Goal: Task Accomplishment & Management: Manage account settings

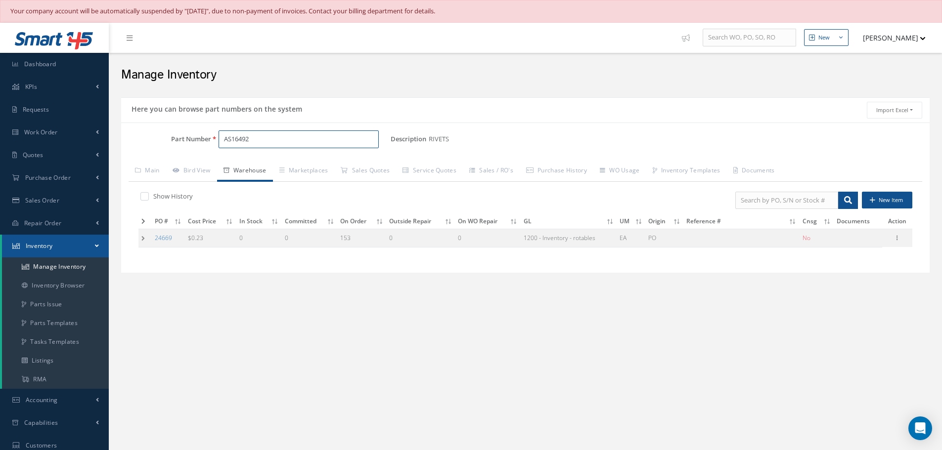
click at [256, 132] on input "AS16492" at bounding box center [299, 140] width 160 height 18
click at [268, 137] on input "AS16492" at bounding box center [299, 140] width 160 height 18
click at [327, 143] on input "AS16492" at bounding box center [299, 140] width 160 height 18
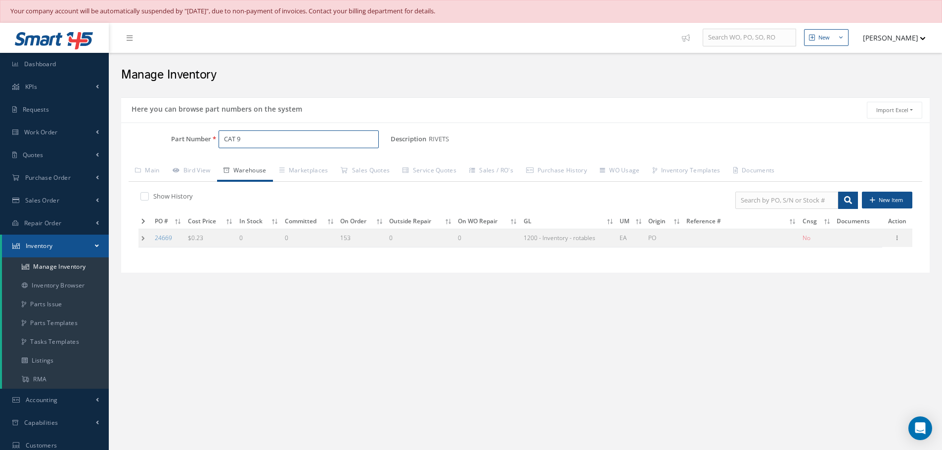
type input "CAT 9"
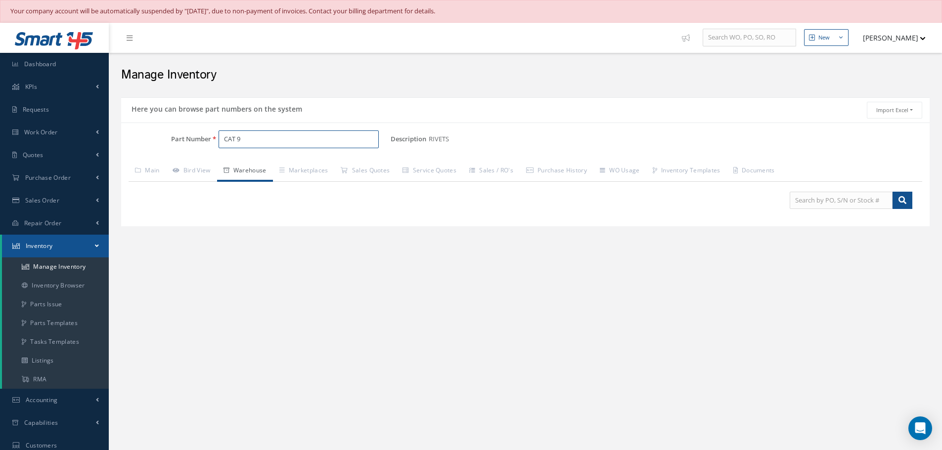
click at [262, 139] on input "CAT 9" at bounding box center [299, 140] width 160 height 18
click at [262, 140] on input "CAT 9" at bounding box center [299, 140] width 160 height 18
click at [262, 141] on input "CAT 9" at bounding box center [299, 140] width 160 height 18
click at [262, 140] on input "CAT 9" at bounding box center [299, 140] width 160 height 18
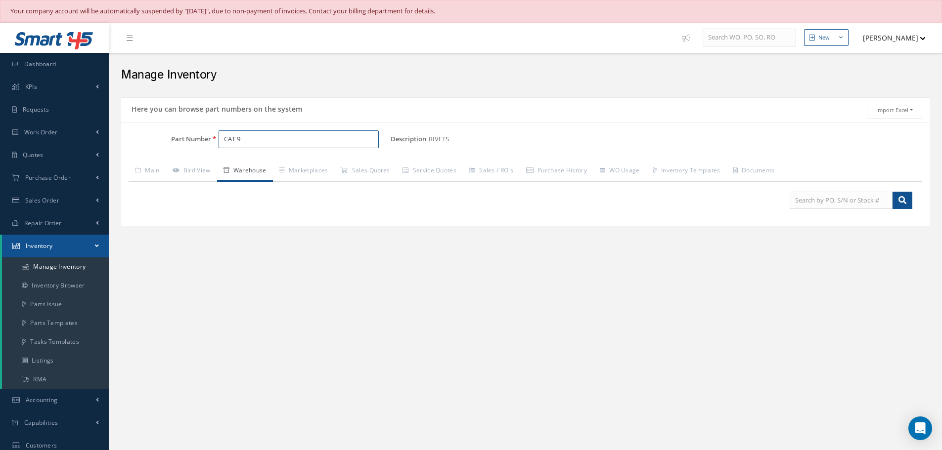
click at [262, 140] on input "CAT 9" at bounding box center [299, 140] width 160 height 18
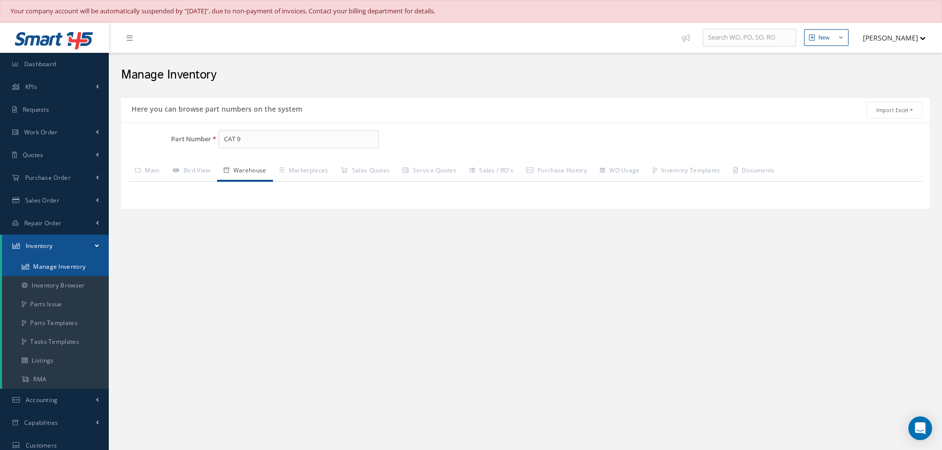
click at [38, 272] on link "Manage Inventory" at bounding box center [55, 267] width 107 height 19
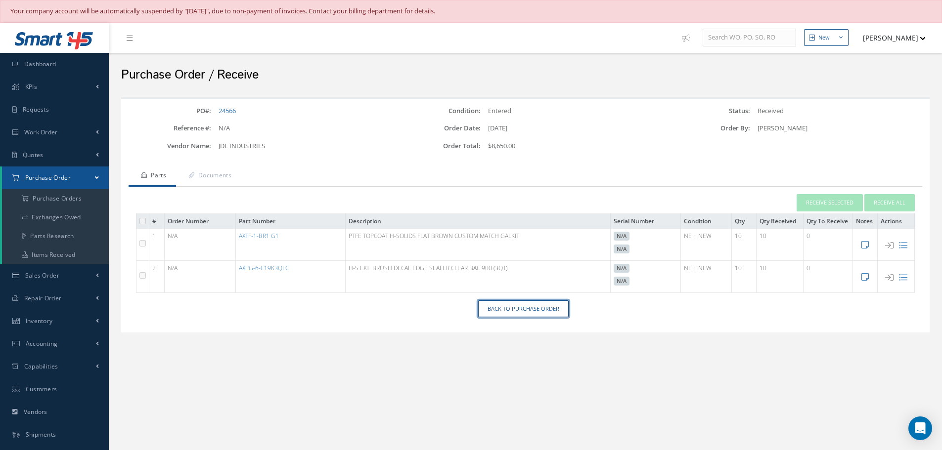
click at [514, 309] on link "Back to Purchase Order" at bounding box center [523, 309] width 90 height 17
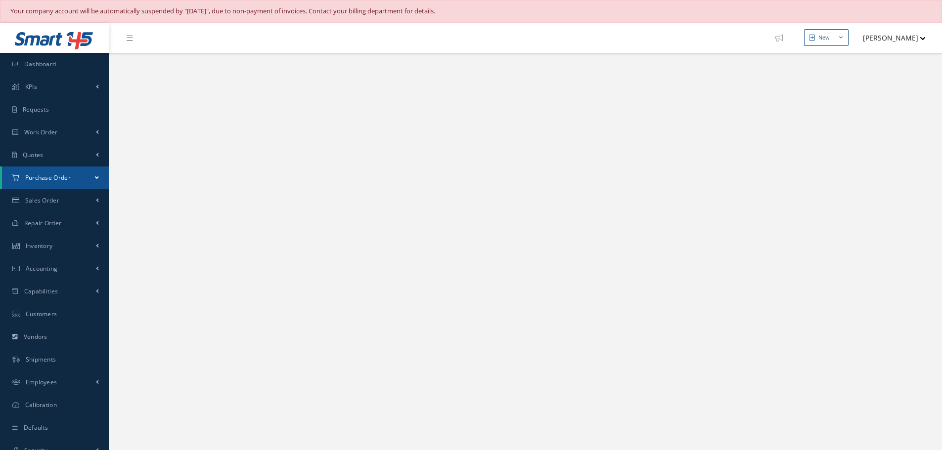
select select "25"
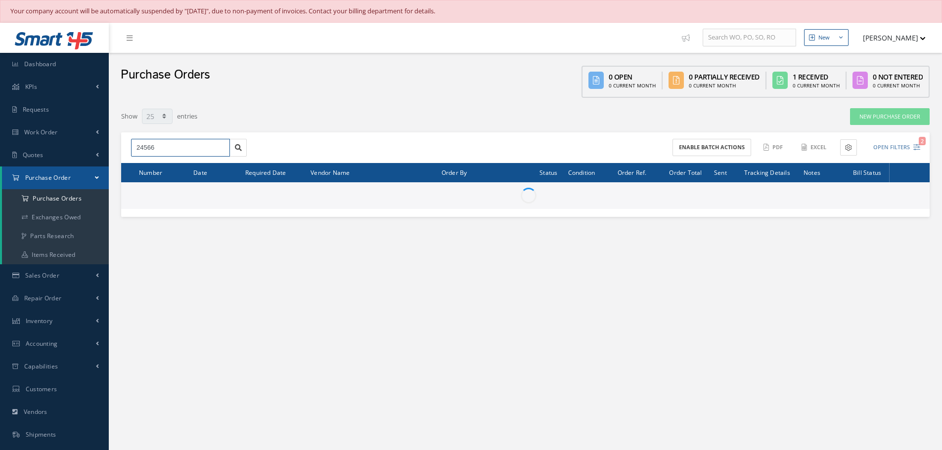
click at [175, 153] on input "24566" at bounding box center [180, 148] width 99 height 18
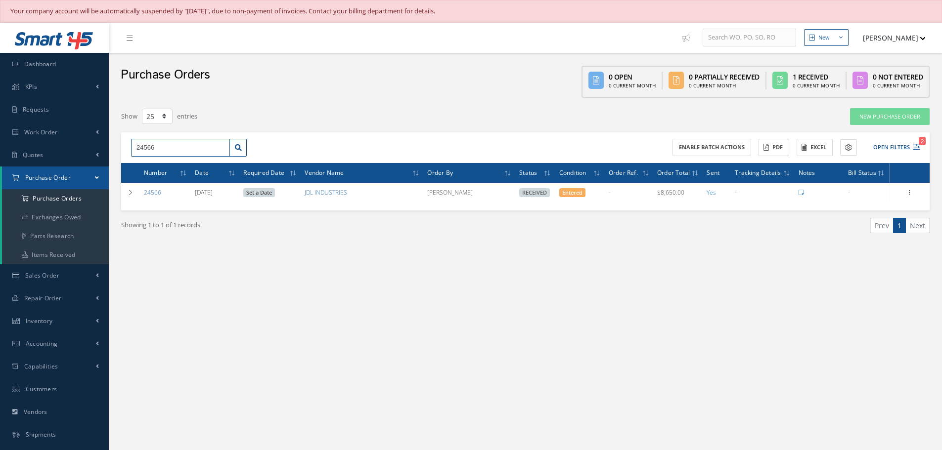
click at [176, 147] on input "24566" at bounding box center [180, 148] width 99 height 18
click at [173, 140] on input "24566" at bounding box center [180, 148] width 99 height 18
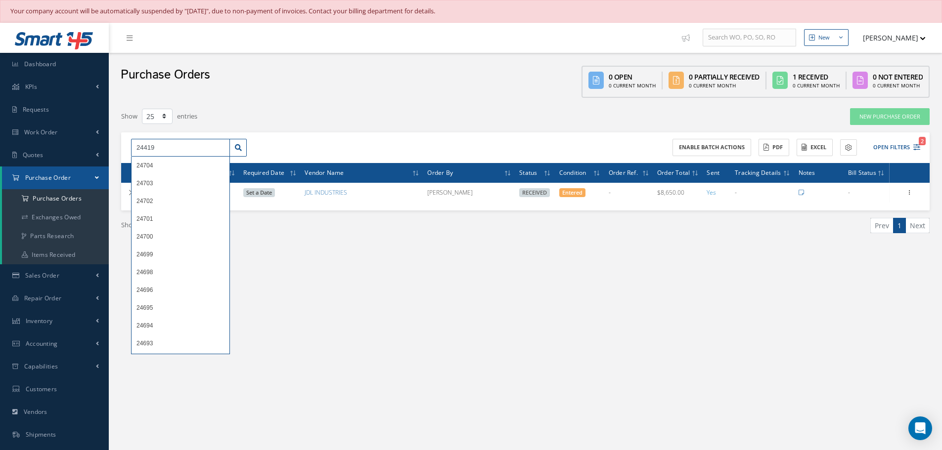
type input "24419"
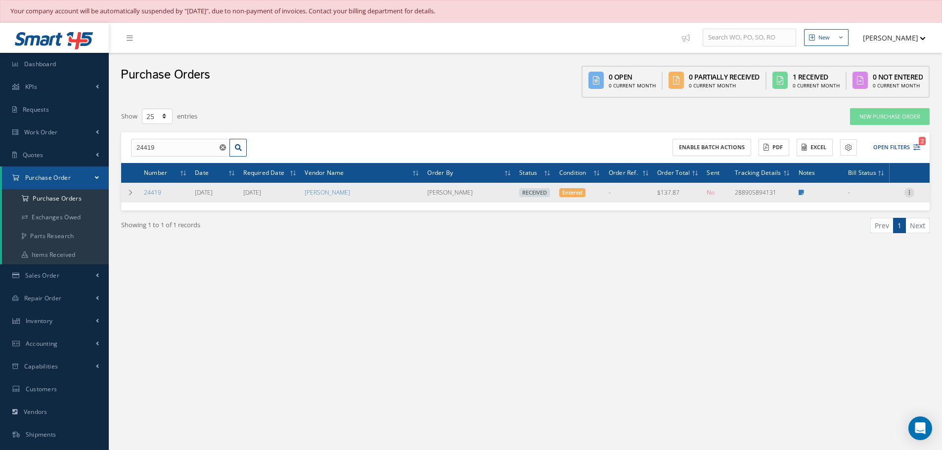
click at [907, 194] on icon at bounding box center [909, 192] width 10 height 8
click at [864, 201] on link "Receiving Details" at bounding box center [864, 199] width 78 height 13
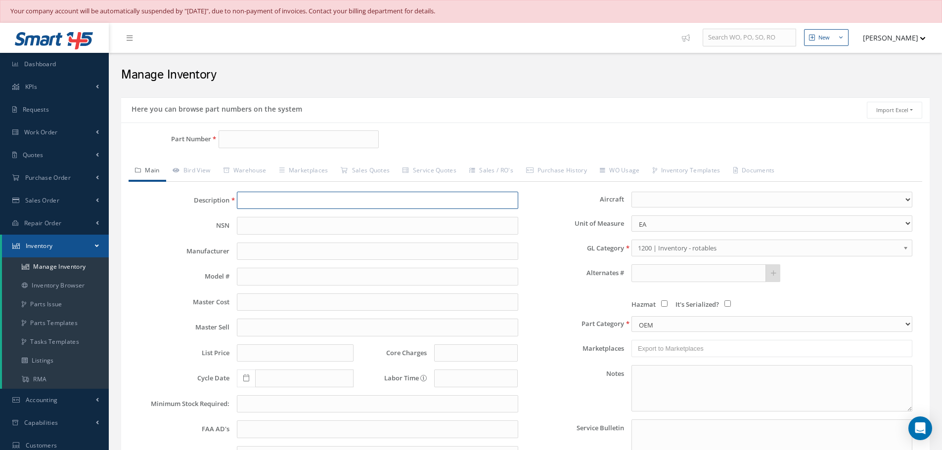
click at [353, 196] on input "text" at bounding box center [377, 201] width 281 height 18
click at [57, 288] on link "Inventory Browser" at bounding box center [55, 285] width 107 height 19
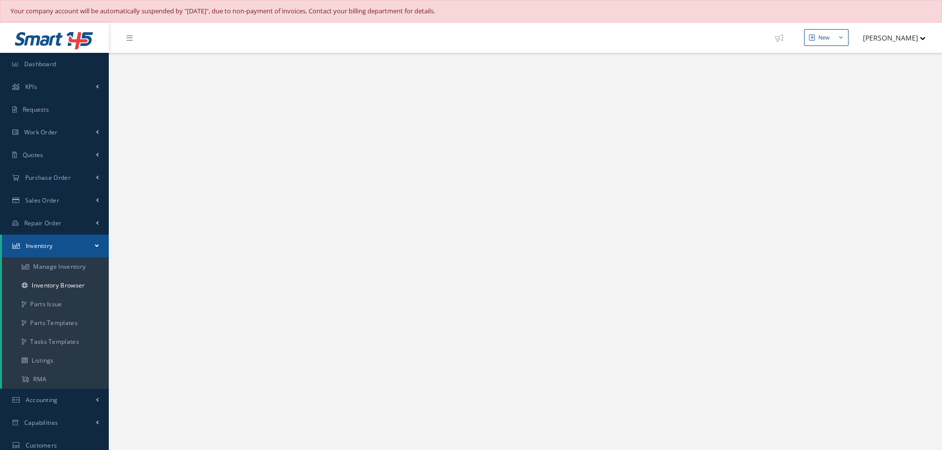
select select "25"
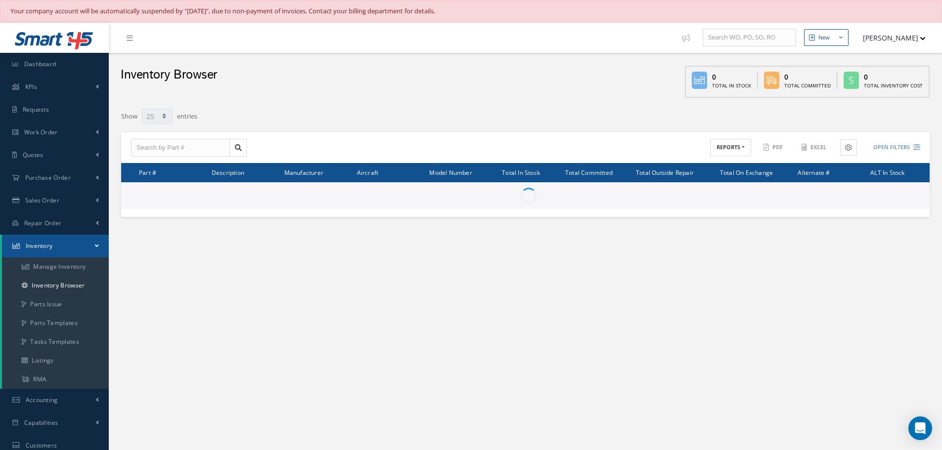
type input "Locations"
type input "All General Ledger"
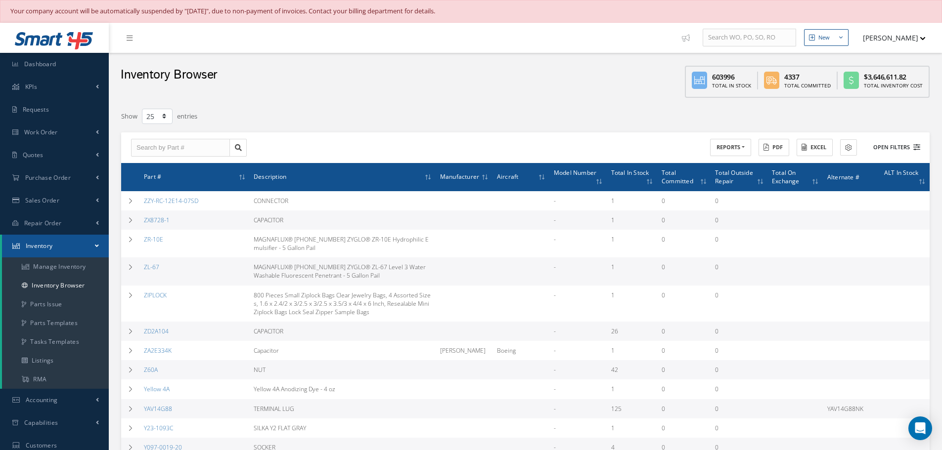
click at [877, 144] on button "Open Filters" at bounding box center [892, 147] width 56 height 16
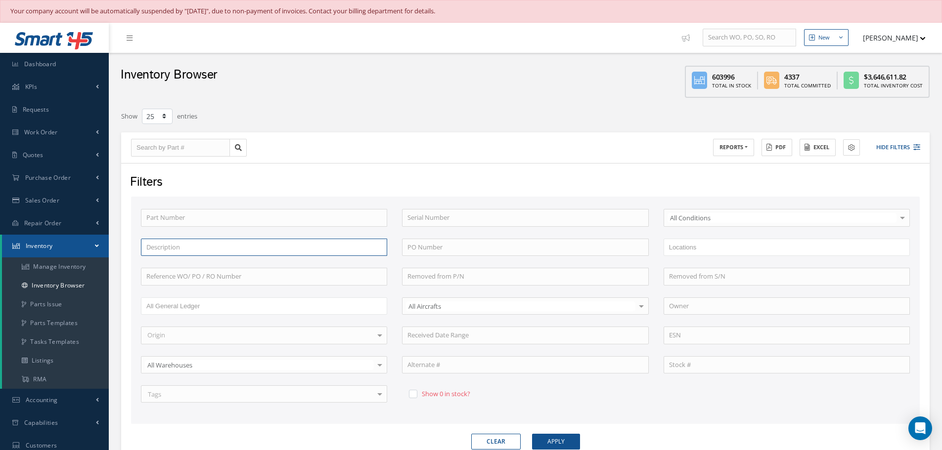
click at [201, 243] on input "text" at bounding box center [264, 248] width 246 height 18
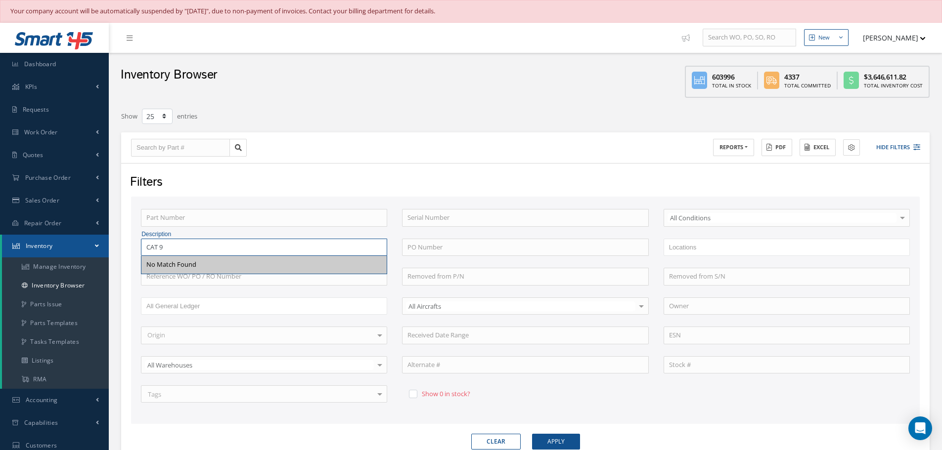
click at [532, 434] on button "Apply" at bounding box center [556, 442] width 48 height 16
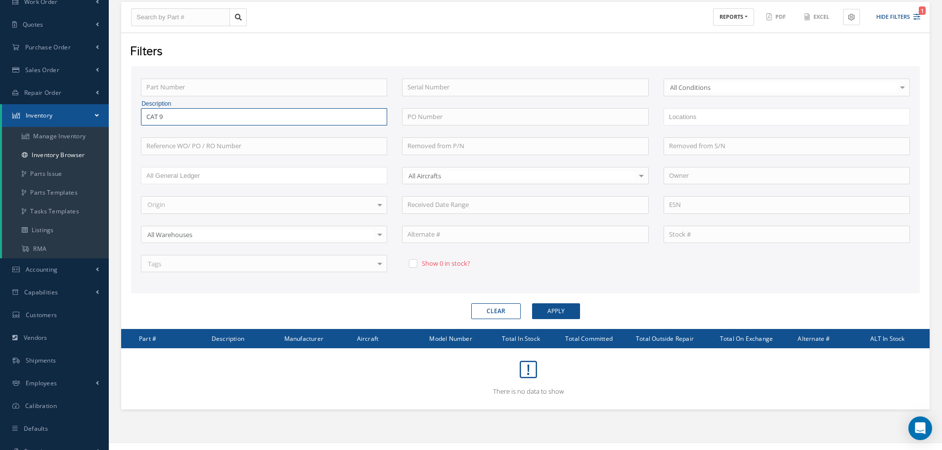
scroll to position [143, 0]
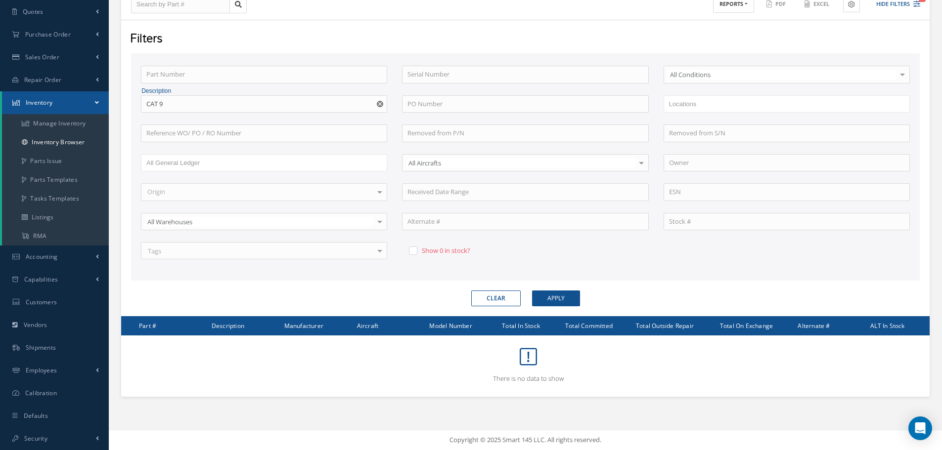
click at [258, 121] on div "Part Number Serial Number All Conditions All Conditions OH | OVERHAUL SV | SERV…" at bounding box center [525, 171] width 784 height 210
click at [259, 114] on div "Part Number Serial Number All Conditions All Conditions OH | OVERHAUL SV | SERV…" at bounding box center [525, 171] width 784 height 210
click at [259, 111] on input "CAT 9" at bounding box center [264, 104] width 246 height 18
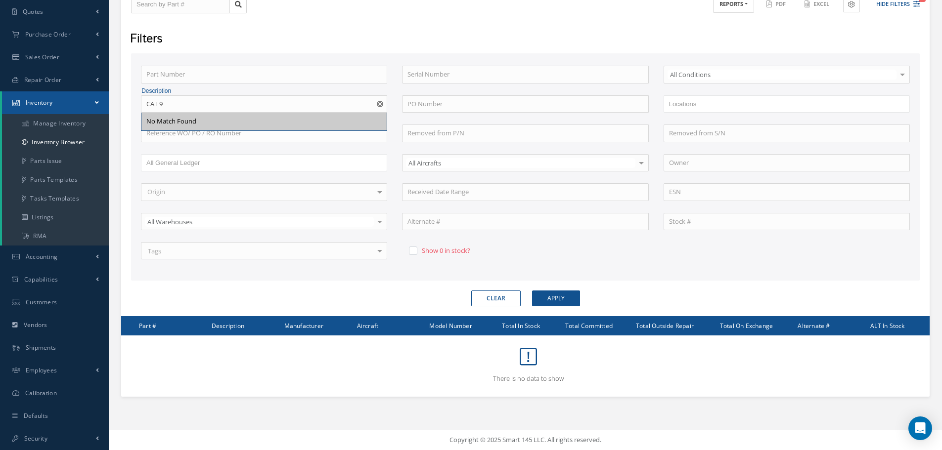
click at [255, 116] on div "No Match Found" at bounding box center [263, 122] width 245 height 18
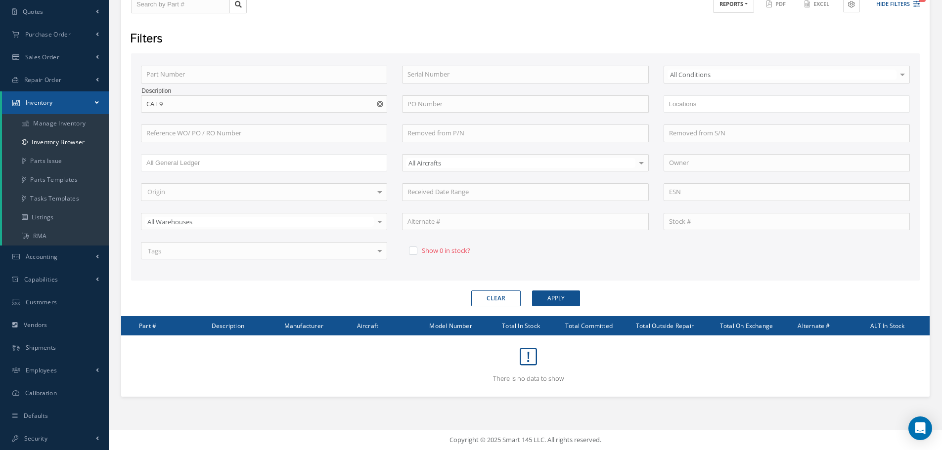
click at [257, 114] on div "Part Number Serial Number All Conditions All Conditions OH | OVERHAUL SV | SERV…" at bounding box center [525, 171] width 784 height 210
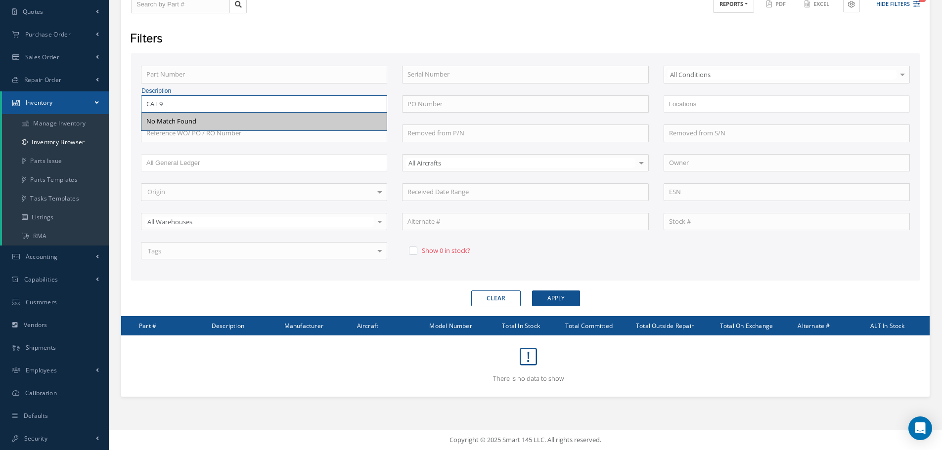
click at [260, 110] on input "CAT 9" at bounding box center [264, 104] width 246 height 18
type input "C"
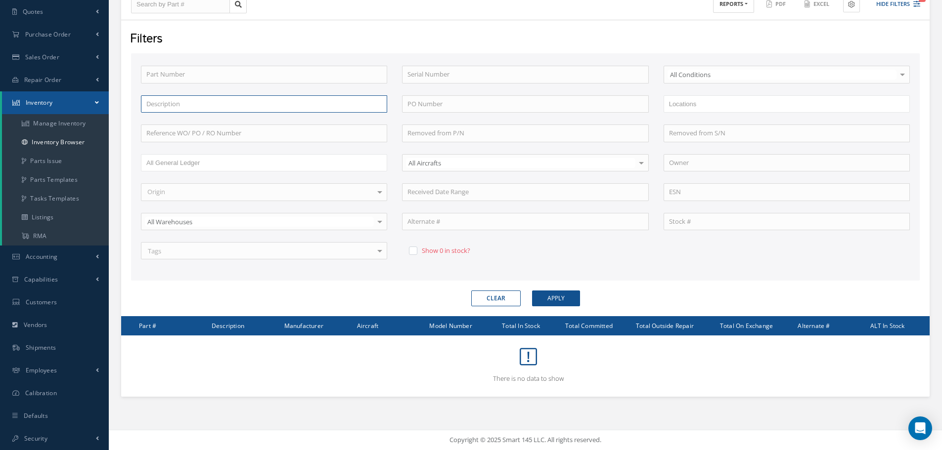
click at [269, 110] on input "text" at bounding box center [264, 104] width 246 height 18
click at [72, 33] on link "Purchase Order" at bounding box center [54, 34] width 109 height 23
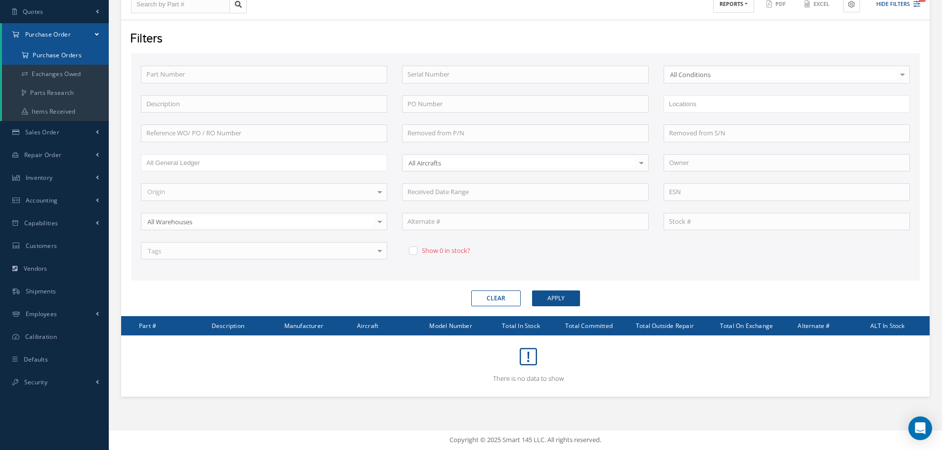
click at [72, 52] on a=1&status_id=2&status_id=3&status_id=5&collapsedFilters"] "Purchase Orders" at bounding box center [55, 55] width 107 height 19
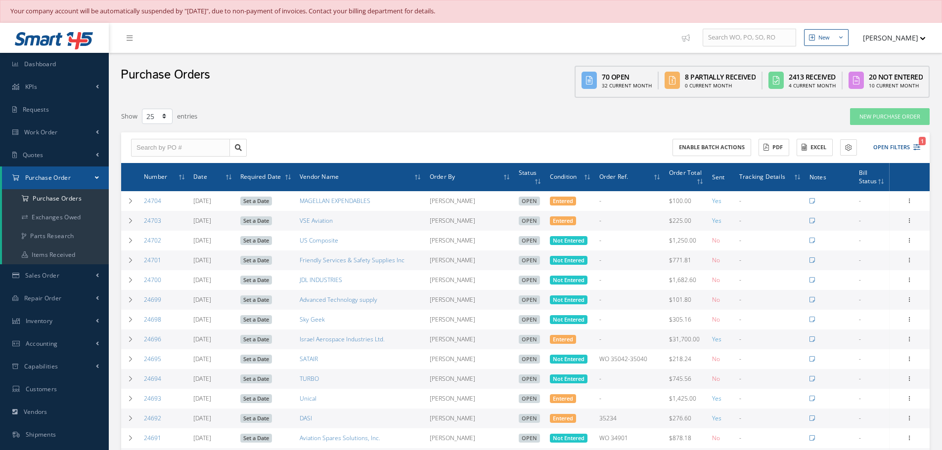
select select "25"
click at [139, 139] on input "text" at bounding box center [180, 148] width 99 height 18
type input "24771"
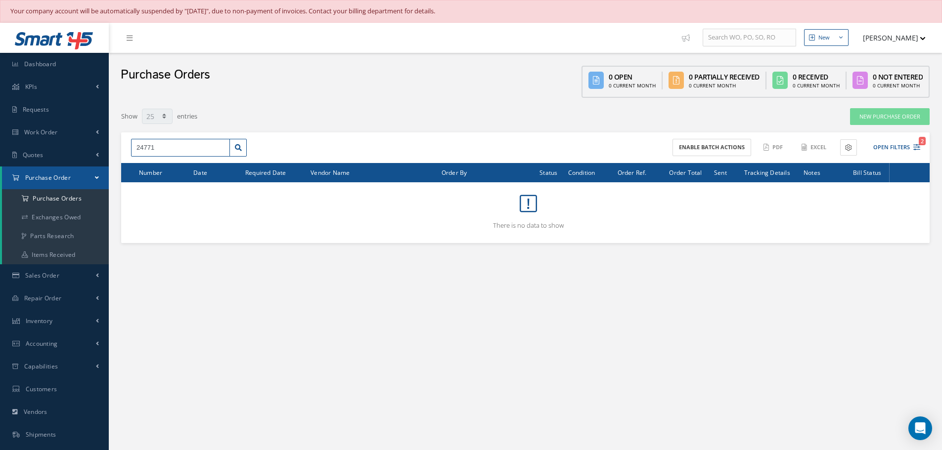
drag, startPoint x: 221, startPoint y: 146, endPoint x: 2, endPoint y: 167, distance: 220.1
click at [2, 167] on div "Smart 145 Dashboard KPIs Work Order Accounting Requests Work Order Receiving Ve…" at bounding box center [471, 280] width 942 height 515
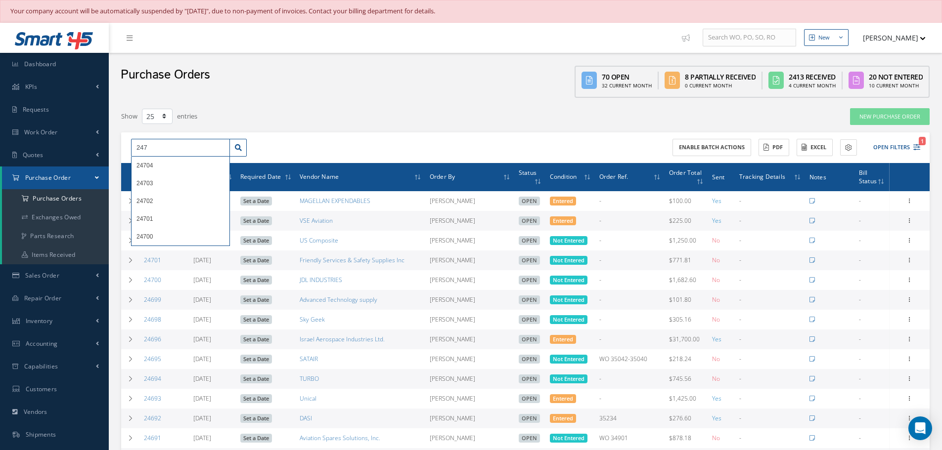
type input "247"
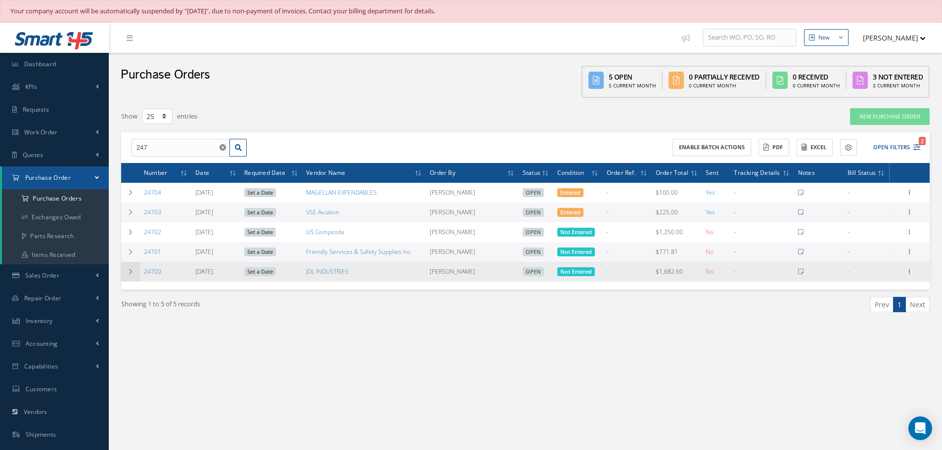
click at [136, 274] on td at bounding box center [130, 272] width 19 height 20
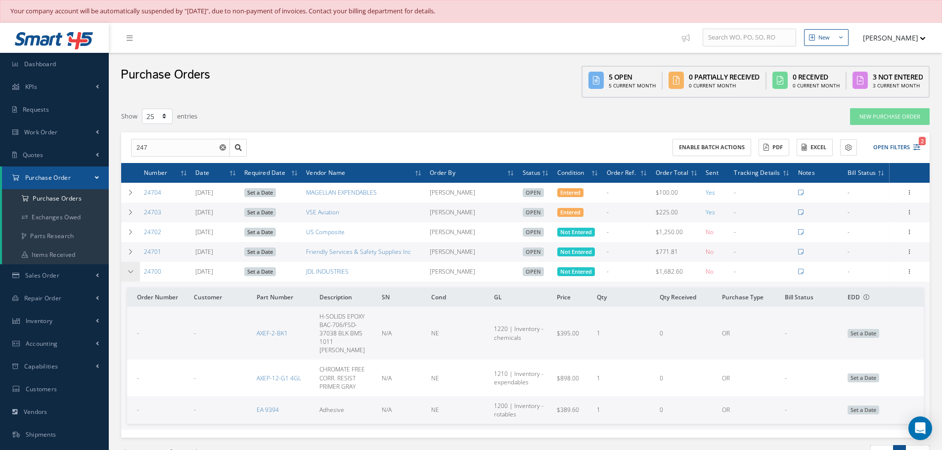
click at [134, 274] on td at bounding box center [130, 272] width 19 height 20
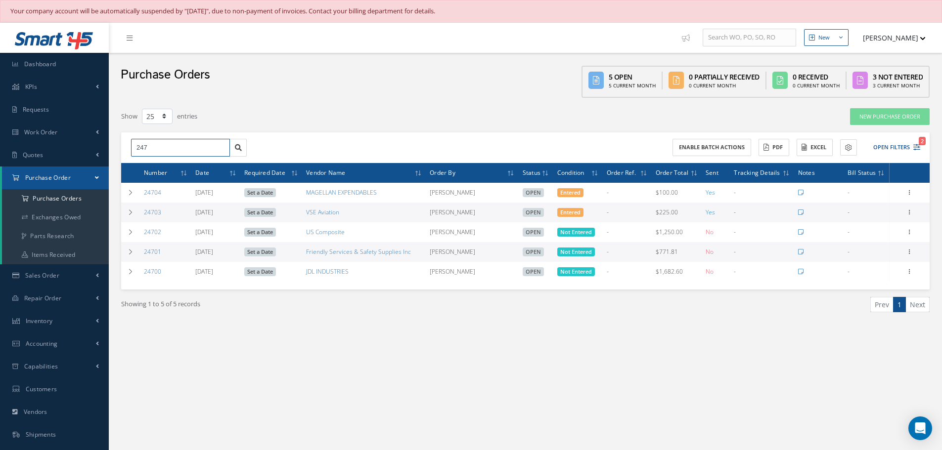
click at [186, 149] on input "247" at bounding box center [180, 148] width 99 height 18
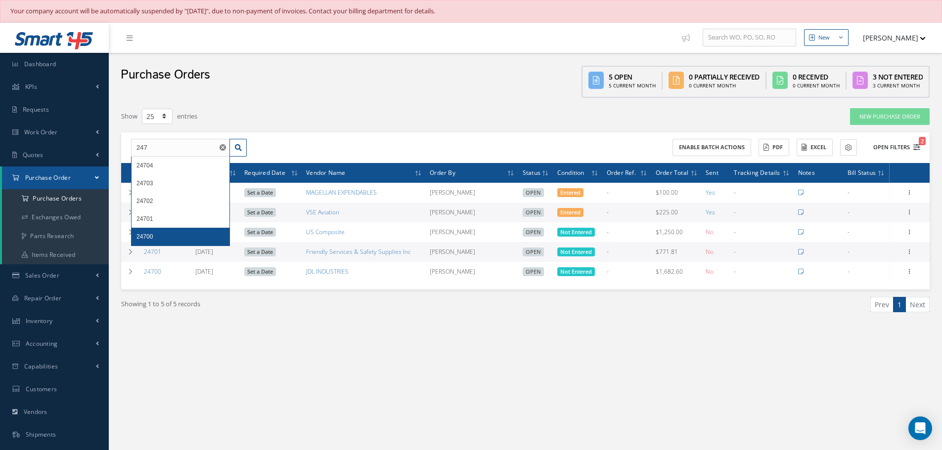
click at [883, 146] on button "Open Filters 2" at bounding box center [892, 147] width 56 height 16
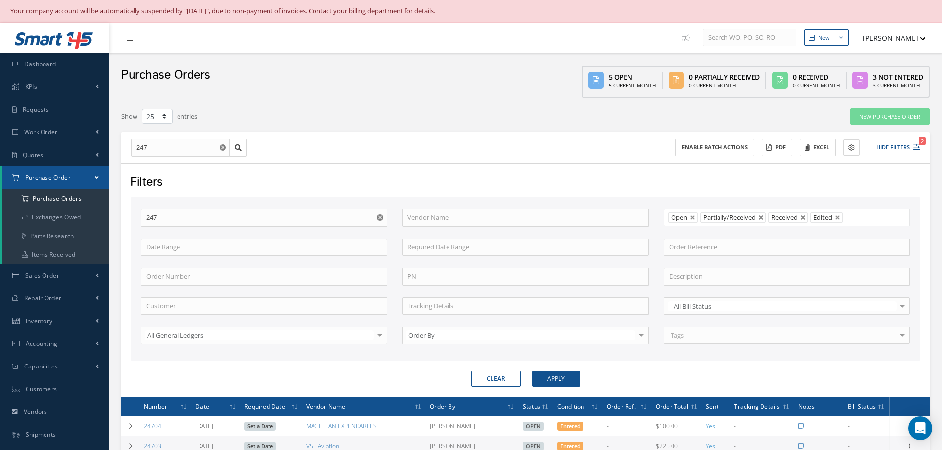
click at [378, 217] on use "Reset" at bounding box center [380, 218] width 6 height 6
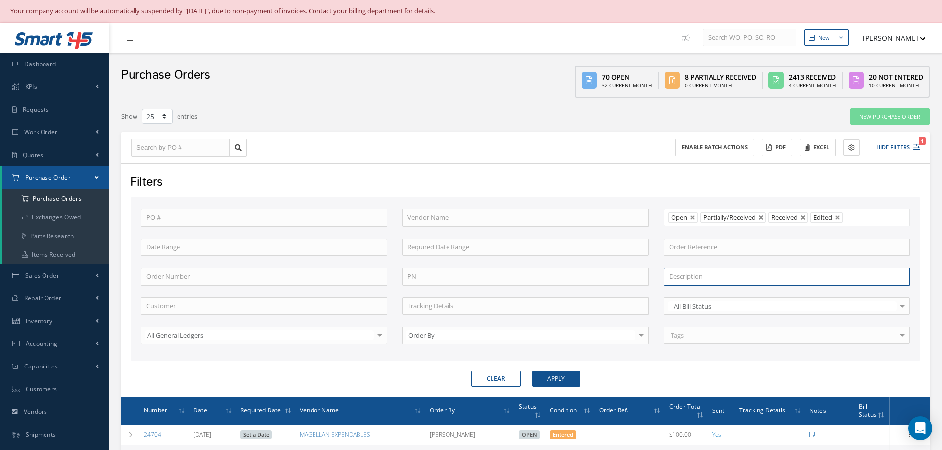
click at [742, 283] on input "text" at bounding box center [787, 277] width 246 height 18
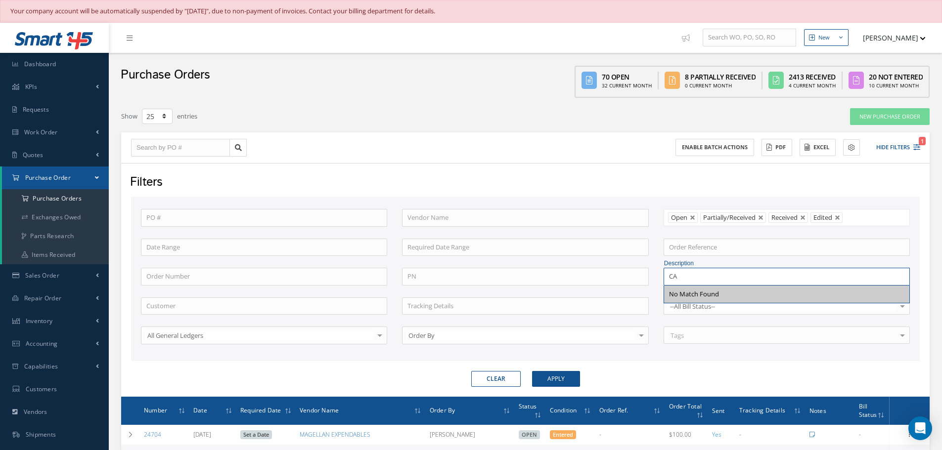
type input "C"
drag, startPoint x: 704, startPoint y: 273, endPoint x: 616, endPoint y: 269, distance: 88.6
click at [616, 269] on div "PO # Vendor Name Open Partially/Received Received Canceled Edited Open Partiall…" at bounding box center [525, 282] width 784 height 147
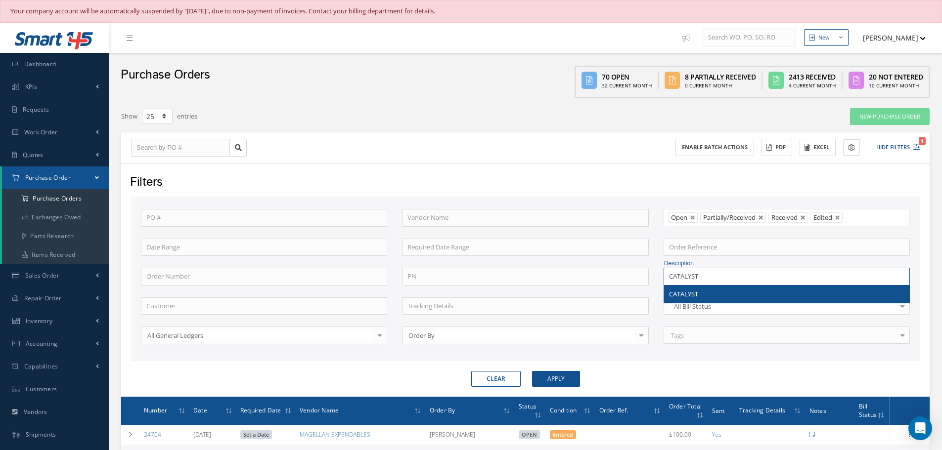
type input "CATALYST"
click at [710, 291] on div "CATALYST" at bounding box center [786, 295] width 235 height 10
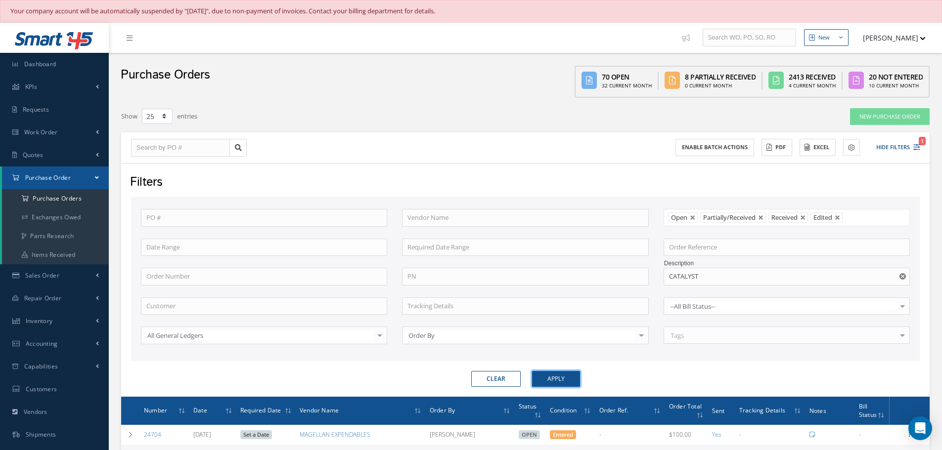
click at [571, 372] on button "Apply" at bounding box center [556, 379] width 48 height 16
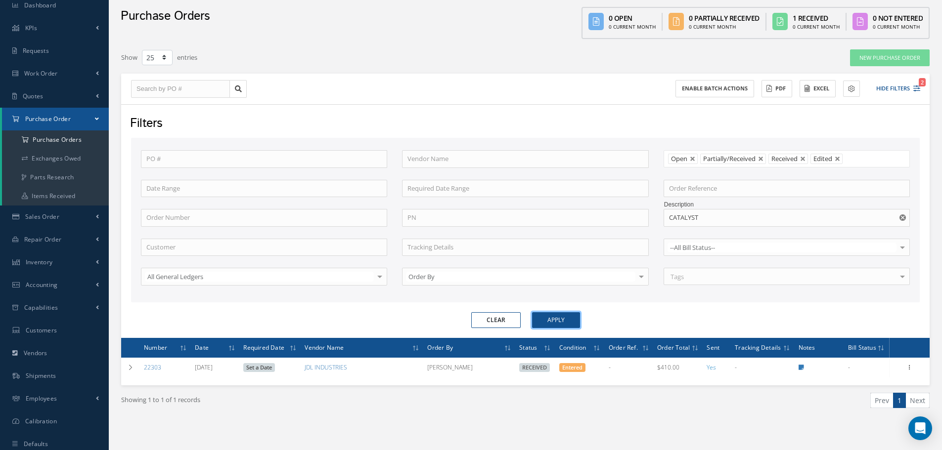
scroll to position [87, 0]
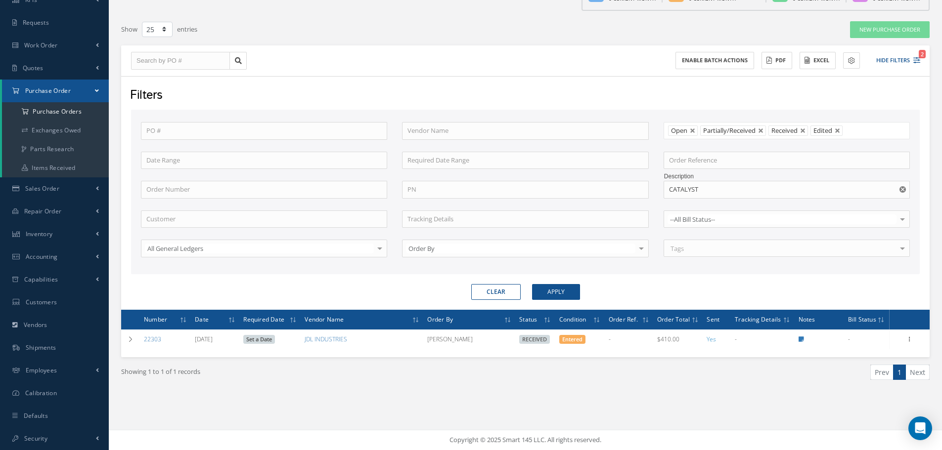
click at [121, 345] on div "Show 10 25 50 100 entries New Purchase Order 24704 24703 24702 24701 24700 Enab…" at bounding box center [525, 213] width 823 height 385
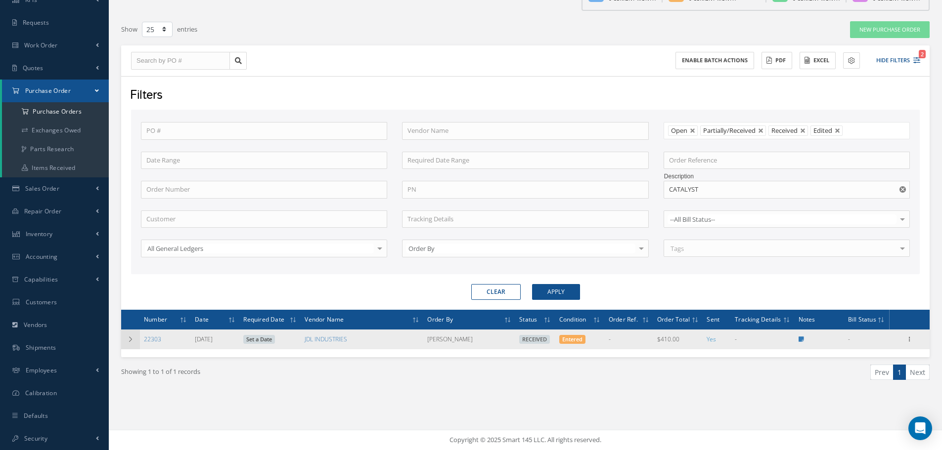
click at [124, 343] on td at bounding box center [130, 340] width 19 height 20
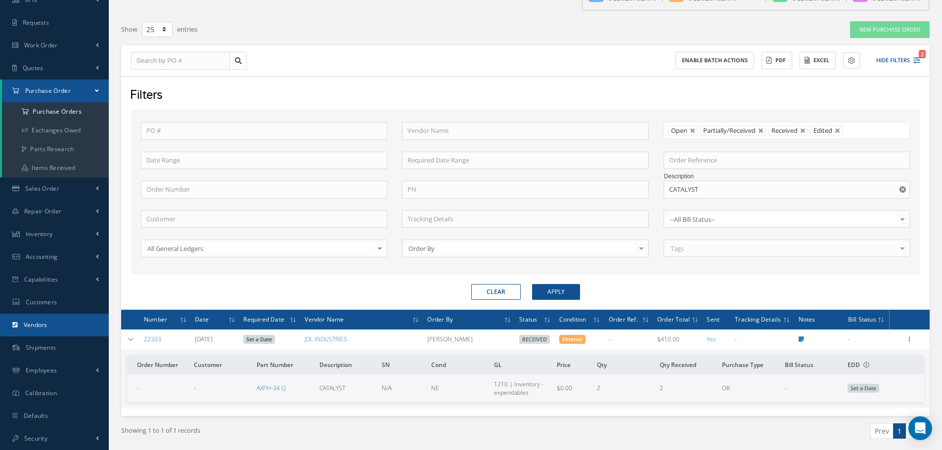
click at [108, 330] on link "Vendors" at bounding box center [54, 325] width 109 height 23
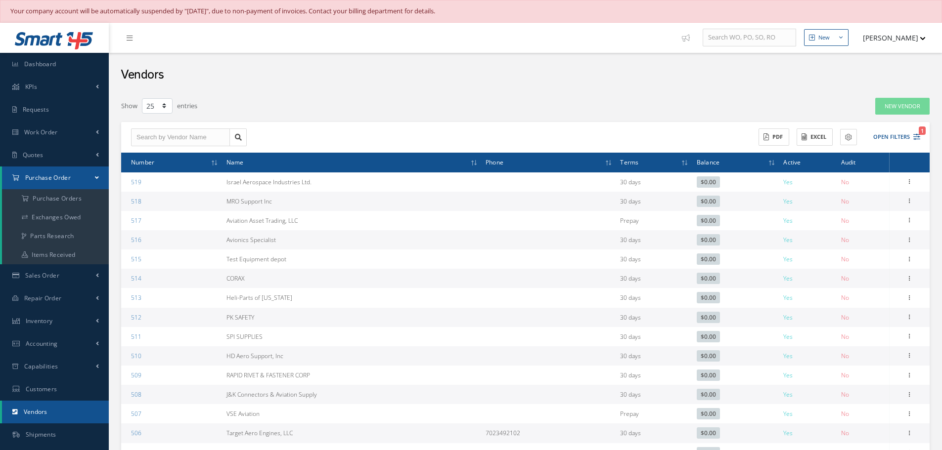
select select "25"
click at [57, 200] on a=1&status_id=2&status_id=3&status_id=5&collapsedFilters"] "Purchase Orders" at bounding box center [55, 198] width 107 height 19
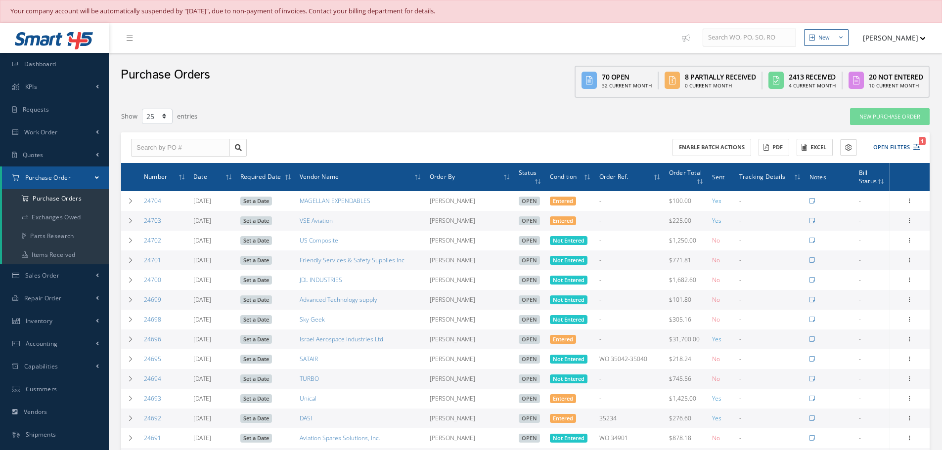
select select "25"
click at [871, 165] on th "Bill Status" at bounding box center [872, 177] width 35 height 28
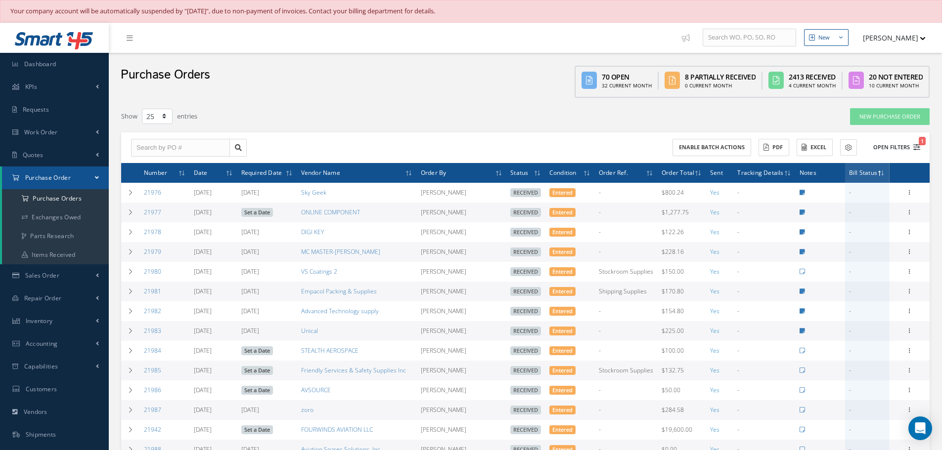
click at [887, 150] on button "Open Filters 1" at bounding box center [892, 147] width 56 height 16
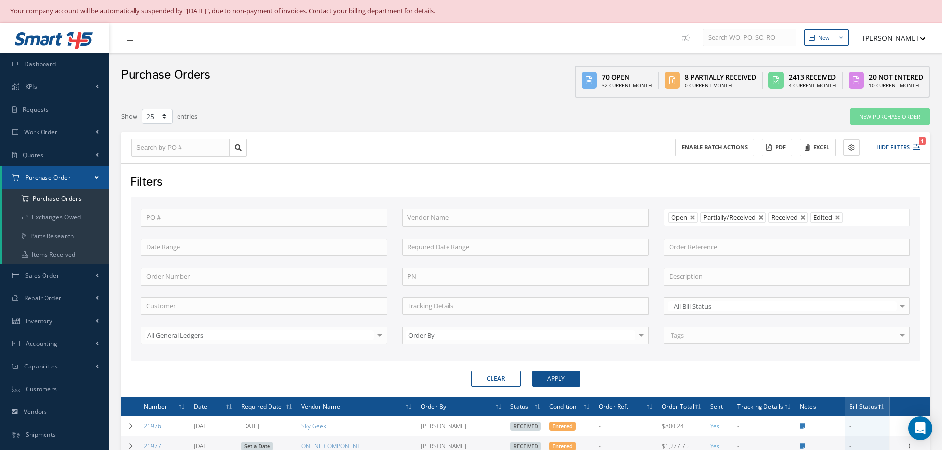
click at [450, 235] on div "PO # Vendor Name Open Partially/Received Received Canceled Edited Open Partiall…" at bounding box center [525, 282] width 784 height 147
click at [453, 223] on input "text" at bounding box center [525, 218] width 246 height 18
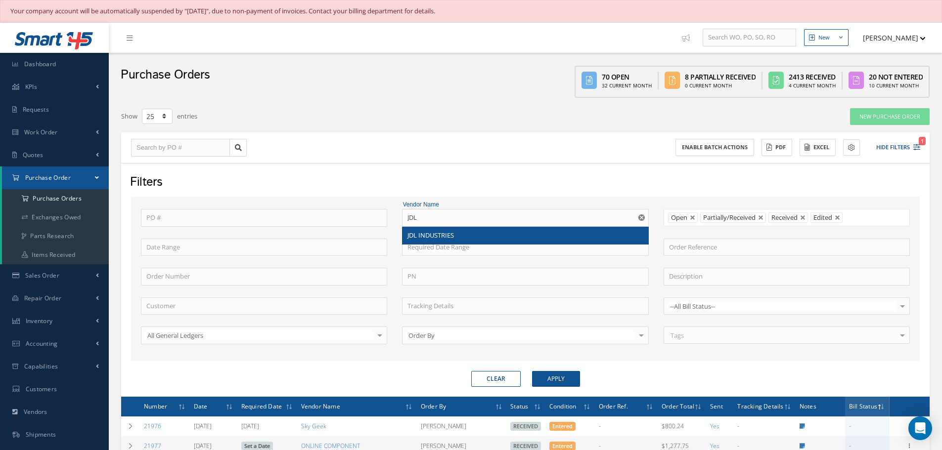
click at [567, 228] on div "JDL INDUSTRIES" at bounding box center [524, 236] width 245 height 18
type input "JDL INDUSTRIES"
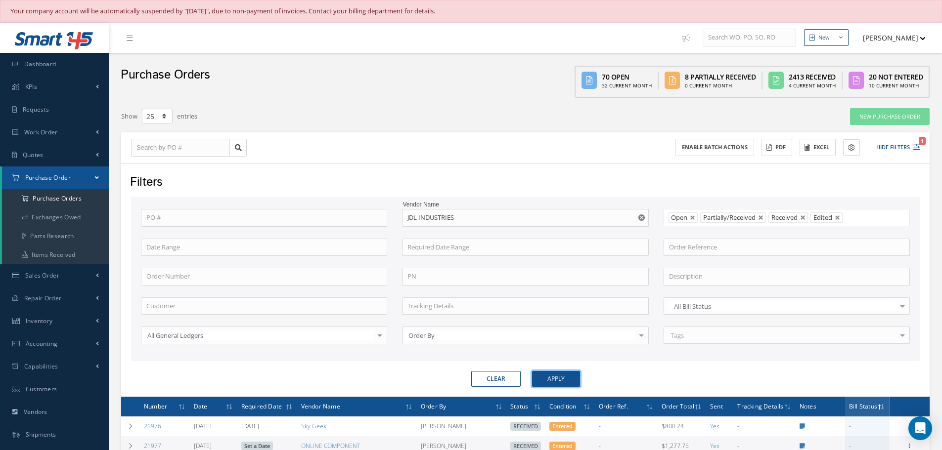
click at [556, 378] on button "Apply" at bounding box center [556, 379] width 48 height 16
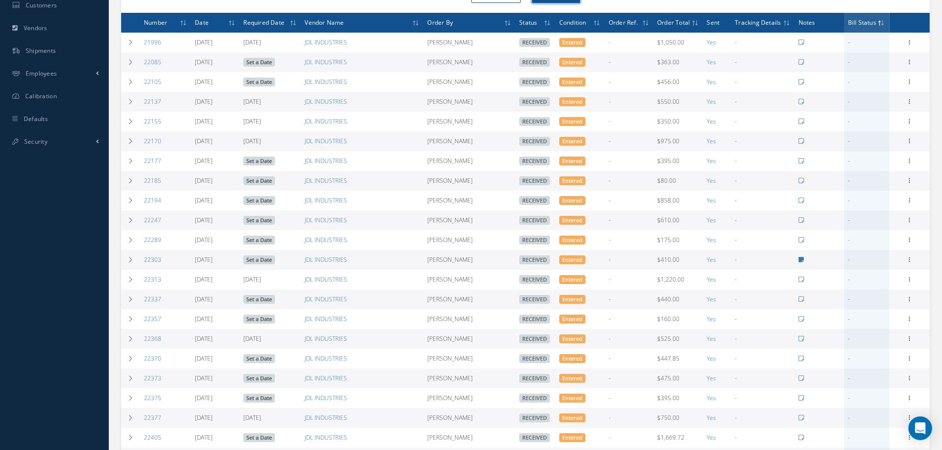
scroll to position [247, 0]
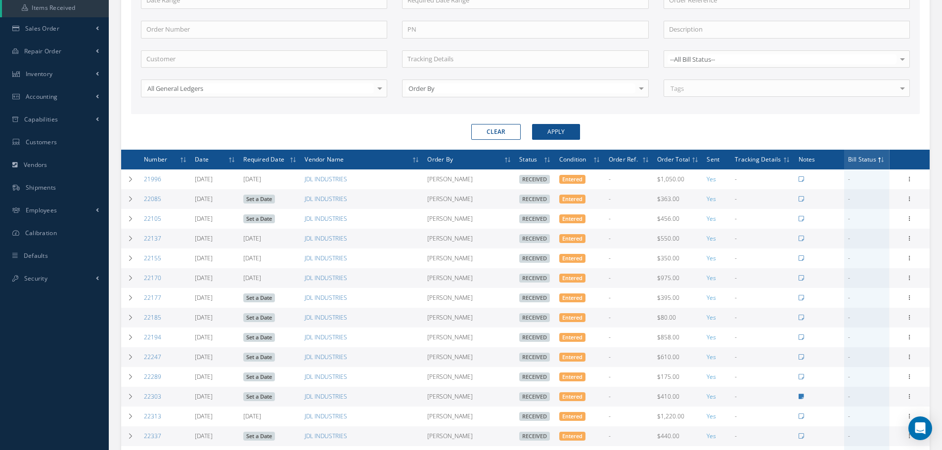
click at [221, 161] on th "Date" at bounding box center [215, 160] width 48 height 20
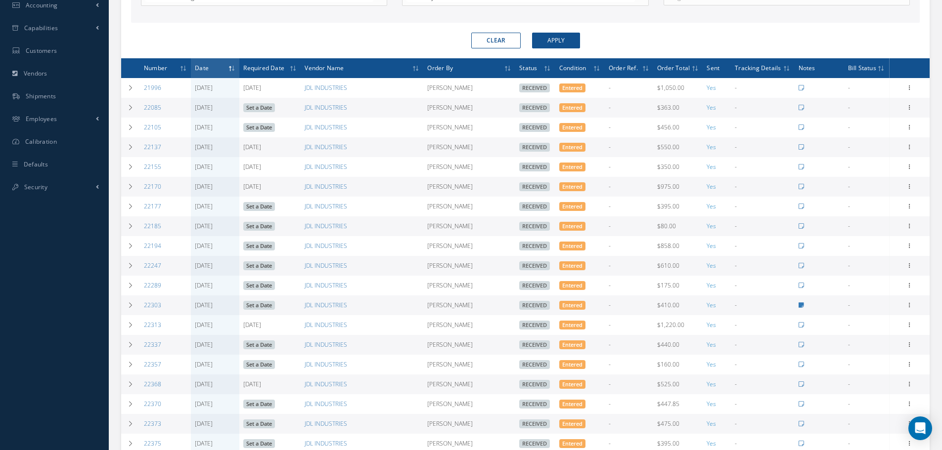
click at [235, 69] on span at bounding box center [231, 68] width 7 height 9
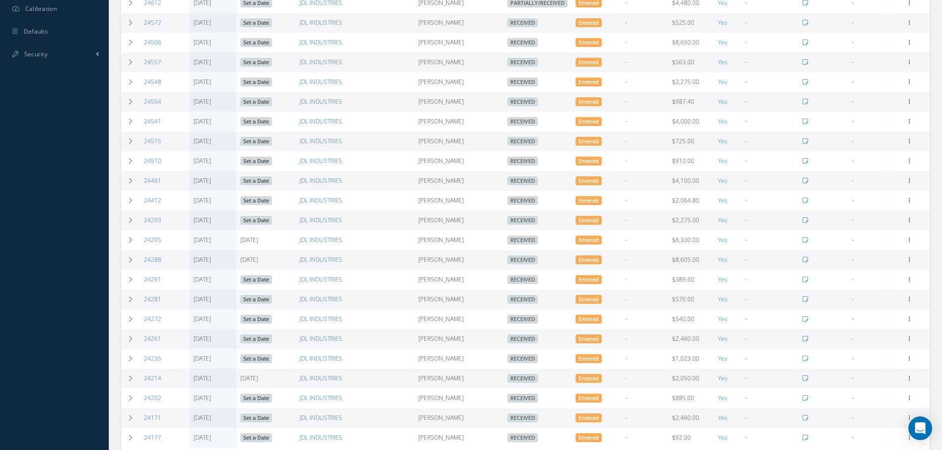
scroll to position [487, 0]
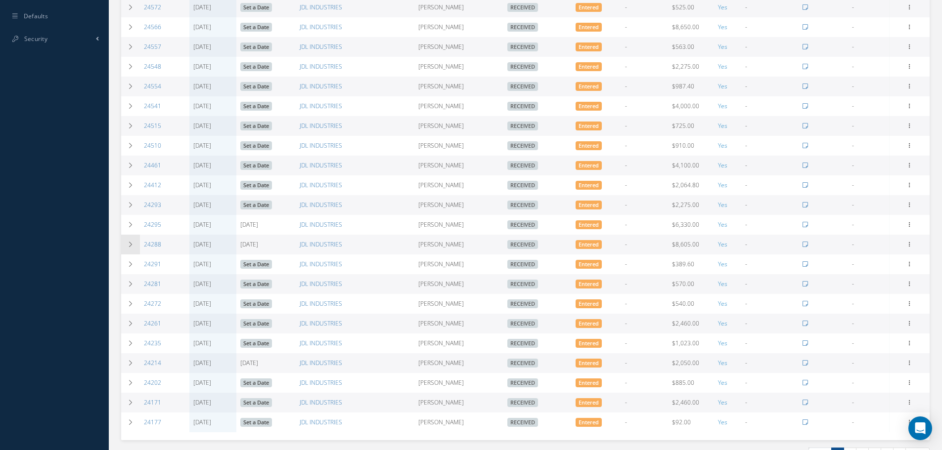
click at [132, 245] on icon at bounding box center [130, 245] width 7 height 6
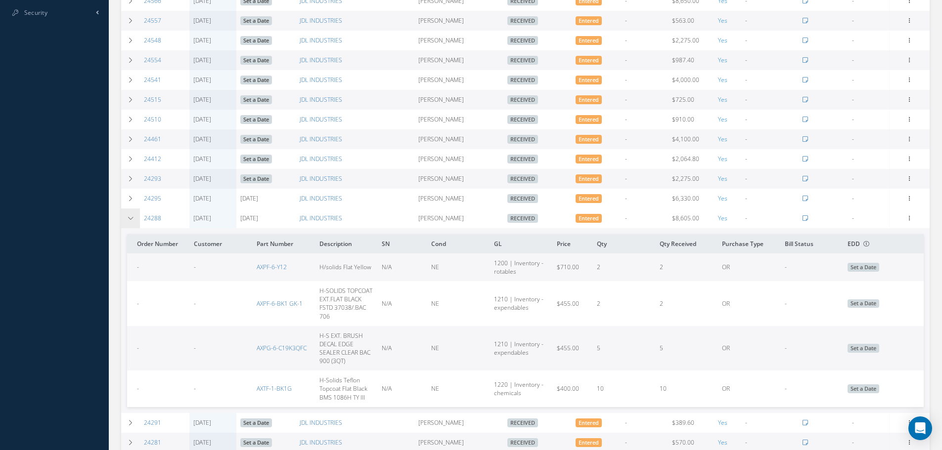
scroll to position [536, 0]
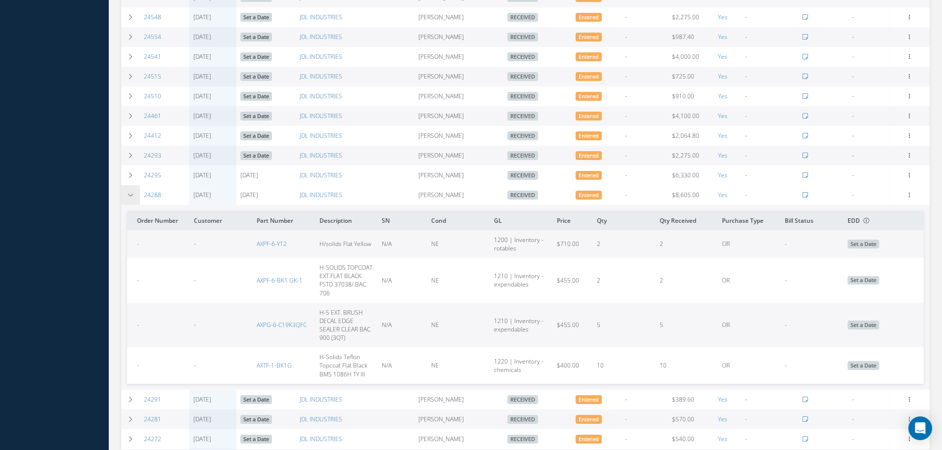
click at [128, 199] on td at bounding box center [130, 195] width 19 height 20
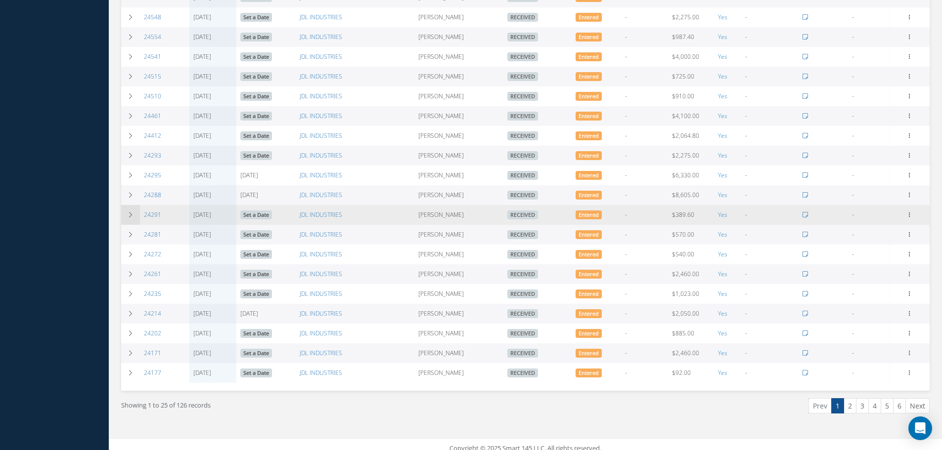
click at [126, 219] on td at bounding box center [130, 215] width 19 height 20
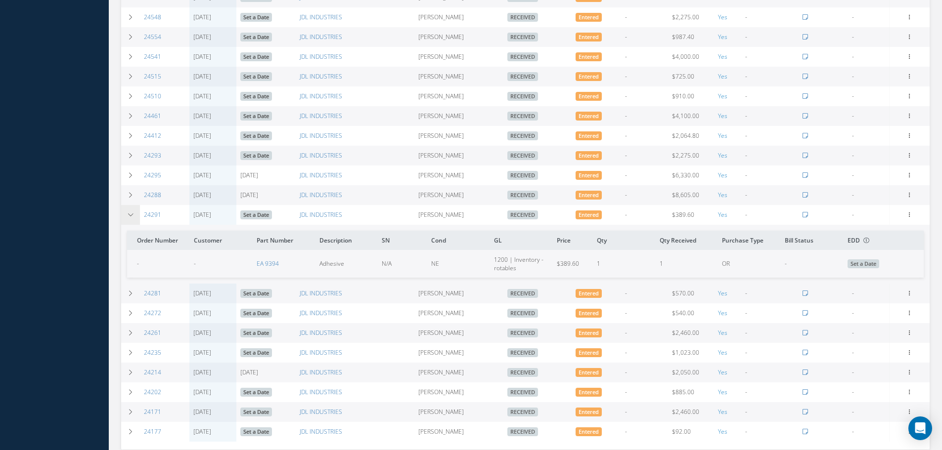
click at [126, 219] on td at bounding box center [130, 215] width 19 height 20
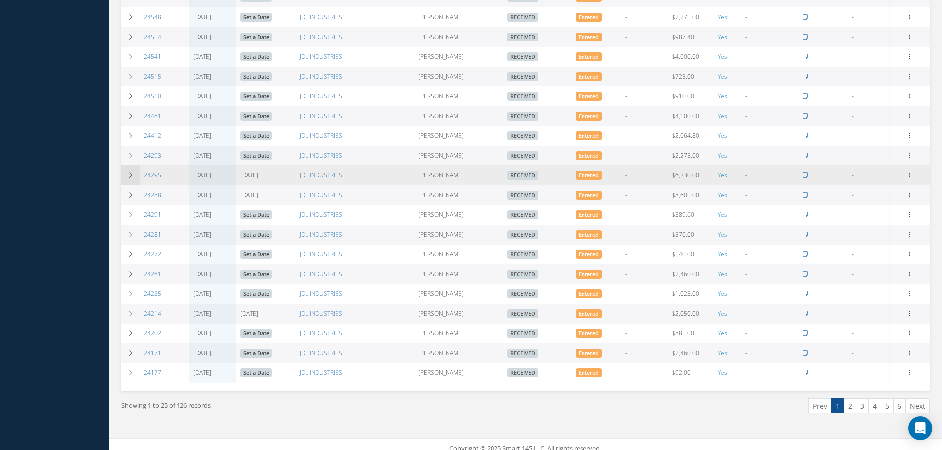
click at [133, 178] on icon at bounding box center [130, 176] width 7 height 6
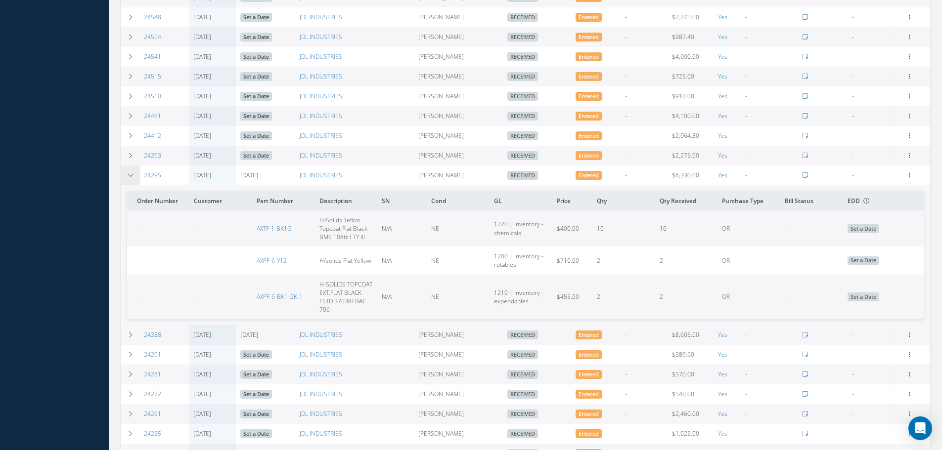
click at [133, 178] on icon at bounding box center [130, 176] width 7 height 6
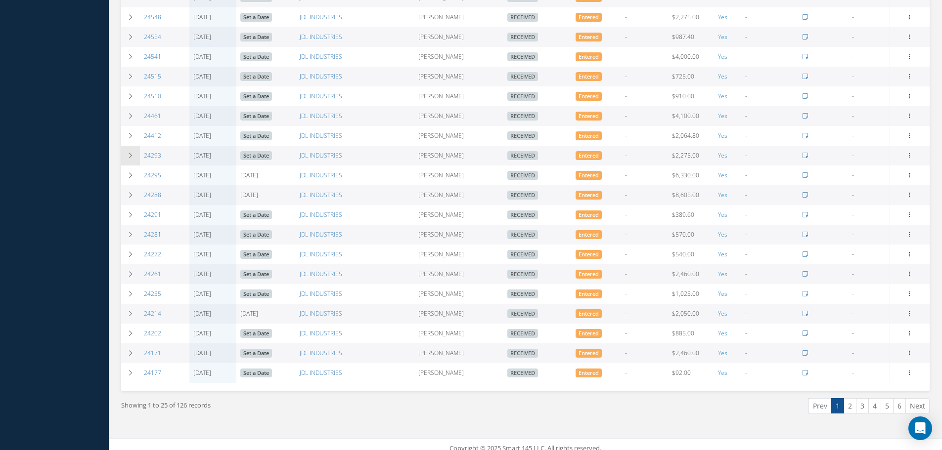
click at [130, 153] on icon at bounding box center [130, 156] width 7 height 6
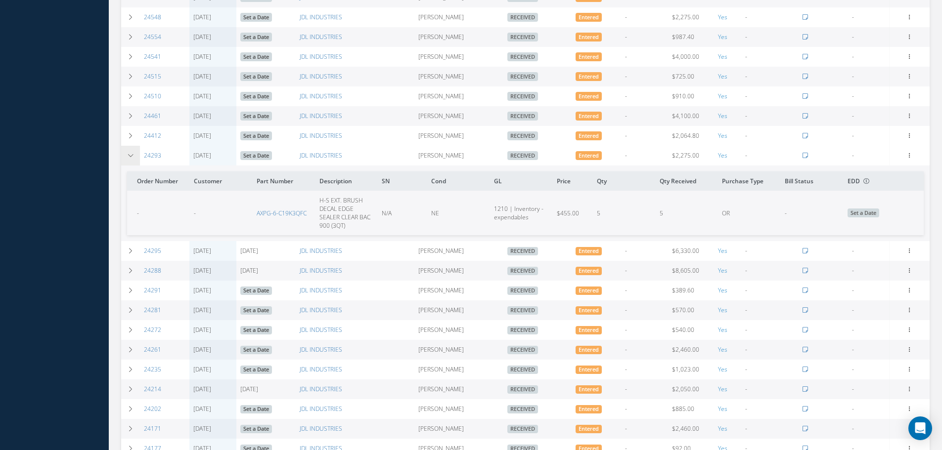
click at [129, 154] on icon at bounding box center [130, 156] width 7 height 6
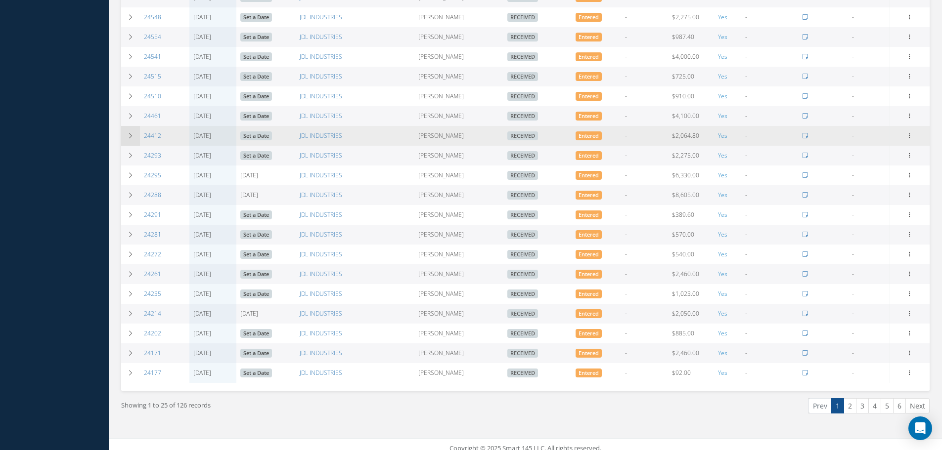
click at [130, 140] on td at bounding box center [130, 136] width 19 height 20
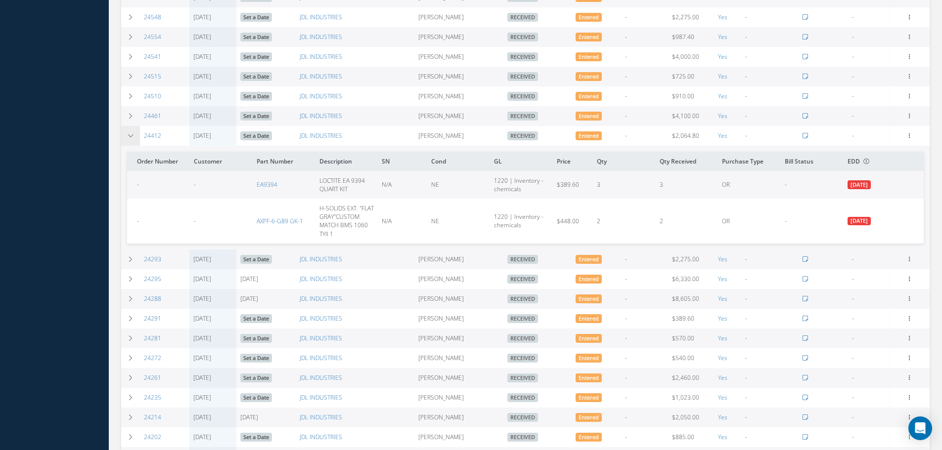
click at [130, 140] on td at bounding box center [130, 136] width 19 height 20
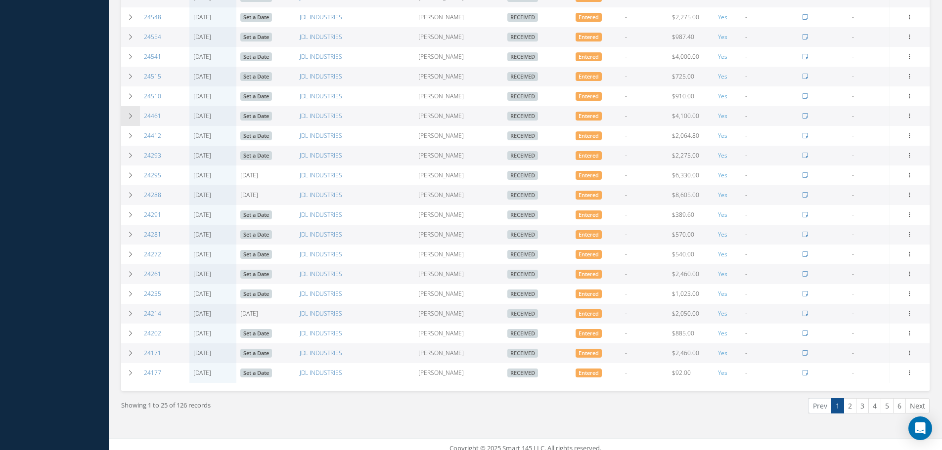
click at [132, 121] on td at bounding box center [130, 116] width 19 height 20
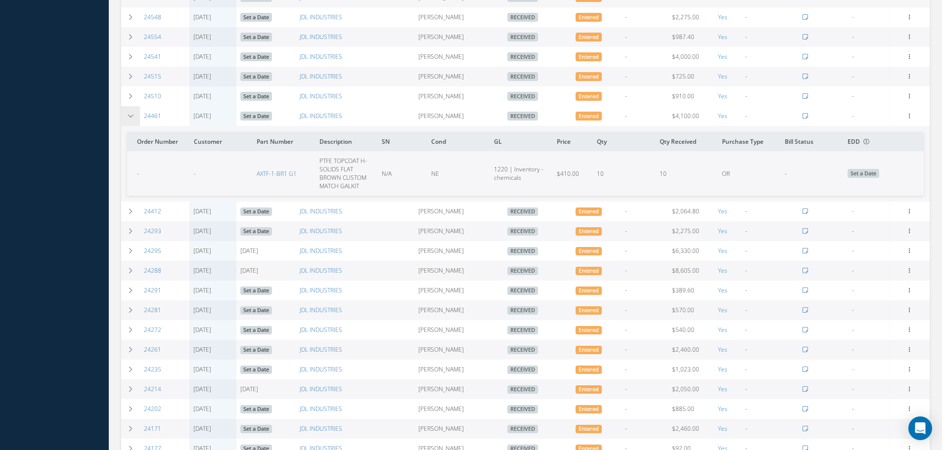
click at [132, 121] on td at bounding box center [130, 116] width 19 height 20
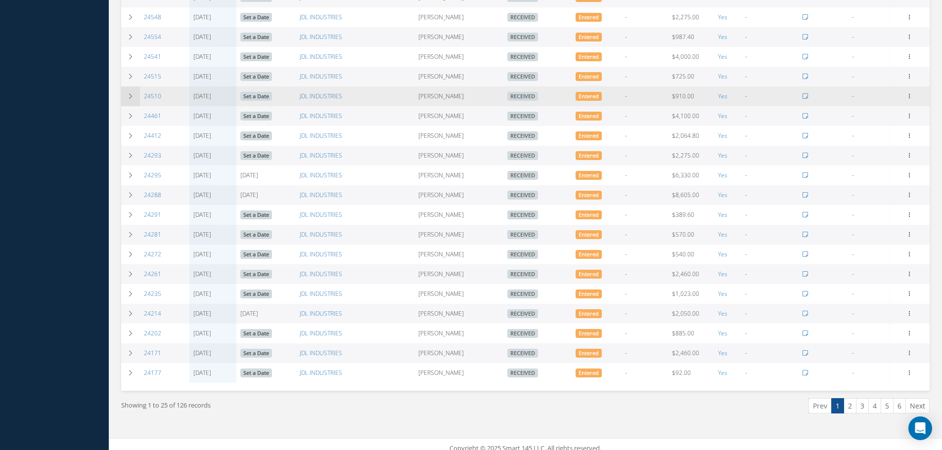
click at [134, 100] on td at bounding box center [130, 97] width 19 height 20
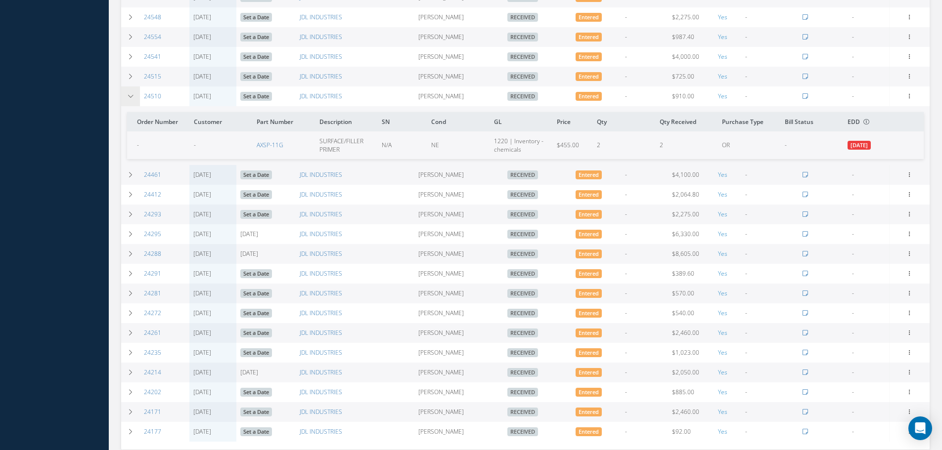
click at [134, 100] on td at bounding box center [130, 97] width 19 height 20
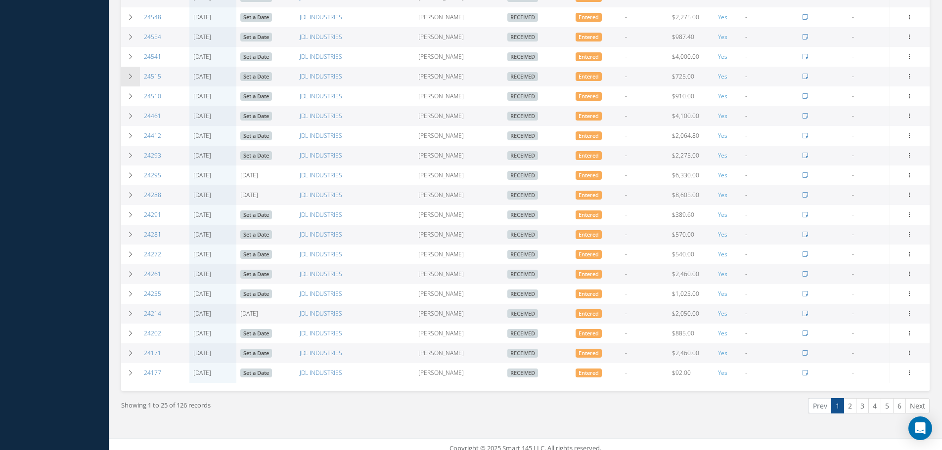
click at [130, 75] on icon at bounding box center [130, 77] width 7 height 6
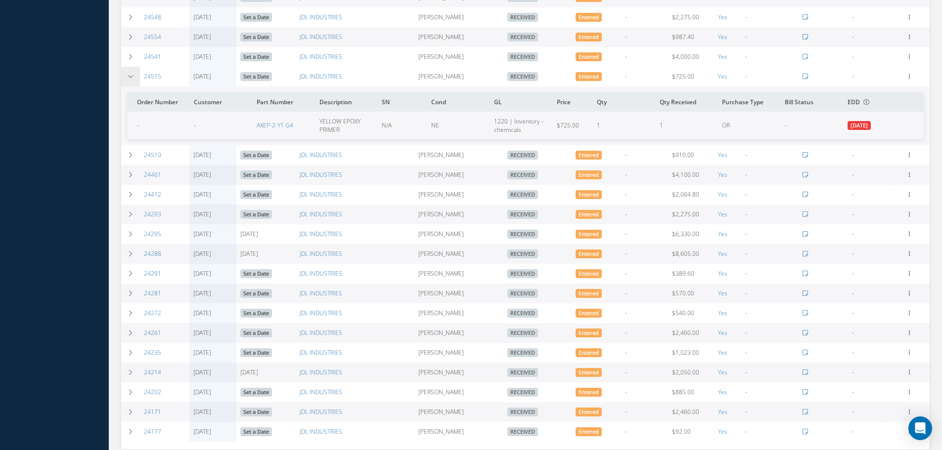
click at [130, 75] on icon at bounding box center [130, 77] width 7 height 6
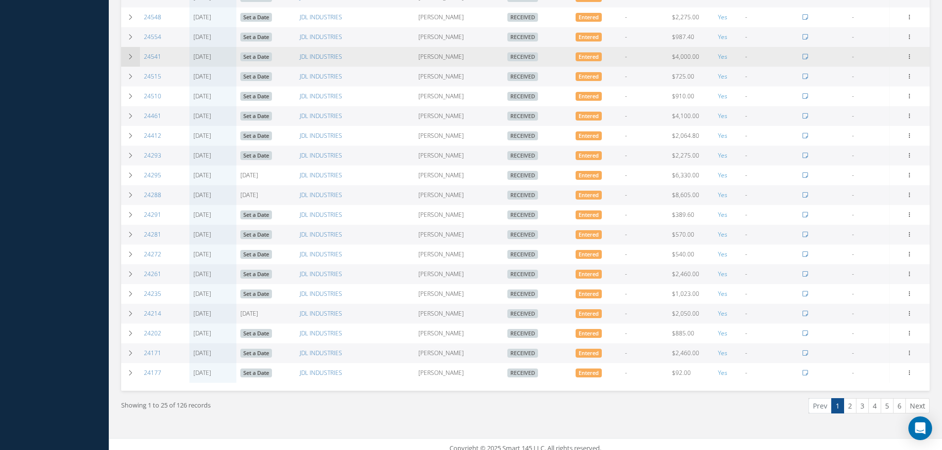
click at [130, 60] on td at bounding box center [130, 57] width 19 height 20
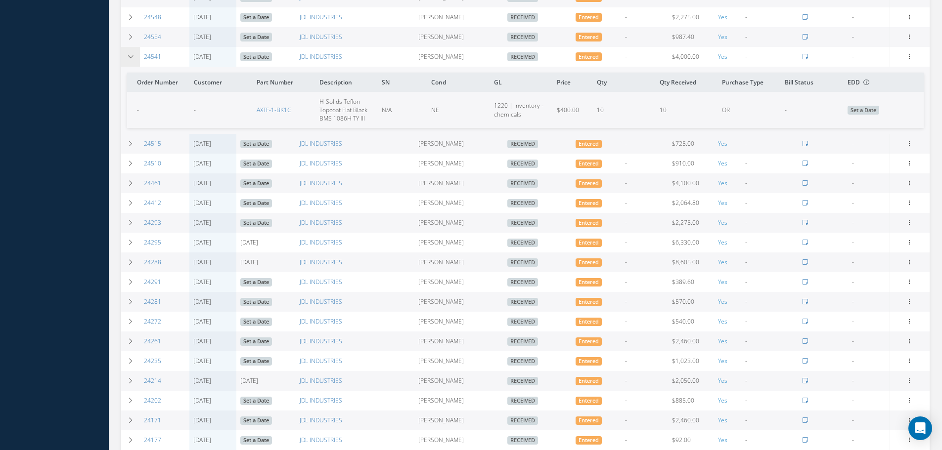
click at [130, 60] on td at bounding box center [130, 57] width 19 height 20
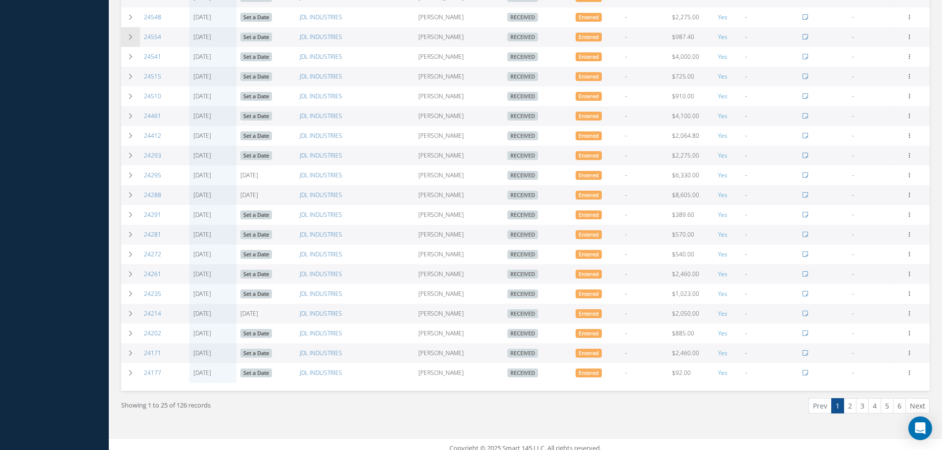
click at [132, 35] on icon at bounding box center [130, 37] width 7 height 6
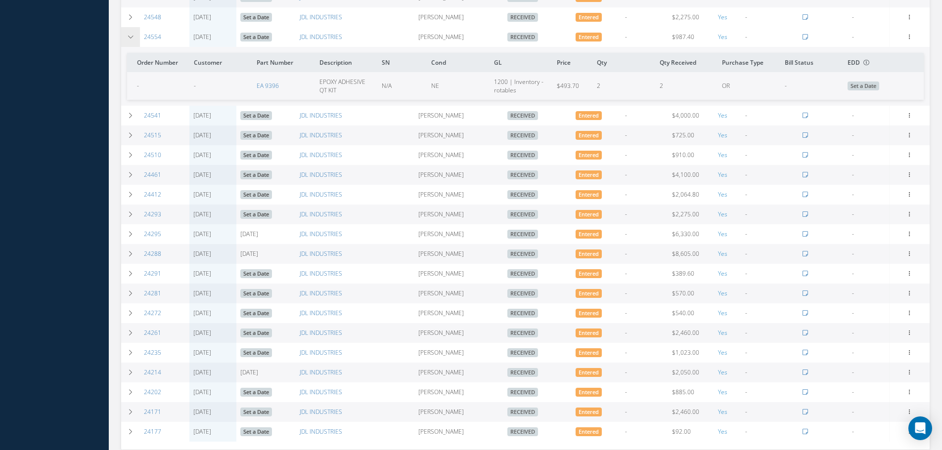
click at [131, 36] on icon at bounding box center [130, 37] width 7 height 6
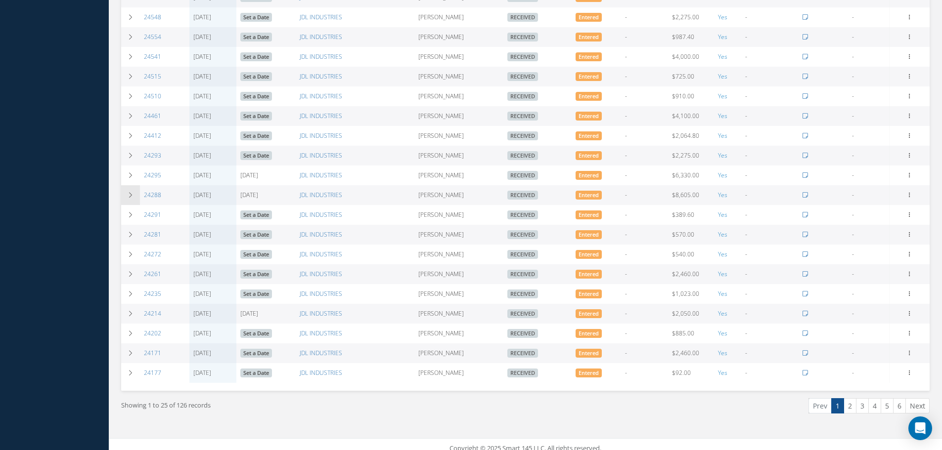
click at [126, 188] on td at bounding box center [130, 195] width 19 height 20
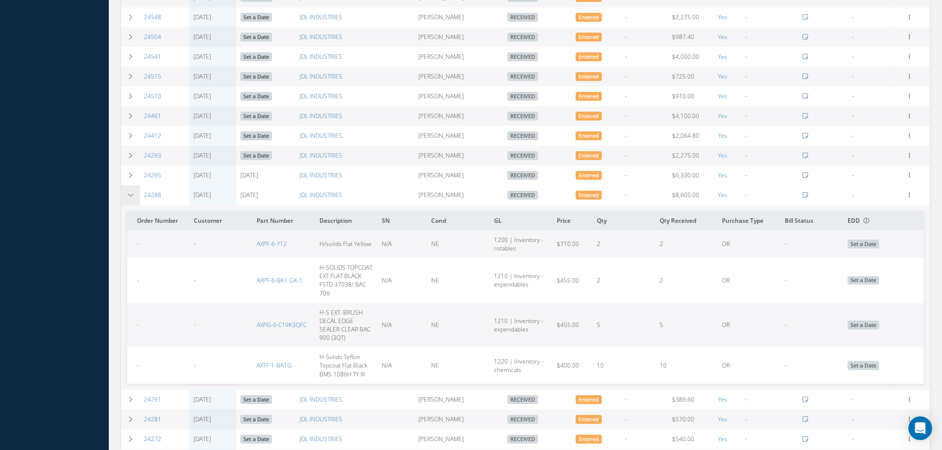
click at [125, 188] on td at bounding box center [130, 195] width 19 height 20
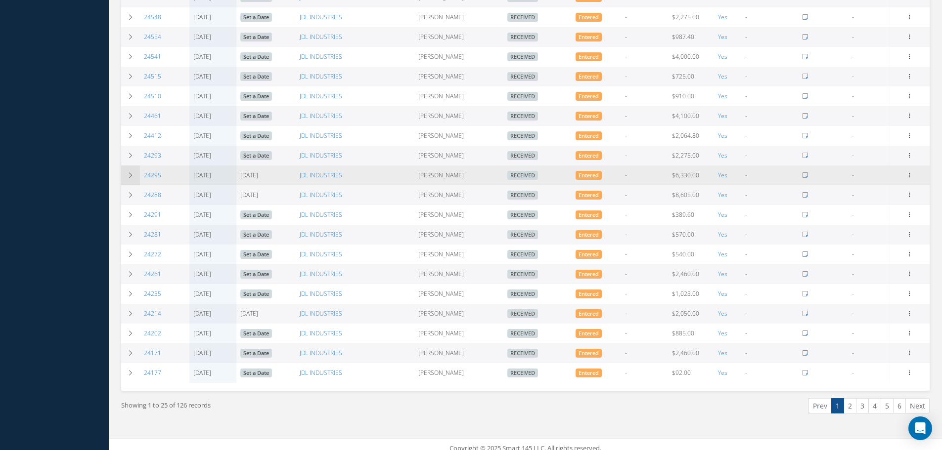
click at [128, 178] on icon at bounding box center [130, 176] width 7 height 6
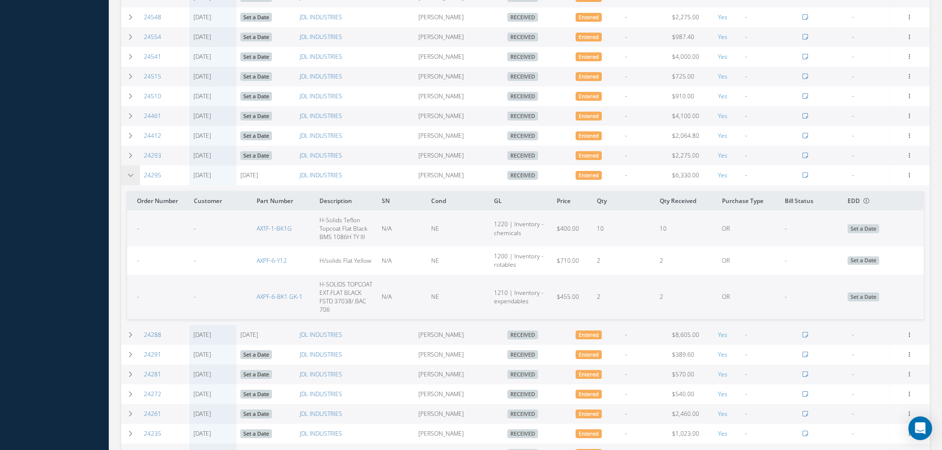
click at [128, 178] on icon at bounding box center [130, 176] width 7 height 6
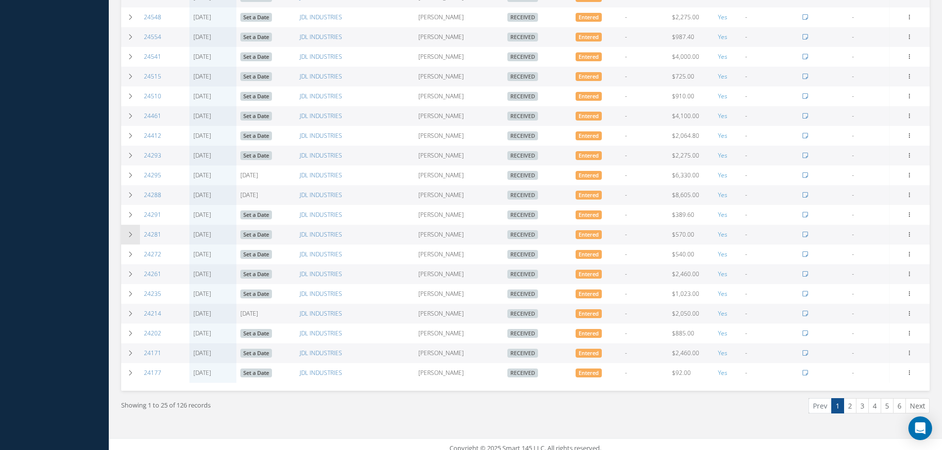
click at [124, 225] on td at bounding box center [130, 235] width 19 height 20
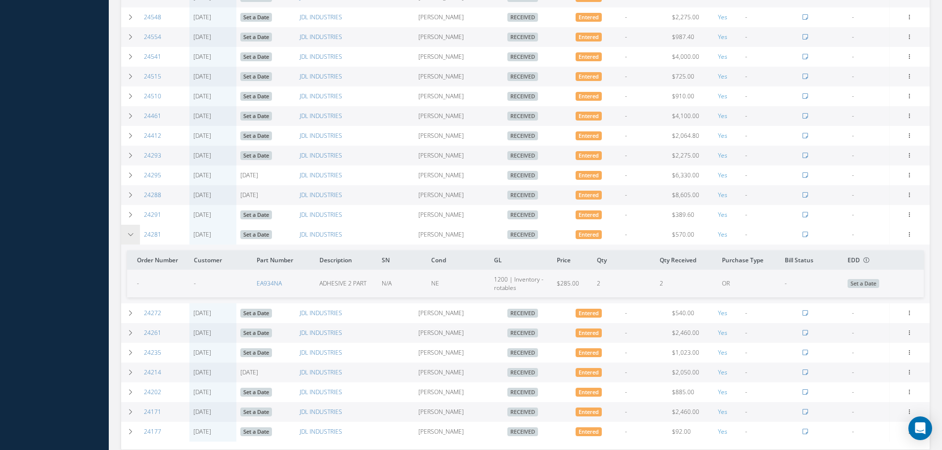
click at [127, 233] on icon at bounding box center [130, 235] width 7 height 6
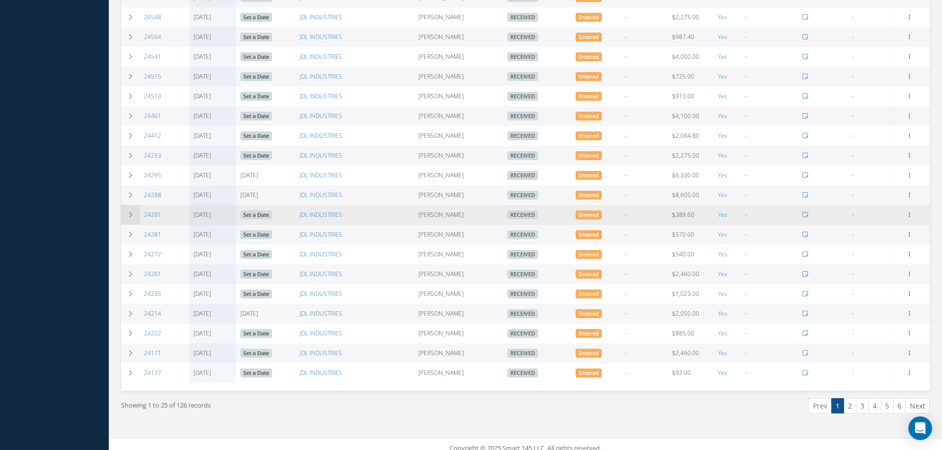
click at [130, 215] on icon at bounding box center [130, 215] width 7 height 6
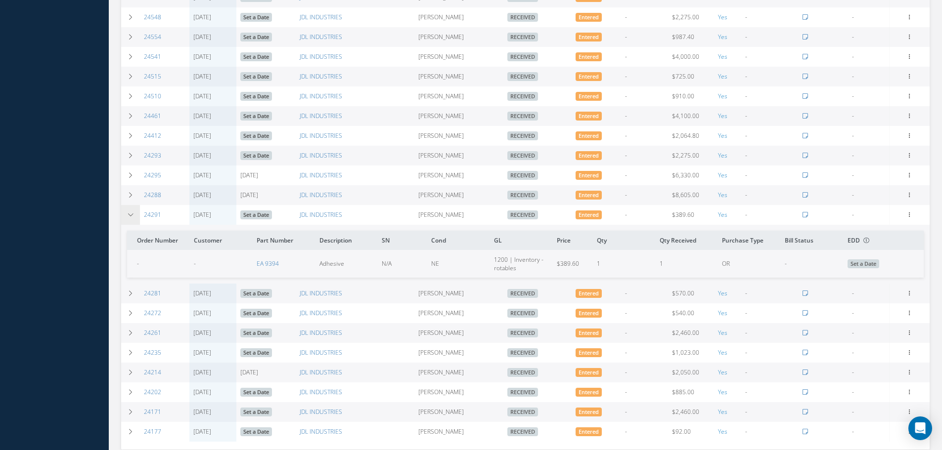
click at [128, 215] on icon at bounding box center [130, 215] width 7 height 6
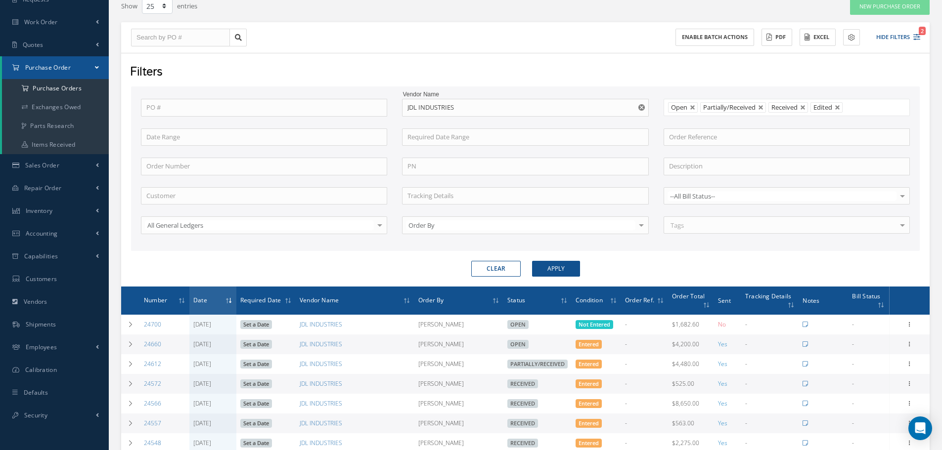
scroll to position [0, 0]
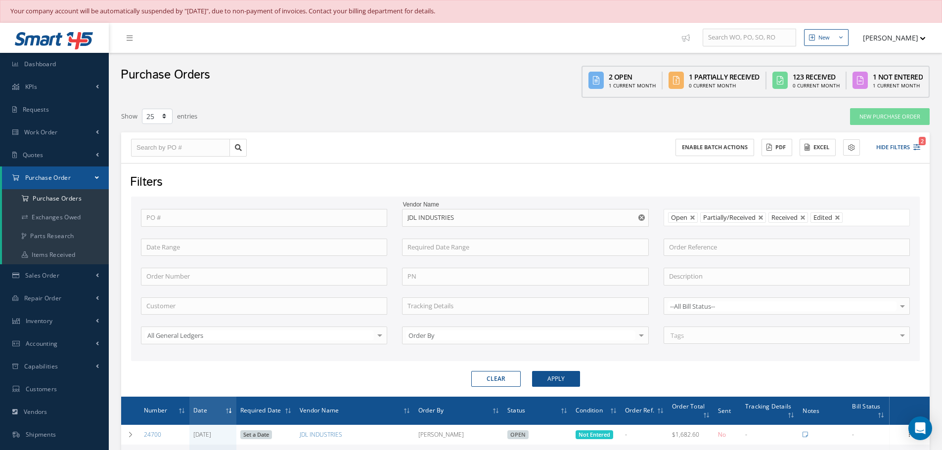
click at [644, 217] on use "Reset" at bounding box center [641, 218] width 6 height 6
click at [611, 218] on input "text" at bounding box center [525, 218] width 246 height 18
type input "SKY GEEK"
click at [532, 371] on button "Apply" at bounding box center [556, 379] width 48 height 16
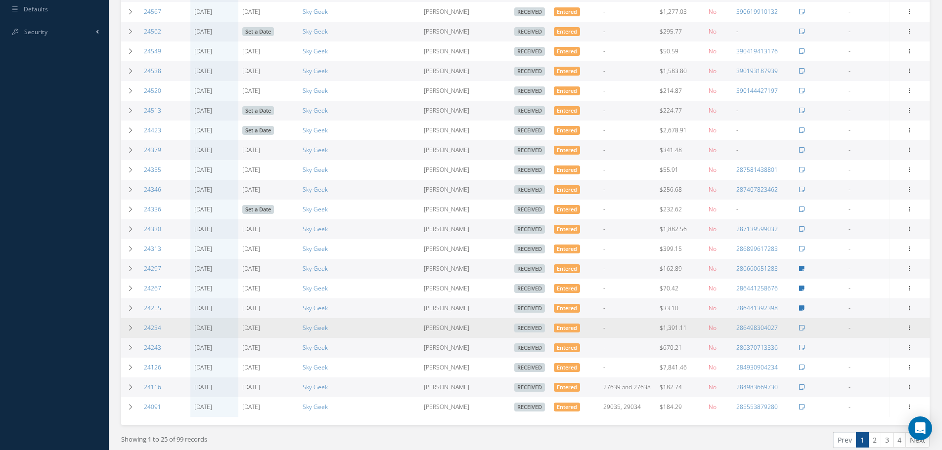
scroll to position [494, 0]
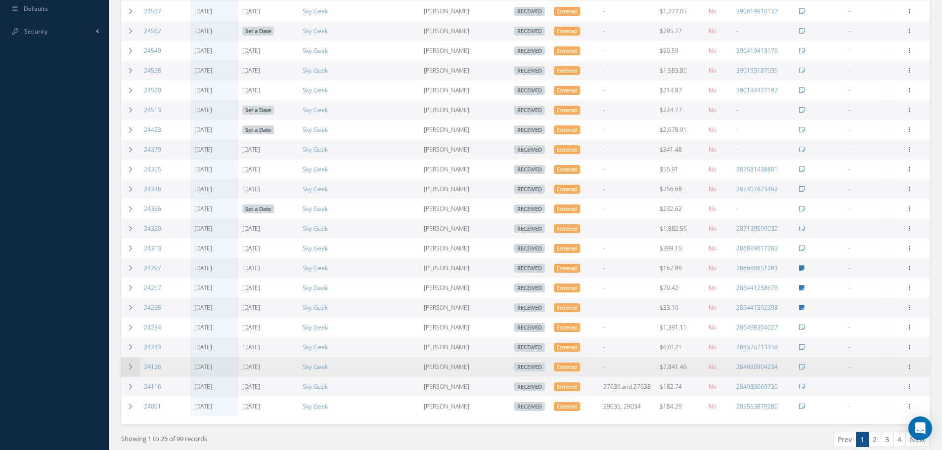
click at [124, 365] on td at bounding box center [130, 367] width 19 height 20
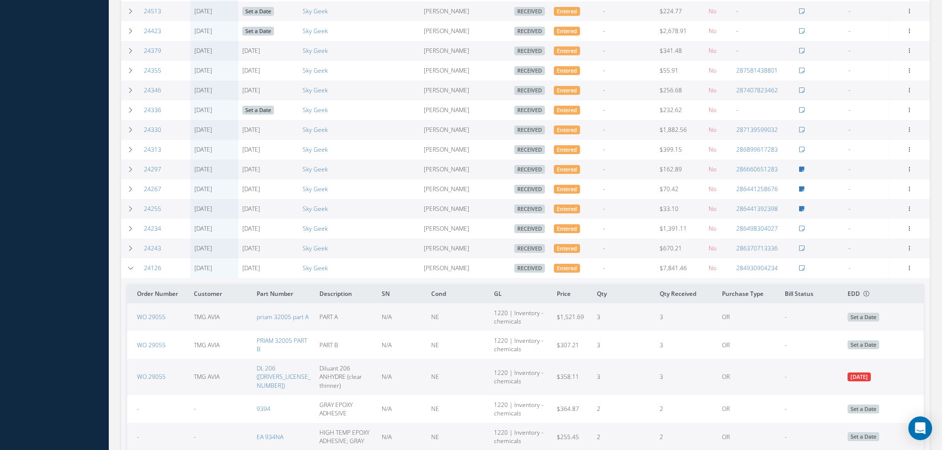
scroll to position [692, 0]
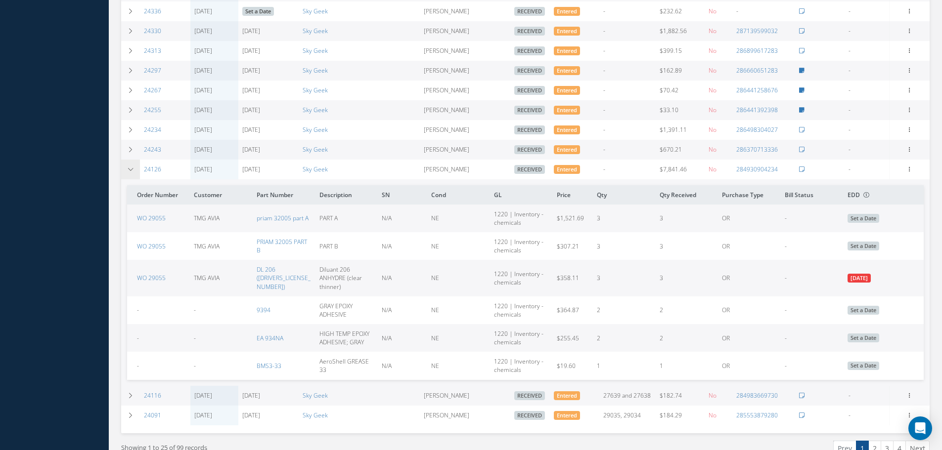
click at [133, 177] on td at bounding box center [130, 170] width 19 height 20
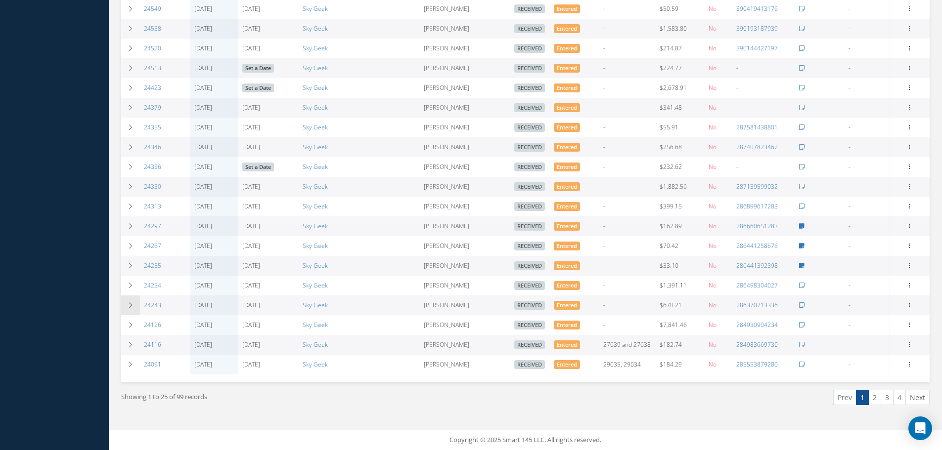
click at [131, 308] on icon at bounding box center [130, 306] width 7 height 6
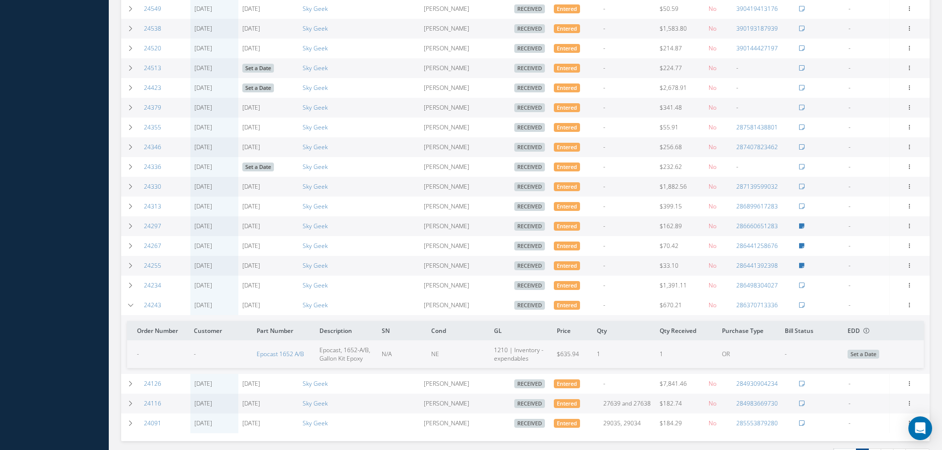
scroll to position [595, 0]
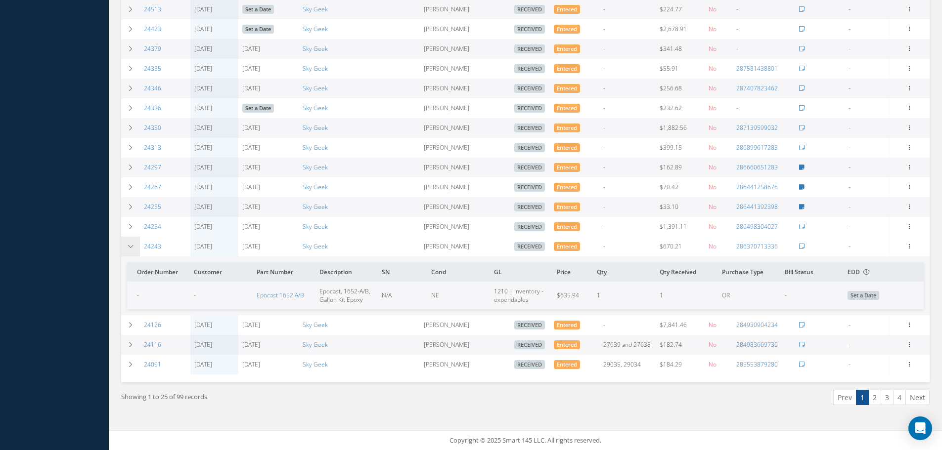
click at [127, 248] on icon at bounding box center [130, 247] width 7 height 6
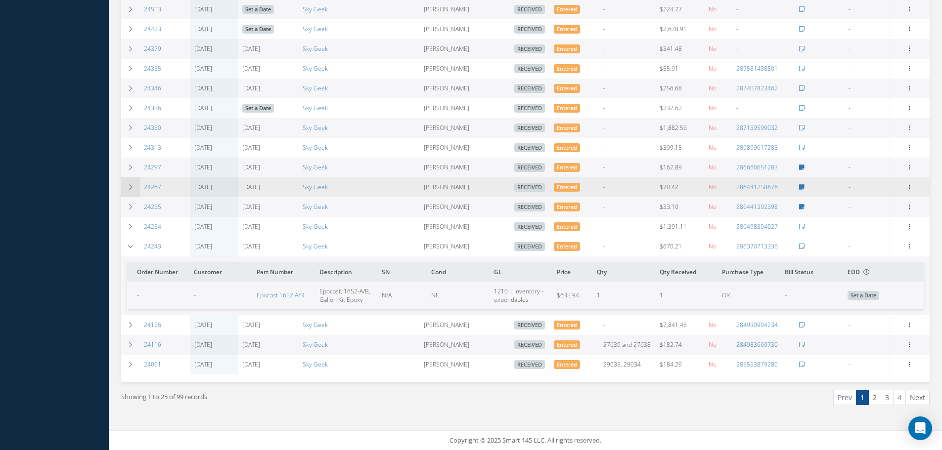
scroll to position [536, 0]
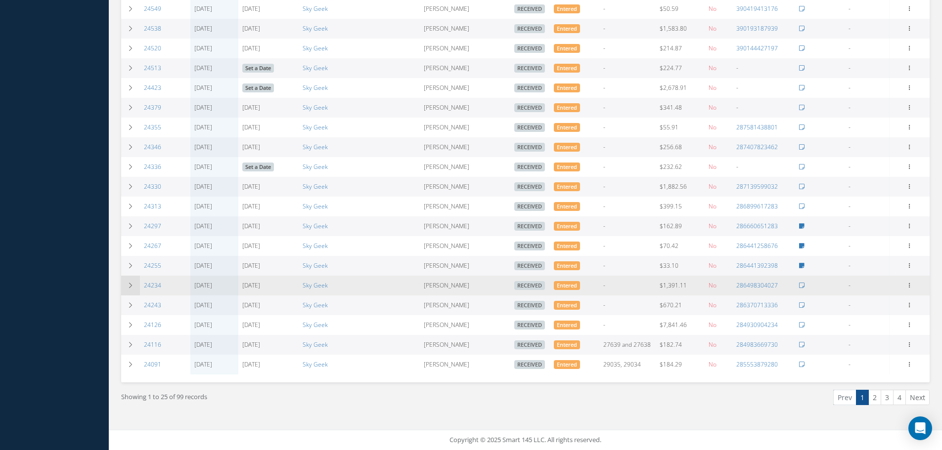
click at [126, 289] on td at bounding box center [130, 286] width 19 height 20
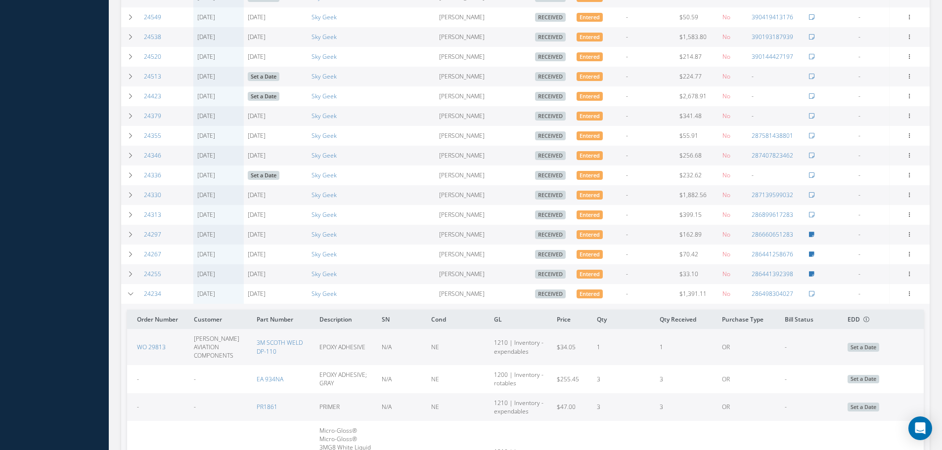
scroll to position [701, 0]
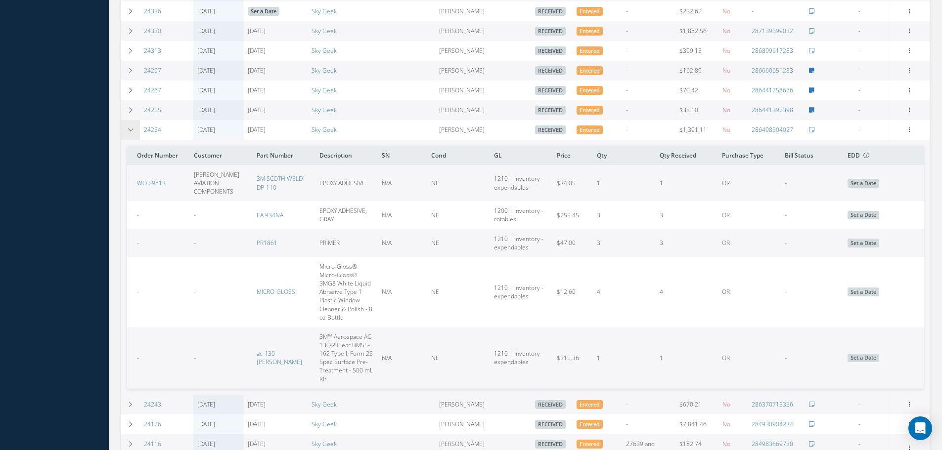
click at [130, 131] on icon at bounding box center [130, 130] width 7 height 6
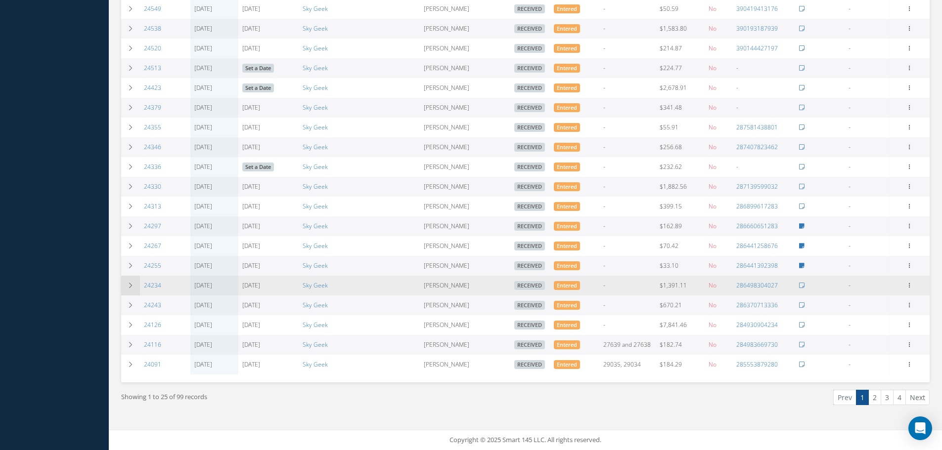
scroll to position [536, 0]
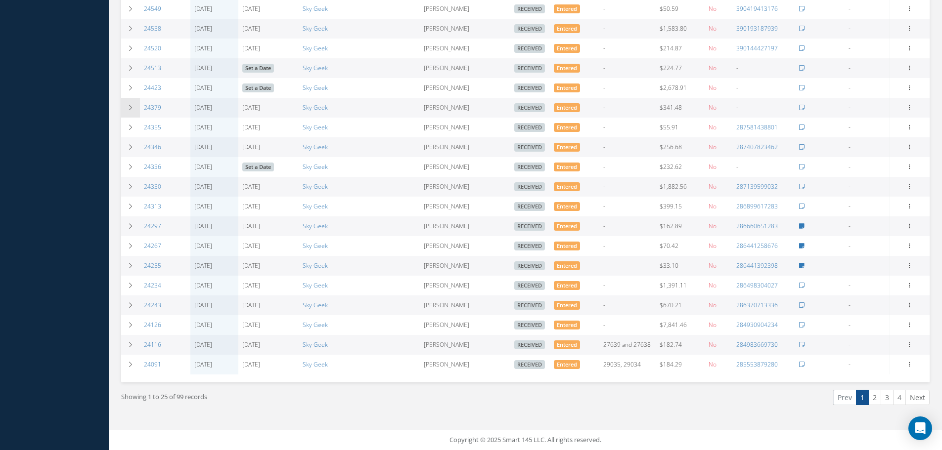
click at [135, 105] on td at bounding box center [130, 108] width 19 height 20
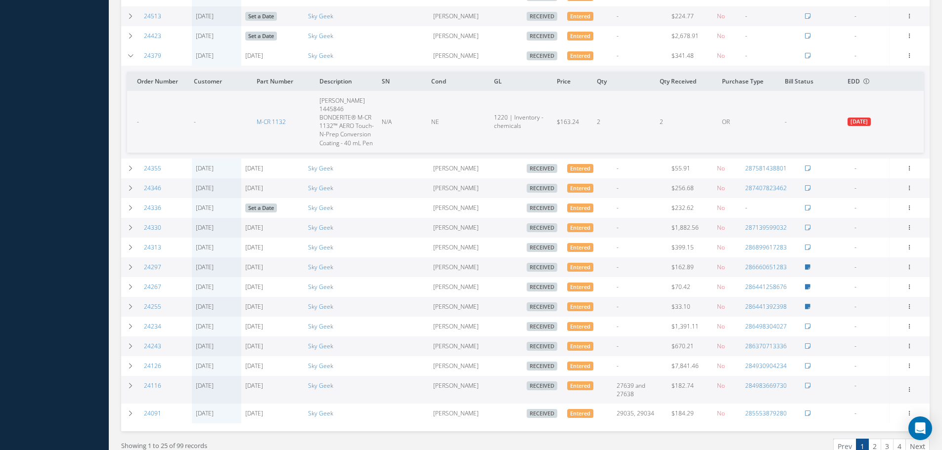
scroll to position [580, 0]
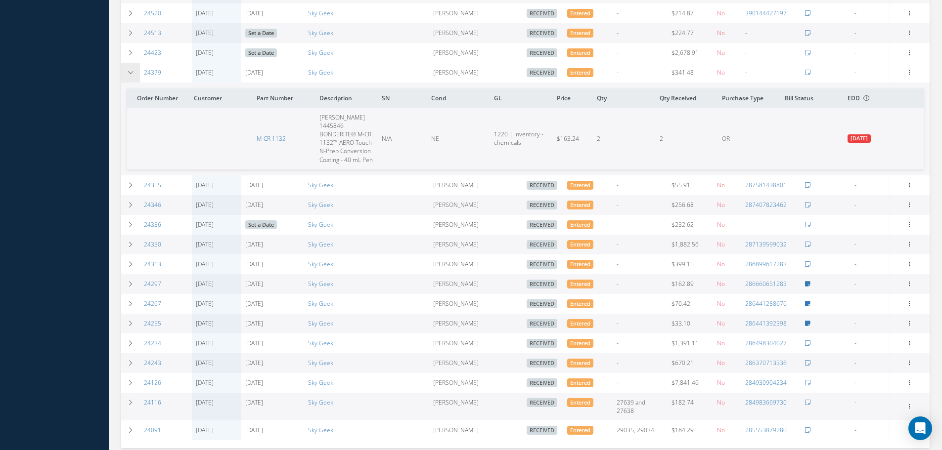
click at [127, 76] on td at bounding box center [130, 73] width 19 height 20
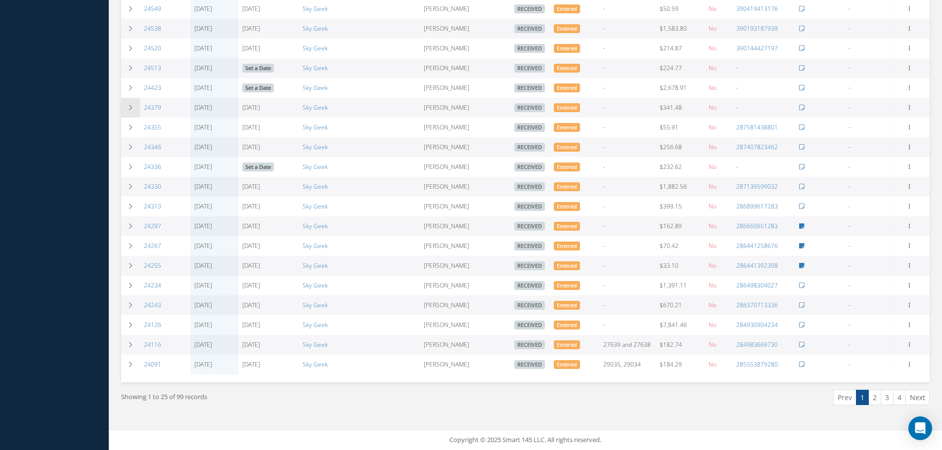
scroll to position [536, 0]
click at [134, 106] on td at bounding box center [130, 108] width 19 height 20
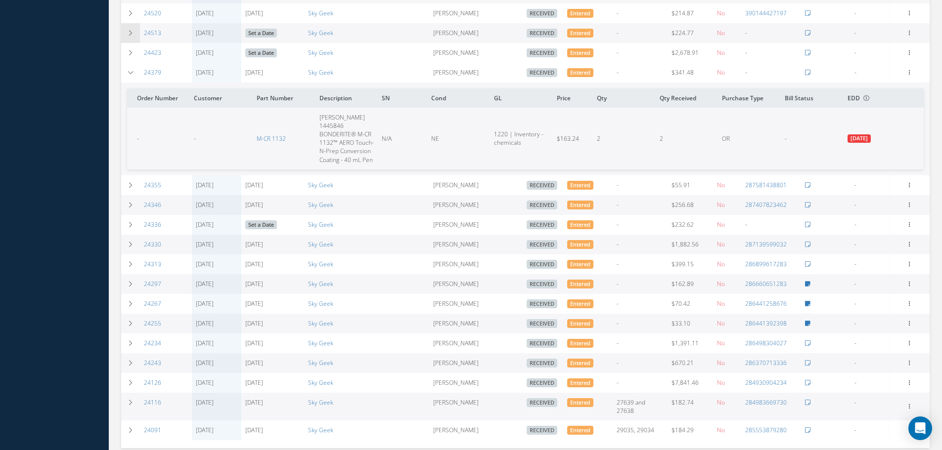
click at [132, 73] on icon at bounding box center [130, 73] width 7 height 6
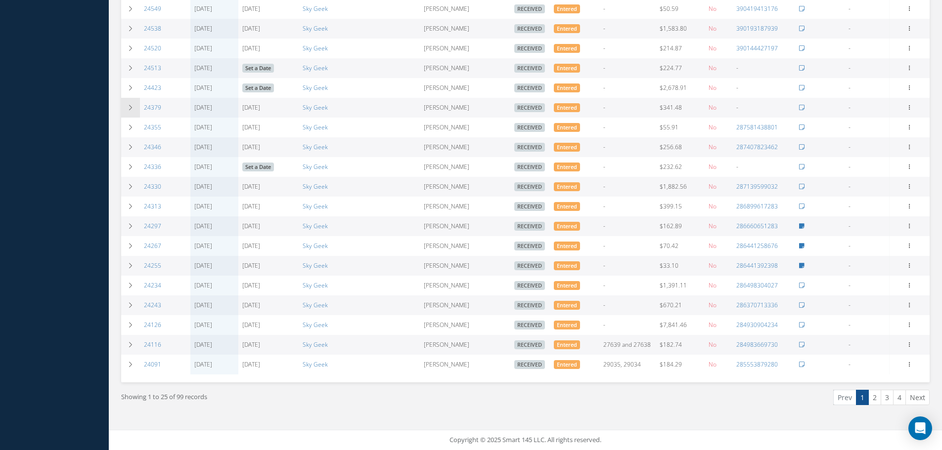
click at [132, 107] on icon at bounding box center [130, 108] width 7 height 6
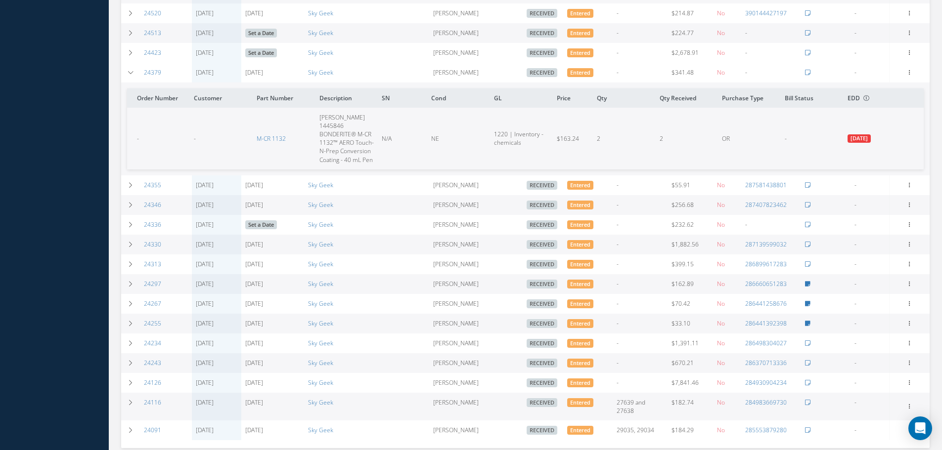
click at [132, 90] on th "Order Number" at bounding box center [158, 98] width 63 height 19
click at [126, 69] on td at bounding box center [130, 73] width 19 height 20
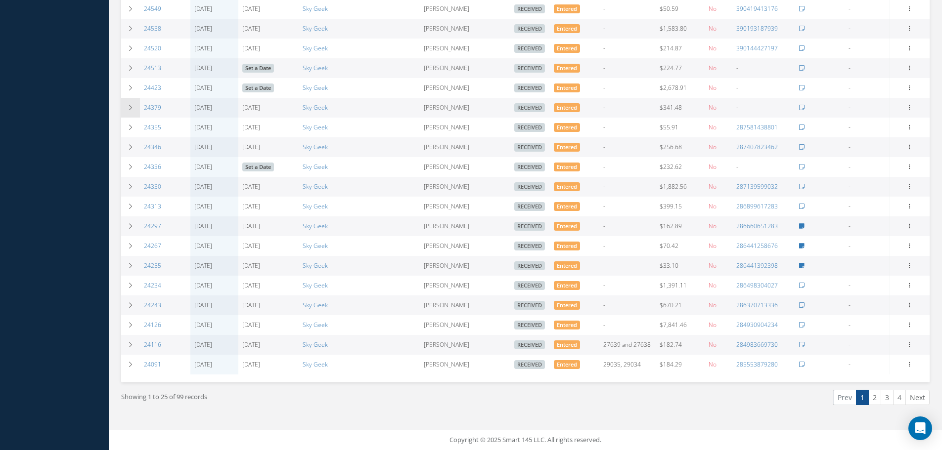
scroll to position [438, 0]
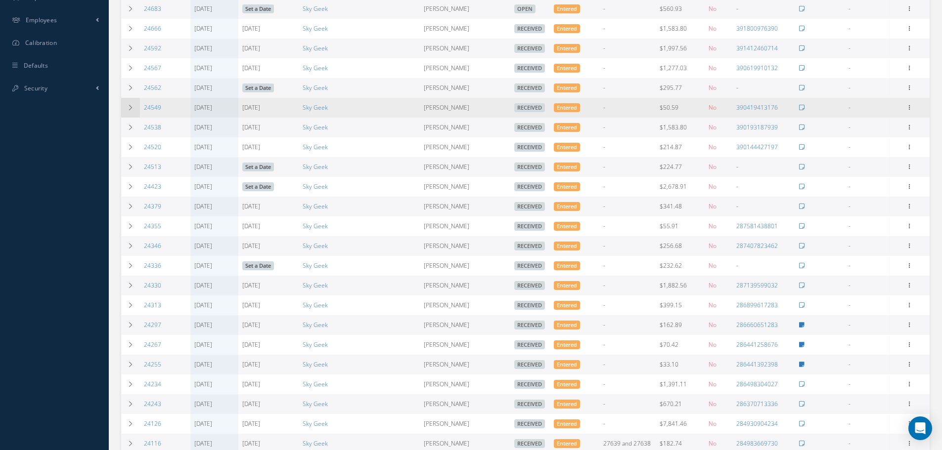
click at [133, 105] on icon at bounding box center [130, 108] width 7 height 6
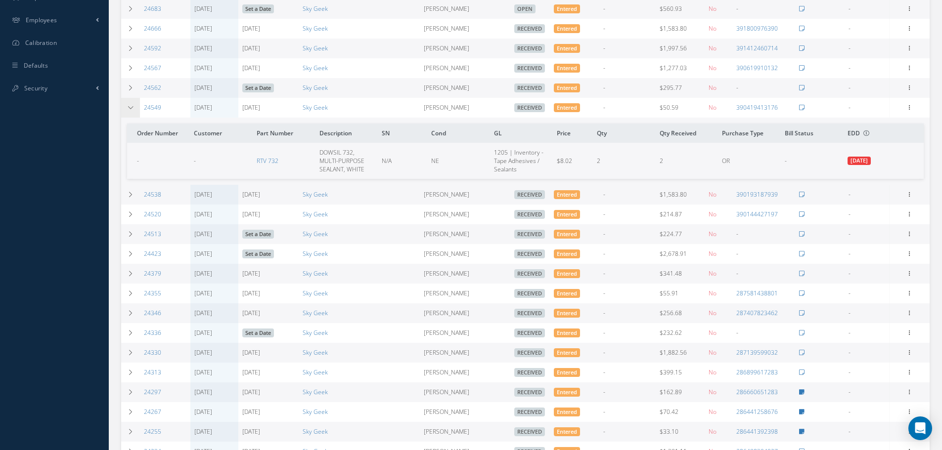
click at [131, 106] on icon at bounding box center [130, 108] width 7 height 6
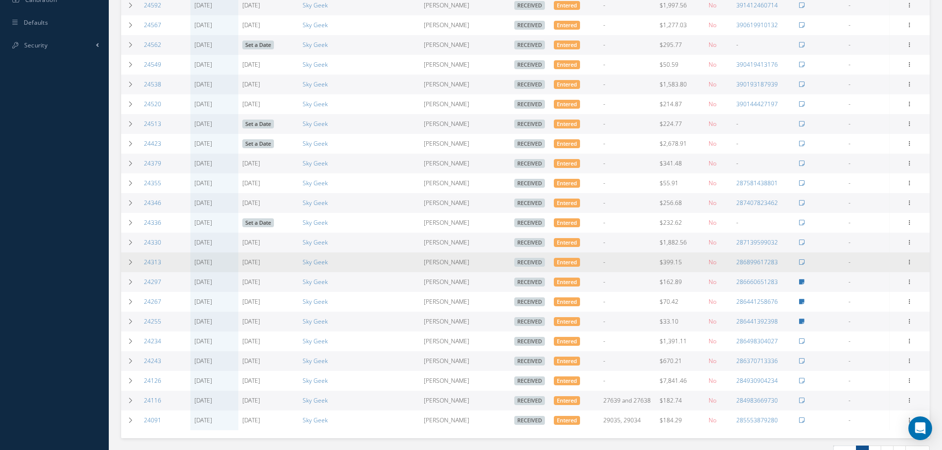
scroll to position [487, 0]
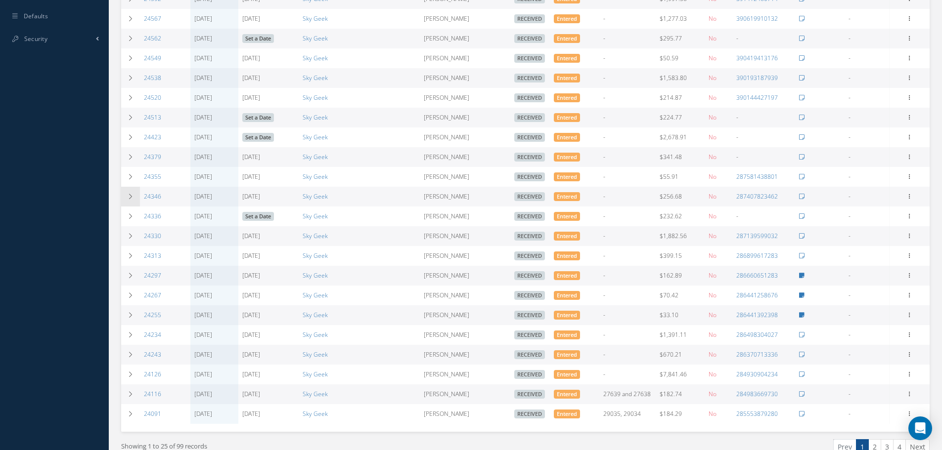
click at [132, 197] on icon at bounding box center [130, 197] width 7 height 6
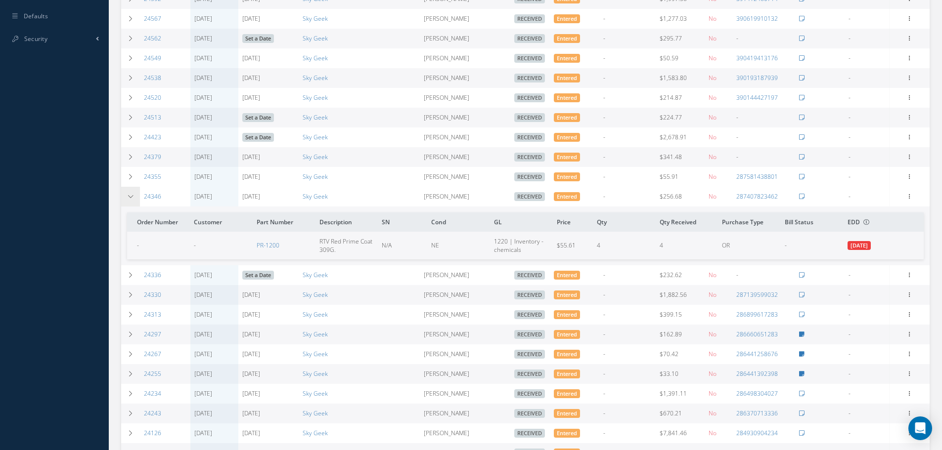
click at [132, 197] on icon at bounding box center [130, 197] width 7 height 6
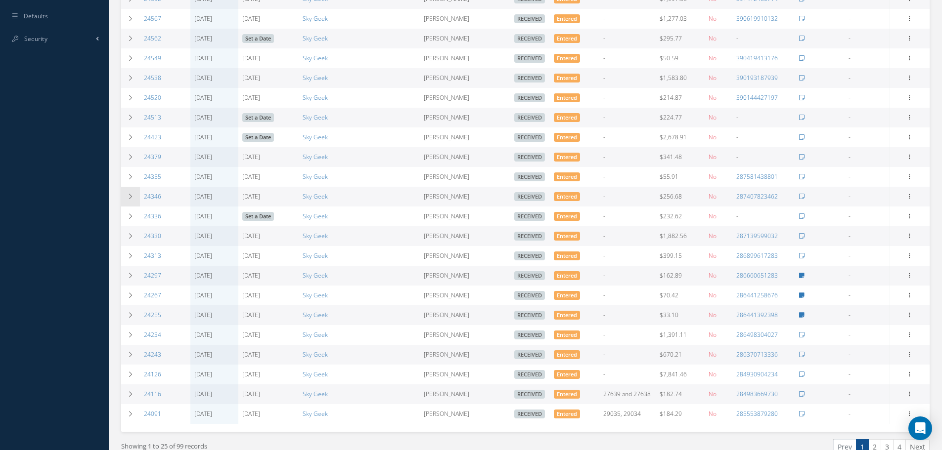
click at [132, 192] on td at bounding box center [130, 197] width 19 height 20
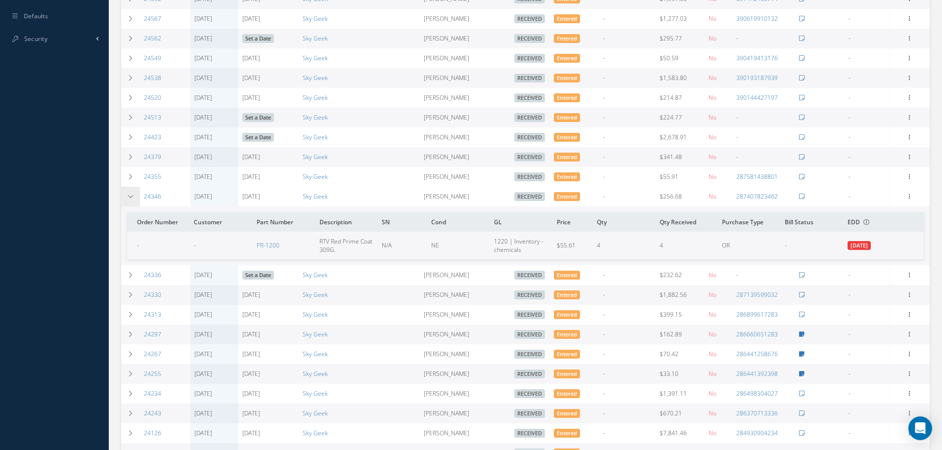
click at [130, 194] on icon at bounding box center [130, 197] width 7 height 6
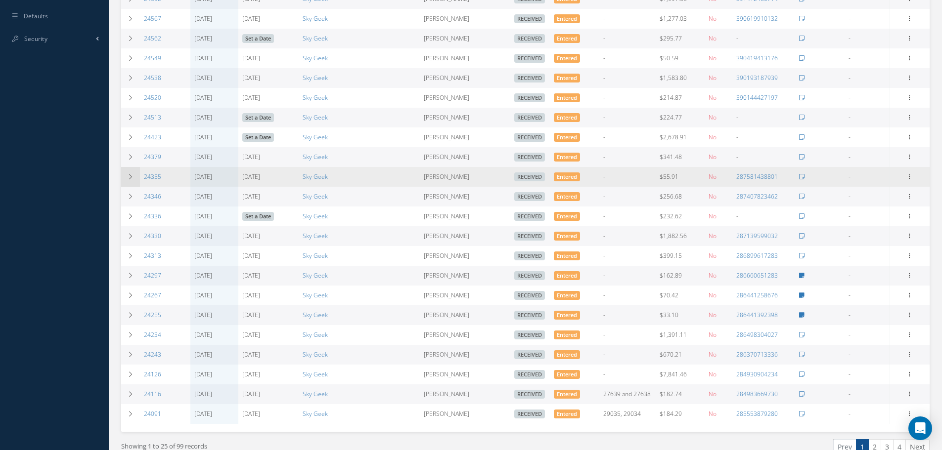
click at [129, 185] on td at bounding box center [130, 177] width 19 height 20
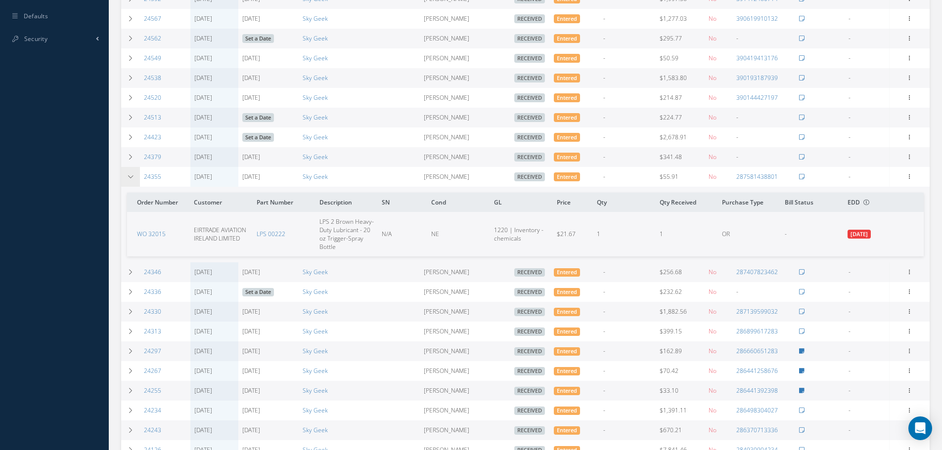
click at [129, 184] on td at bounding box center [130, 177] width 19 height 20
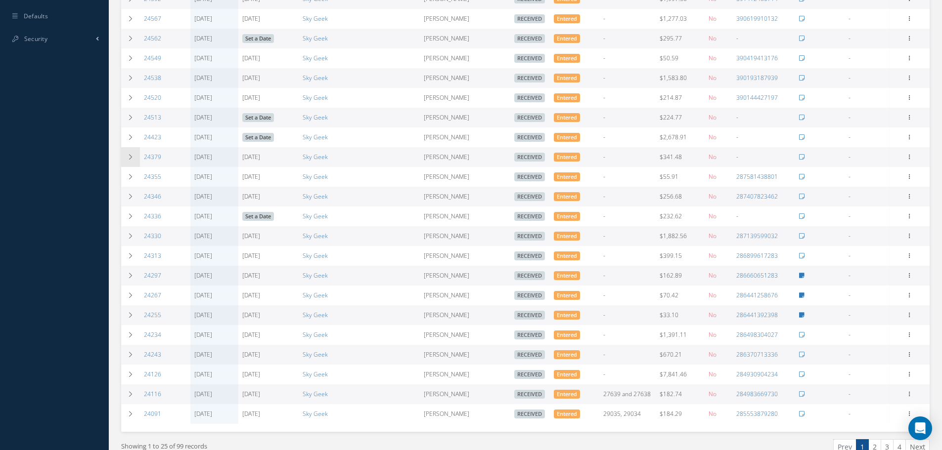
click at [132, 158] on icon at bounding box center [130, 157] width 7 height 6
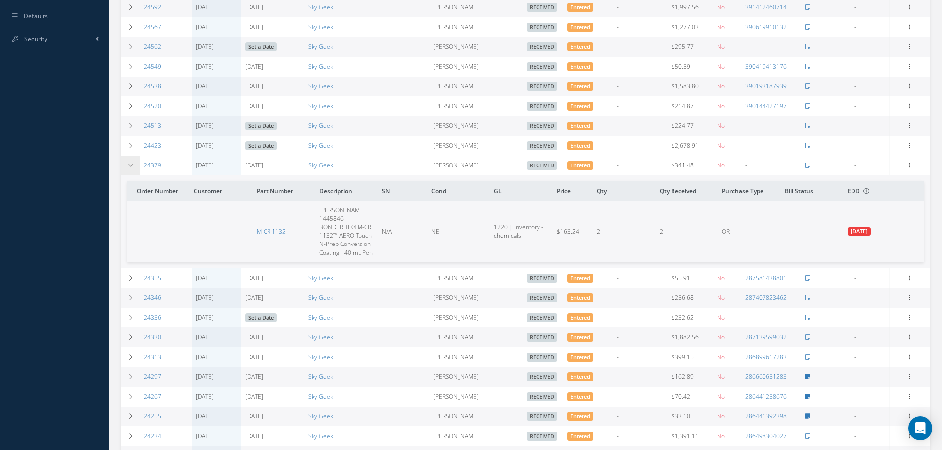
click at [132, 158] on td at bounding box center [130, 166] width 19 height 20
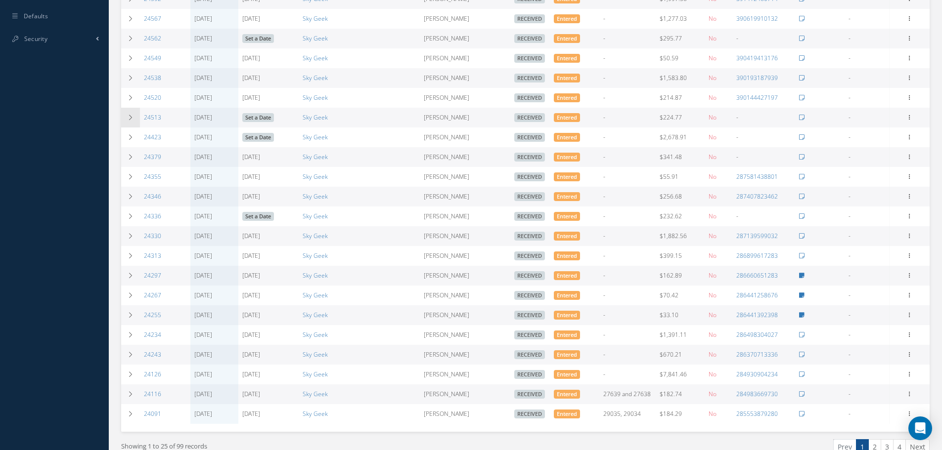
click at [134, 111] on td at bounding box center [130, 118] width 19 height 20
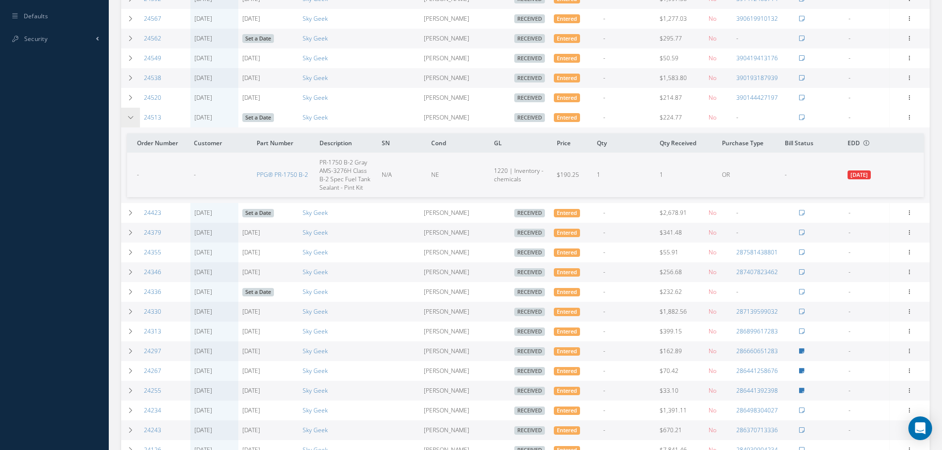
click at [132, 116] on icon at bounding box center [130, 118] width 7 height 6
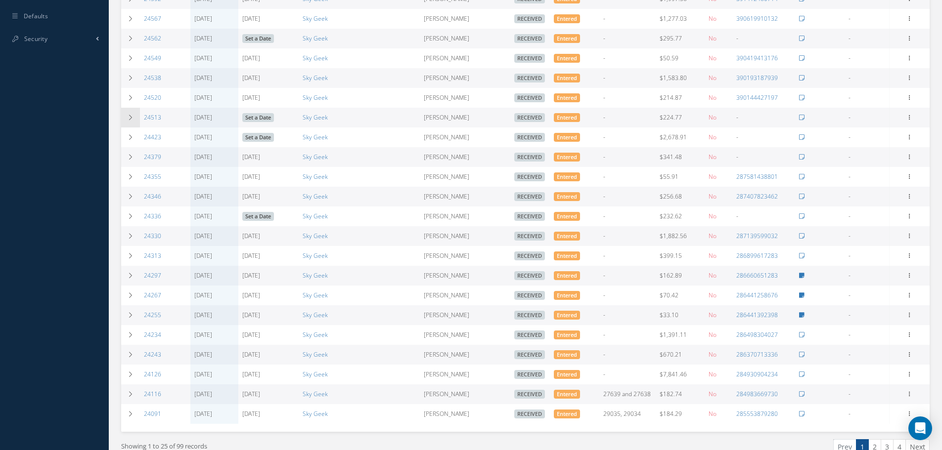
click at [132, 117] on icon at bounding box center [130, 118] width 7 height 6
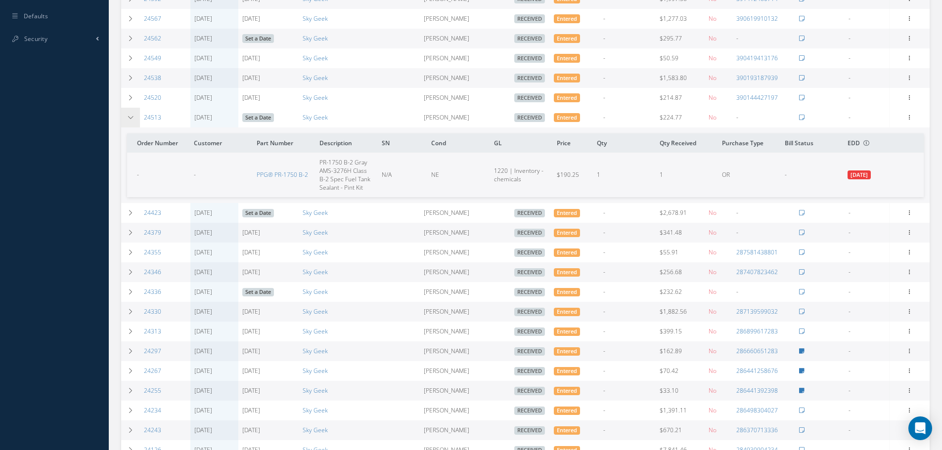
click at [131, 117] on icon at bounding box center [130, 118] width 7 height 6
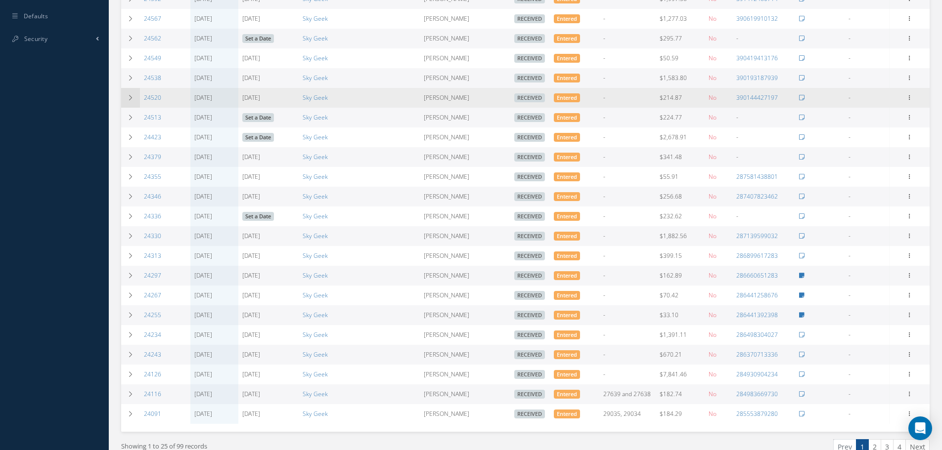
click at [133, 100] on icon at bounding box center [130, 98] width 7 height 6
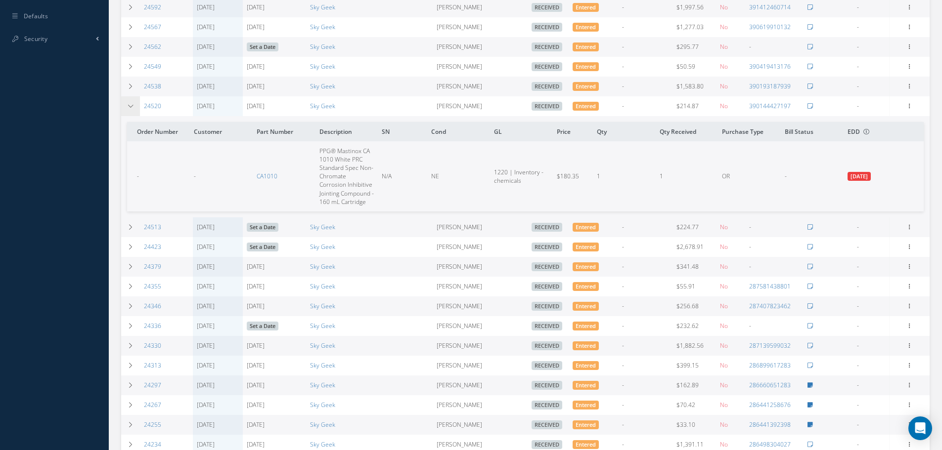
click at [133, 100] on td at bounding box center [130, 106] width 19 height 20
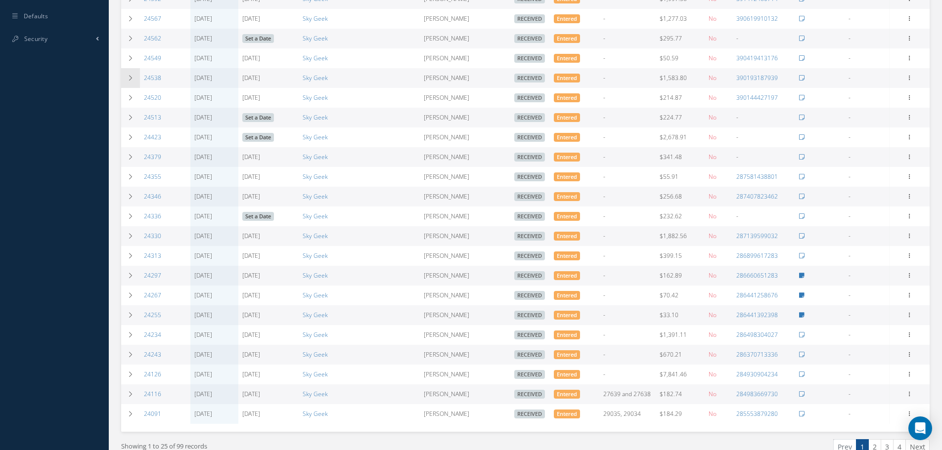
click at [131, 82] on td at bounding box center [130, 78] width 19 height 20
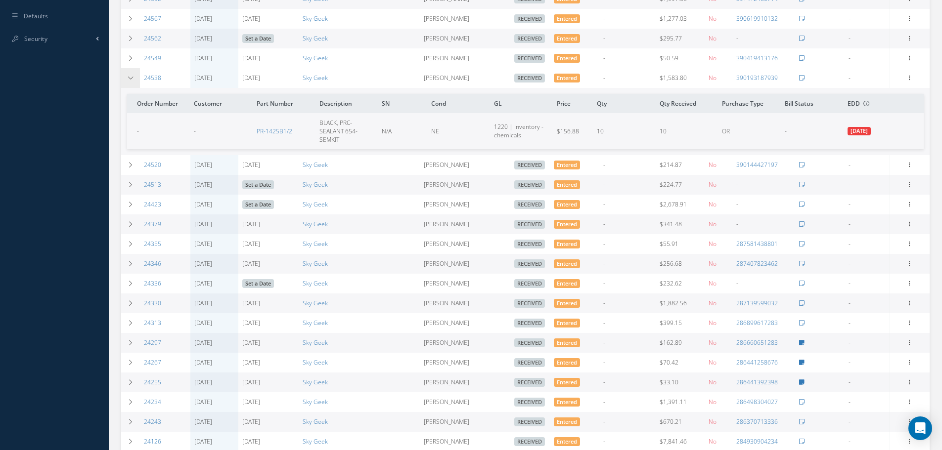
click at [130, 82] on td at bounding box center [130, 78] width 19 height 20
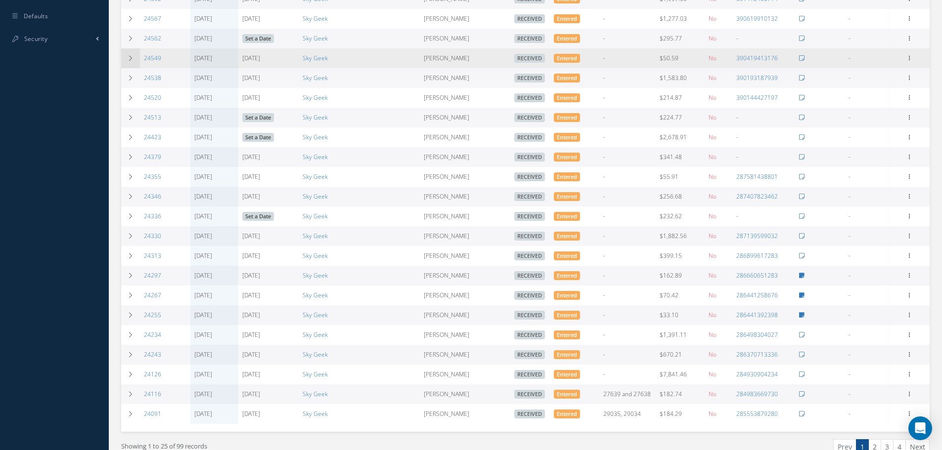
click at [129, 66] on td at bounding box center [130, 58] width 19 height 20
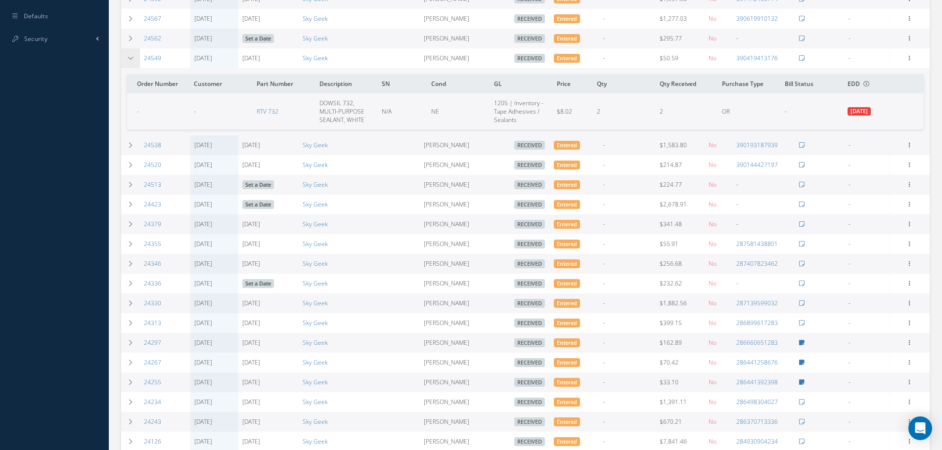
click at [129, 66] on td at bounding box center [130, 58] width 19 height 20
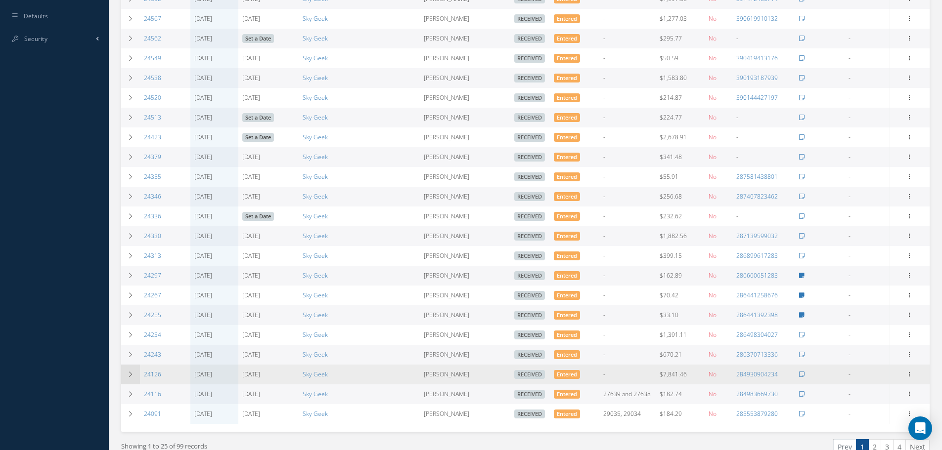
click at [131, 376] on icon at bounding box center [130, 375] width 7 height 6
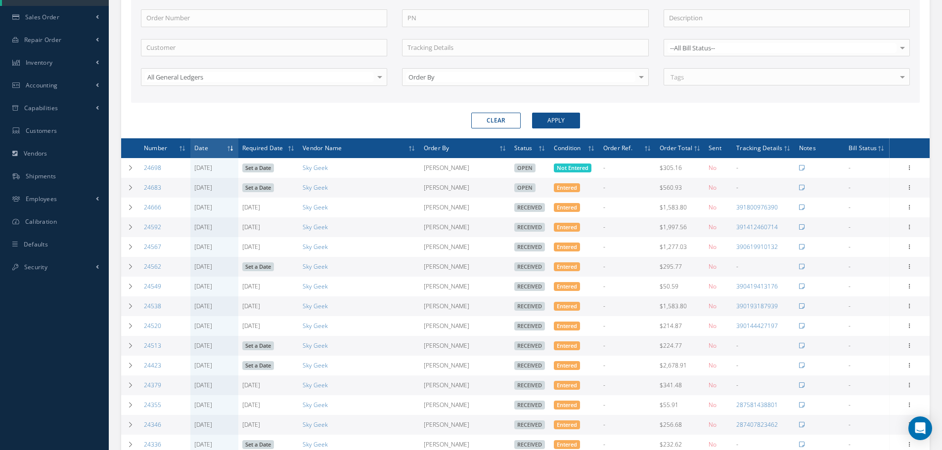
scroll to position [42, 0]
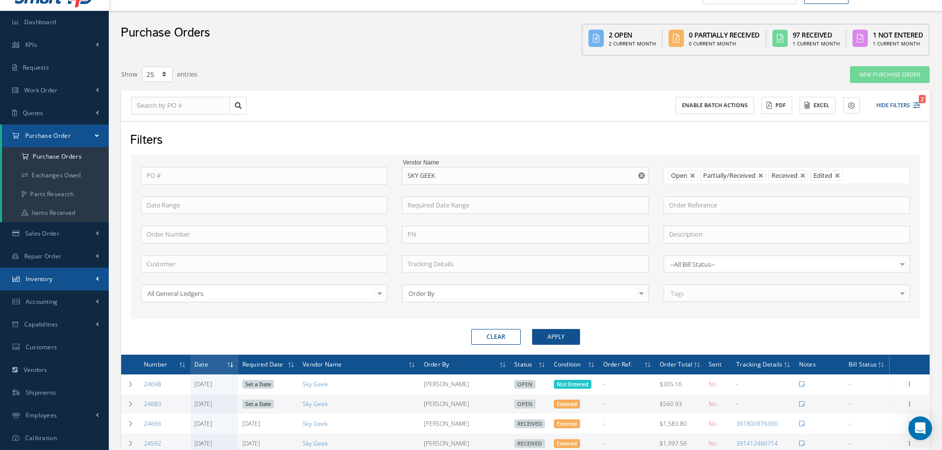
click at [73, 280] on link "Inventory" at bounding box center [54, 279] width 109 height 23
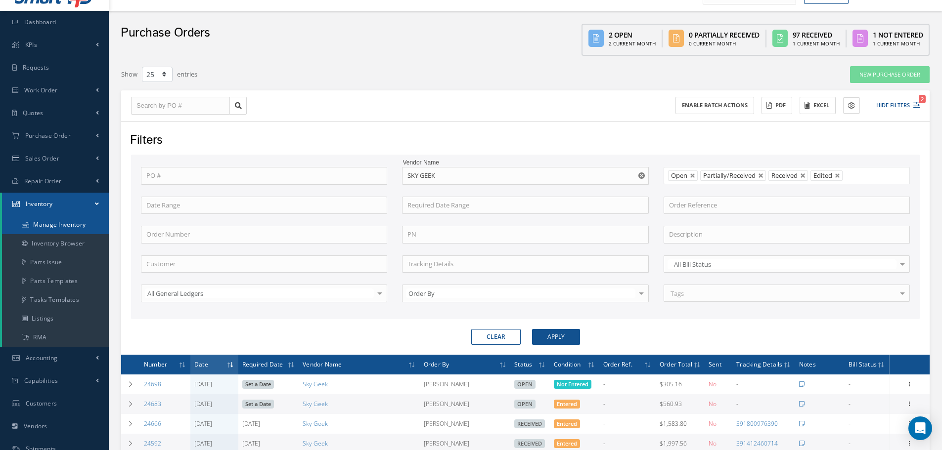
click at [79, 229] on link "Manage Inventory" at bounding box center [55, 225] width 107 height 19
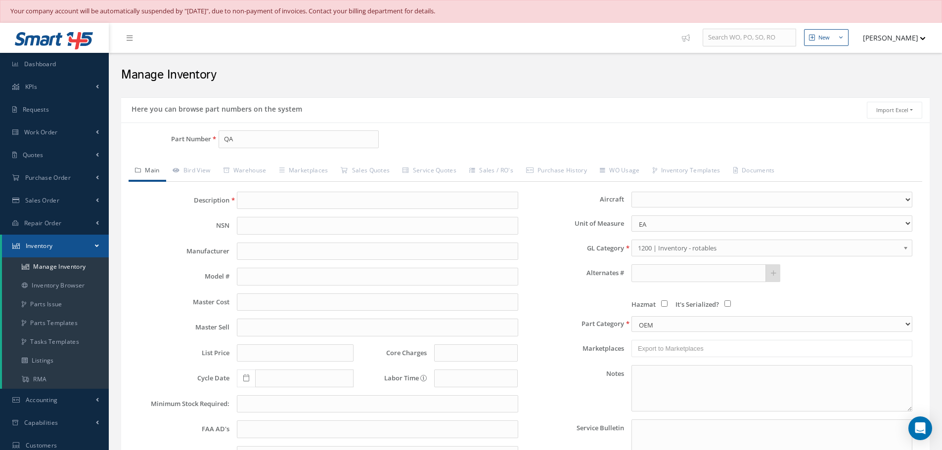
type input "Q"
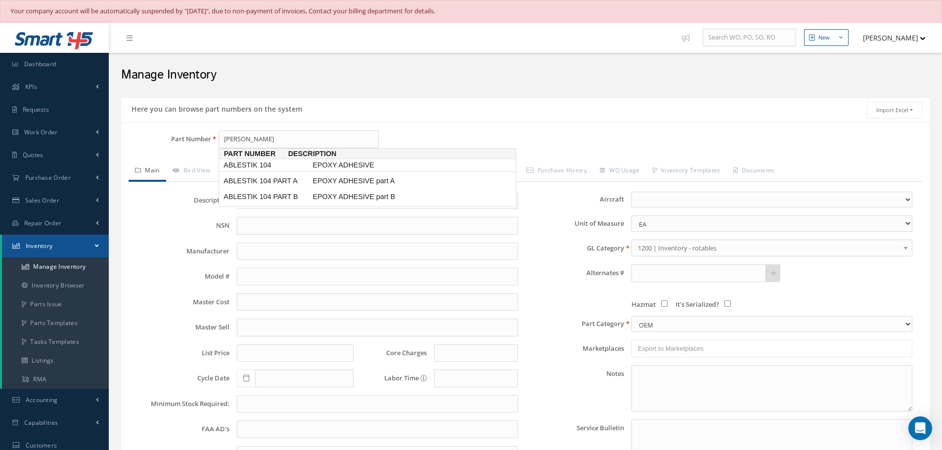
click at [473, 165] on link "ABLESTIK 104 EPOXY ADHESIVE" at bounding box center [368, 165] width 298 height 13
type input "ABLESTIK 104"
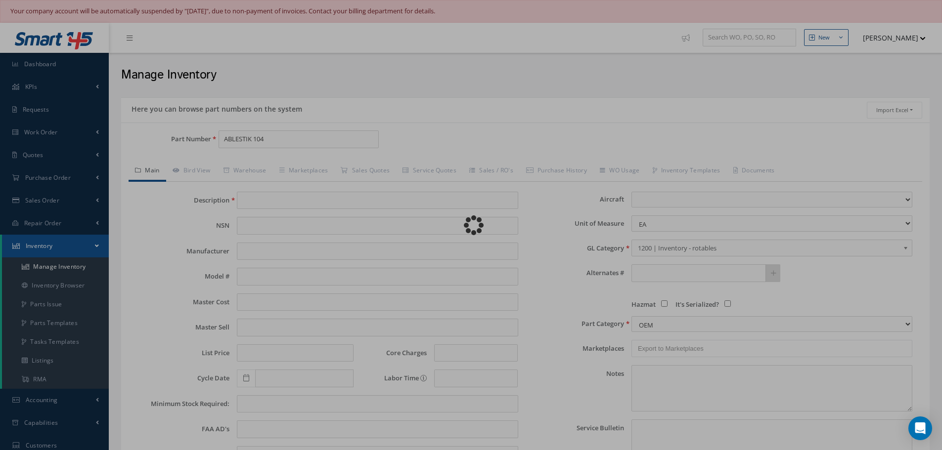
type input "EPOXY ADHESIVE"
type input "0.00"
select select
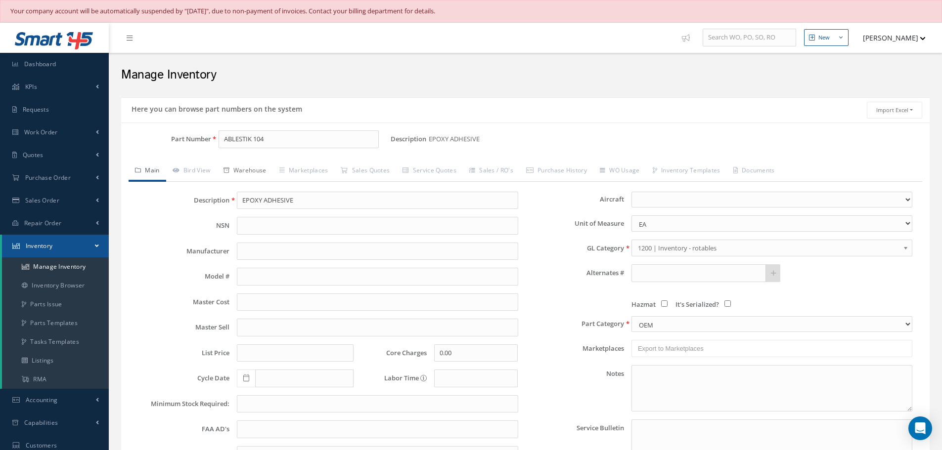
click at [244, 165] on link "Warehouse" at bounding box center [245, 171] width 56 height 21
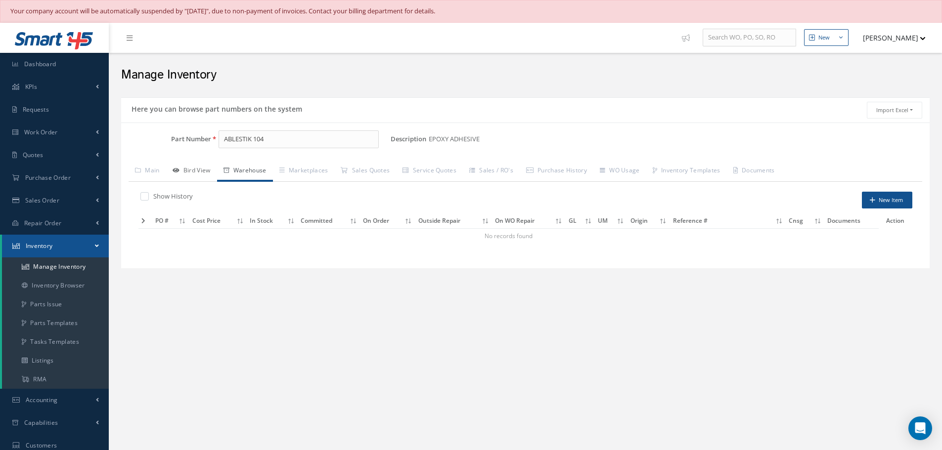
click at [214, 168] on link "Bird View" at bounding box center [191, 171] width 51 height 21
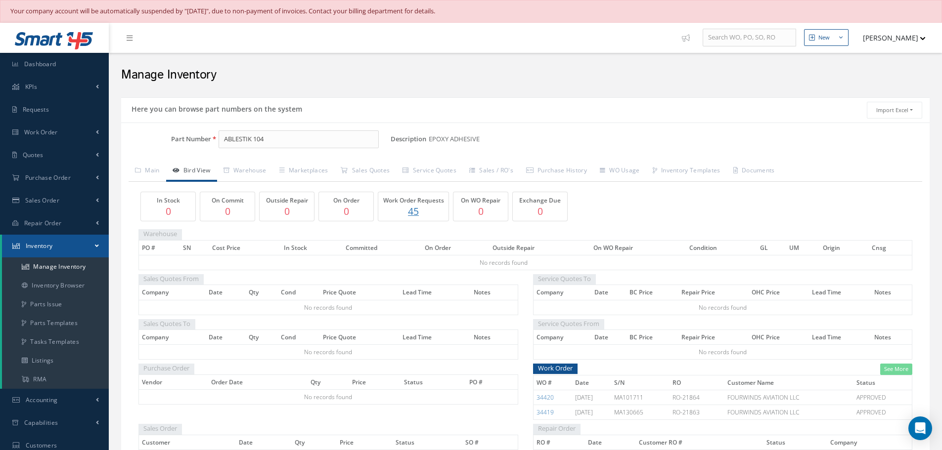
click at [289, 149] on div "Part Number ABLESTIK 104" at bounding box center [255, 144] width 269 height 26
click at [291, 144] on input "ABLESTIK 104" at bounding box center [299, 140] width 160 height 18
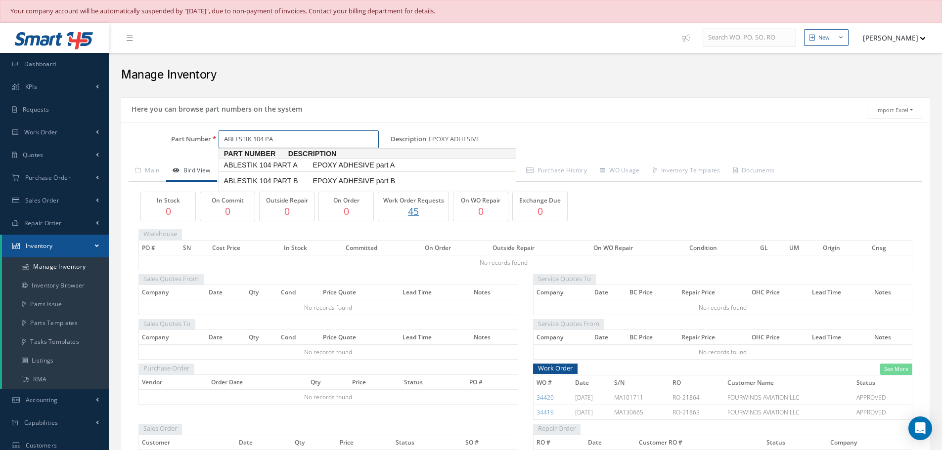
click at [339, 170] on span "EPOXY ADHESIVE part A" at bounding box center [385, 165] width 148 height 10
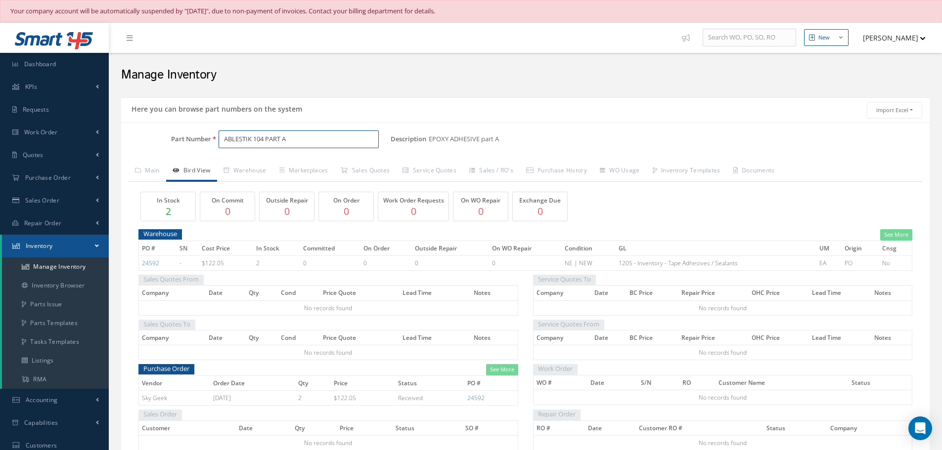
type input "ABLESTIK 104 PART A"
click at [156, 202] on h5 "In Stock" at bounding box center [167, 200] width 49 height 7
click at [165, 210] on p "2" at bounding box center [167, 211] width 49 height 14
click at [167, 210] on p "2" at bounding box center [167, 211] width 49 height 14
click at [170, 203] on h5 "In Stock" at bounding box center [167, 200] width 49 height 7
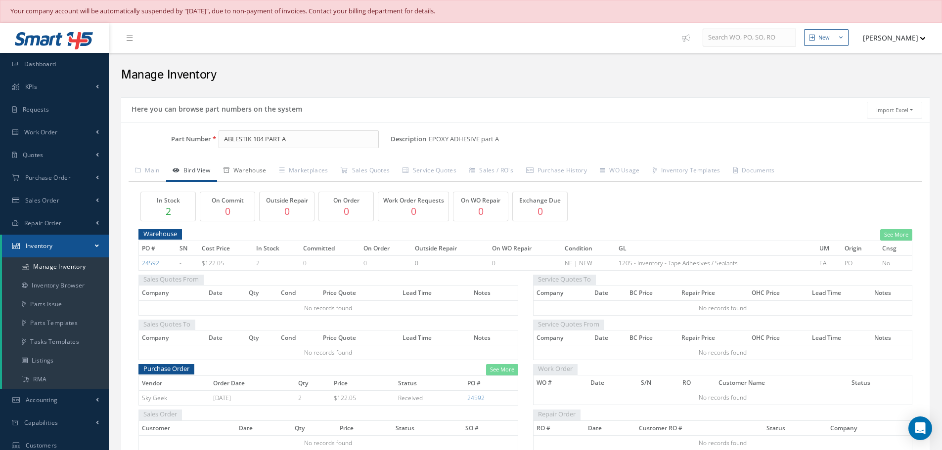
click at [255, 173] on link "Warehouse" at bounding box center [245, 171] width 56 height 21
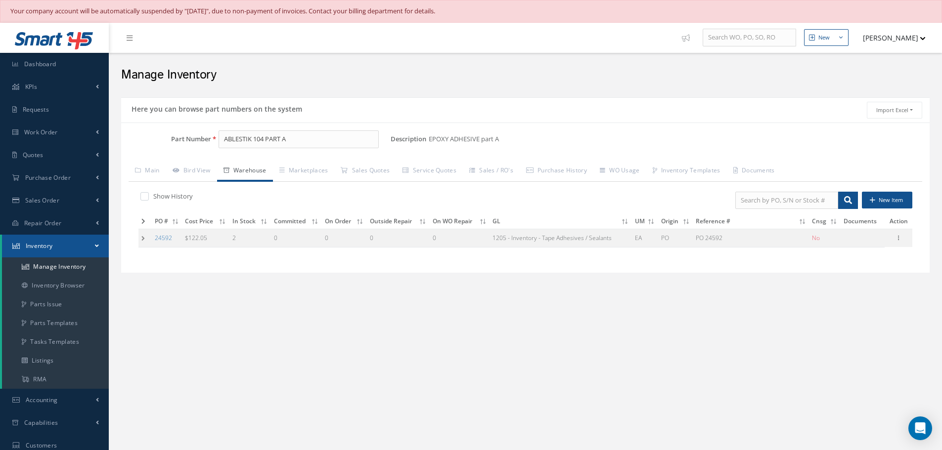
click at [147, 241] on td at bounding box center [144, 238] width 13 height 18
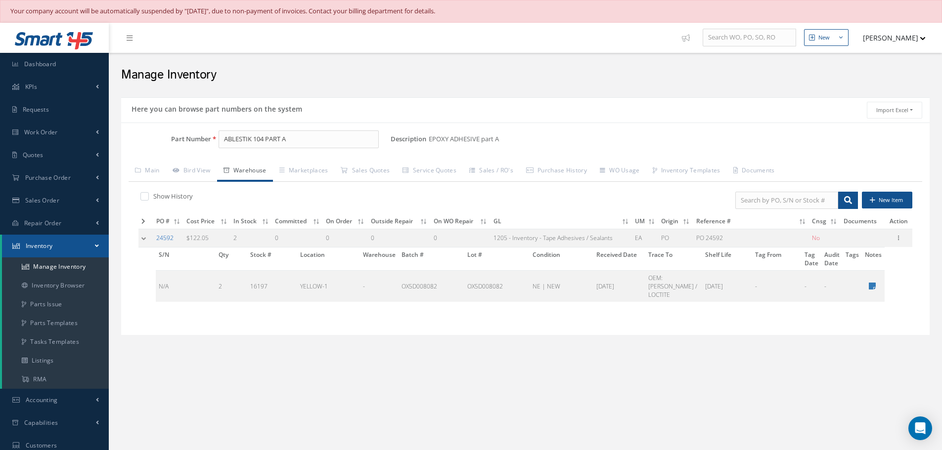
click at [173, 236] on link "24592" at bounding box center [164, 238] width 17 height 8
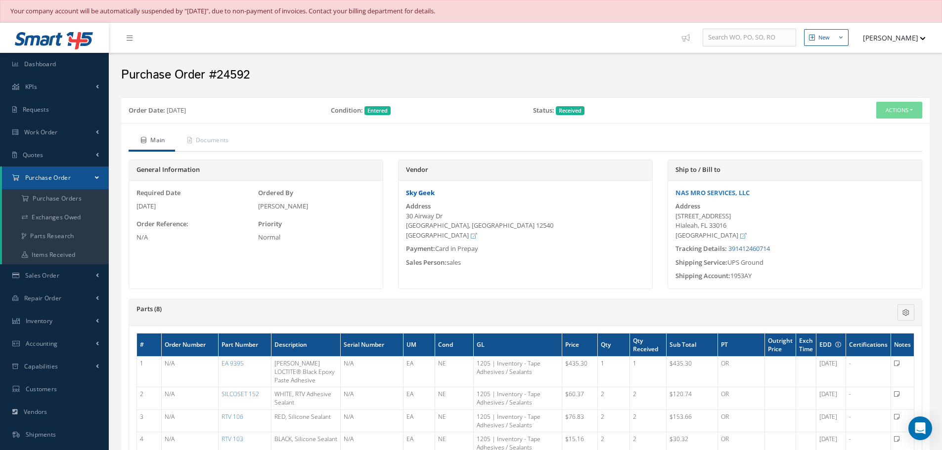
drag, startPoint x: 433, startPoint y: 197, endPoint x: 432, endPoint y: 192, distance: 5.0
click at [432, 196] on div "Sky Geek" at bounding box center [526, 193] width 254 height 10
click at [431, 189] on link "Sky Geek" at bounding box center [420, 192] width 29 height 9
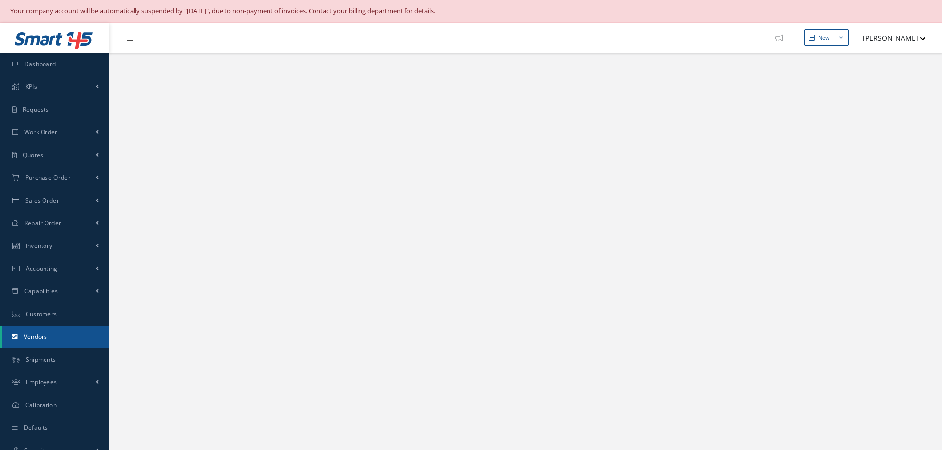
select select "25"
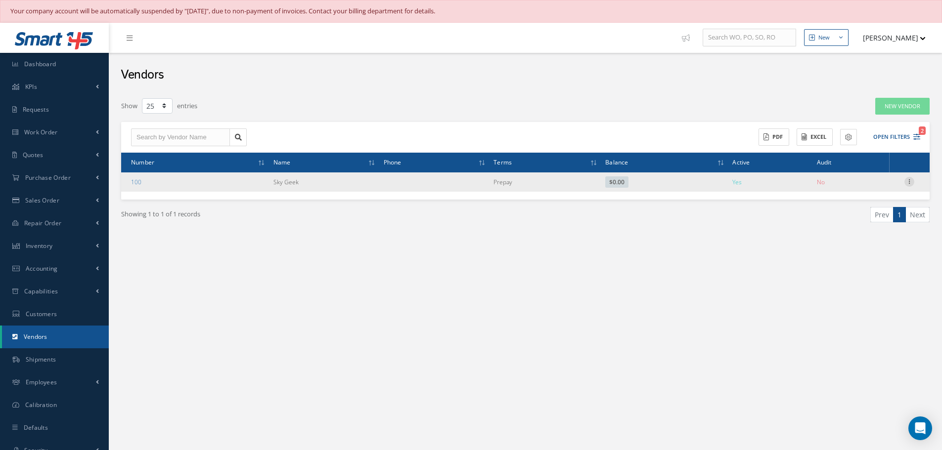
click at [914, 178] on icon at bounding box center [909, 181] width 10 height 8
click at [872, 185] on link "Show" at bounding box center [864, 188] width 78 height 13
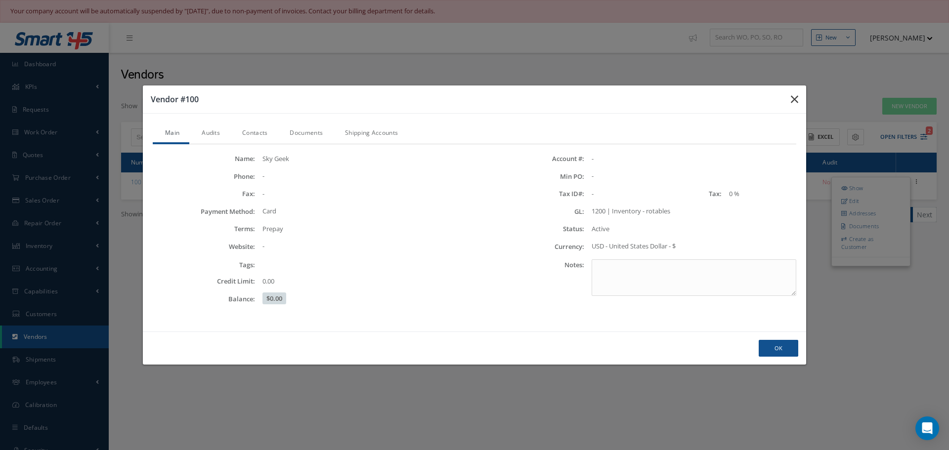
click at [788, 95] on button "button" at bounding box center [794, 100] width 23 height 28
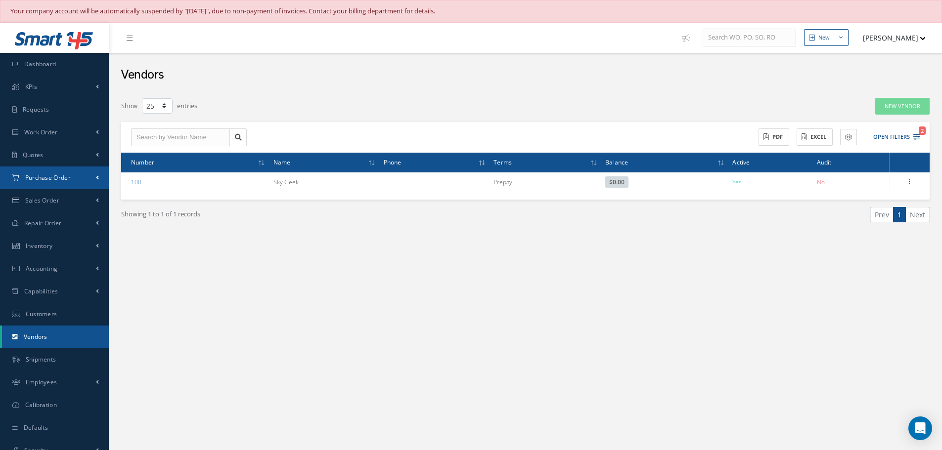
click at [63, 177] on span "Purchase Order" at bounding box center [47, 178] width 45 height 8
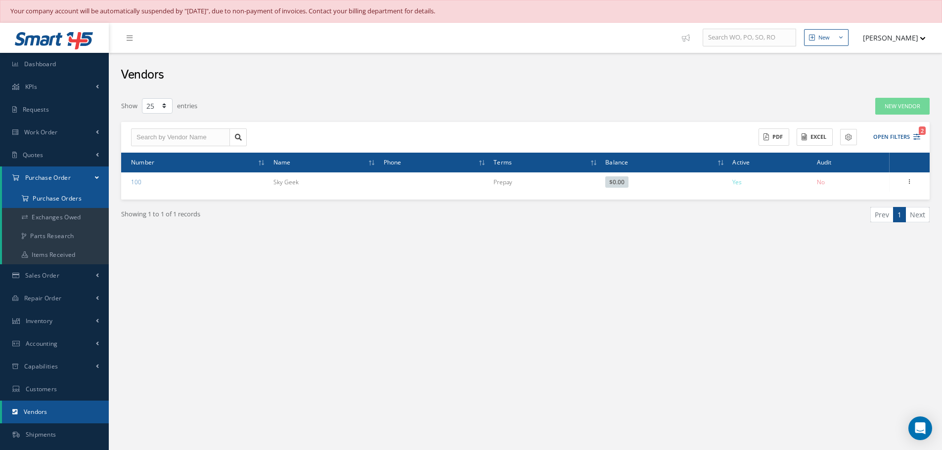
click at [70, 201] on a=1&status_id=2&status_id=3&status_id=5&collapsedFilters"] "Purchase Orders" at bounding box center [55, 198] width 107 height 19
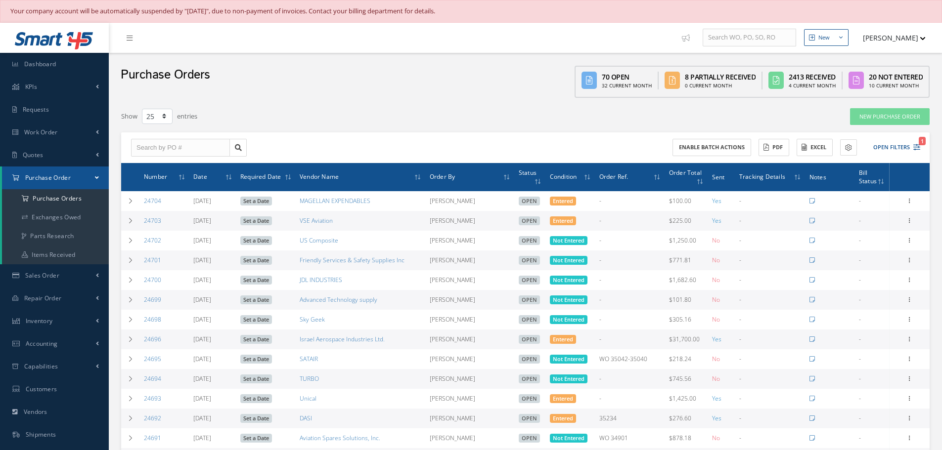
select select "25"
click at [891, 151] on button "Open Filters 1" at bounding box center [892, 147] width 56 height 16
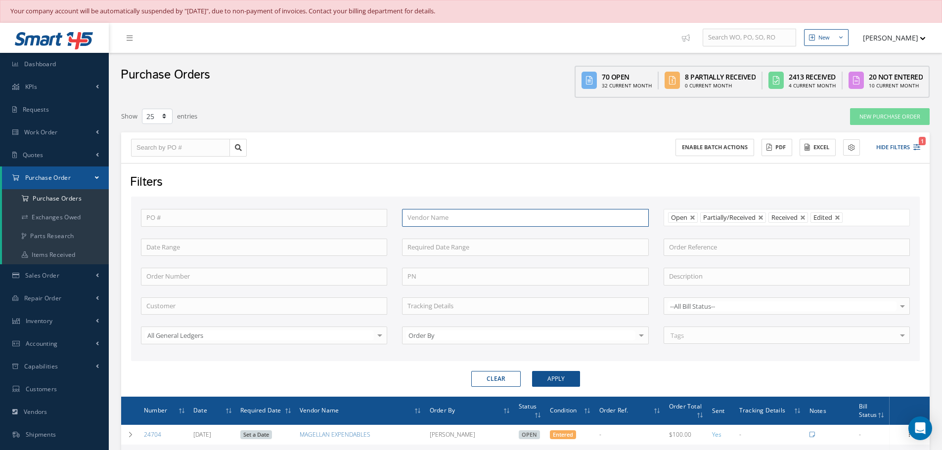
click at [500, 215] on input "text" at bounding box center [525, 218] width 246 height 18
click at [532, 371] on button "Apply" at bounding box center [556, 379] width 48 height 16
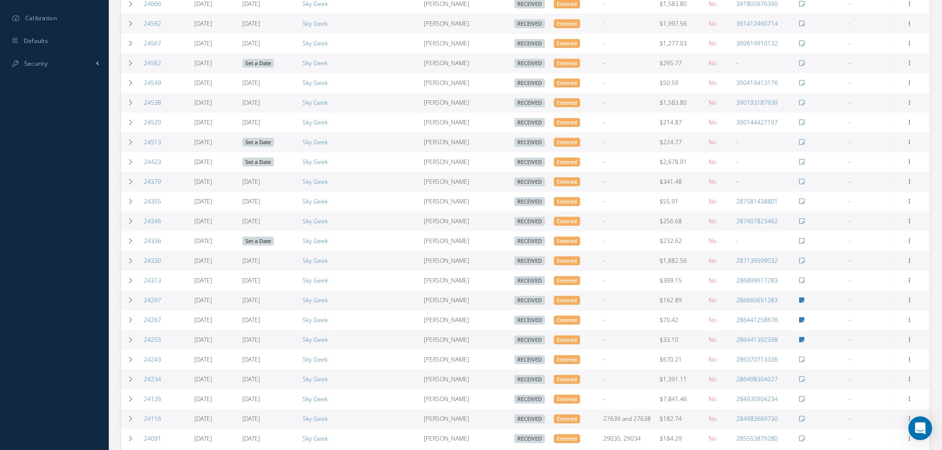
scroll to position [536, 0]
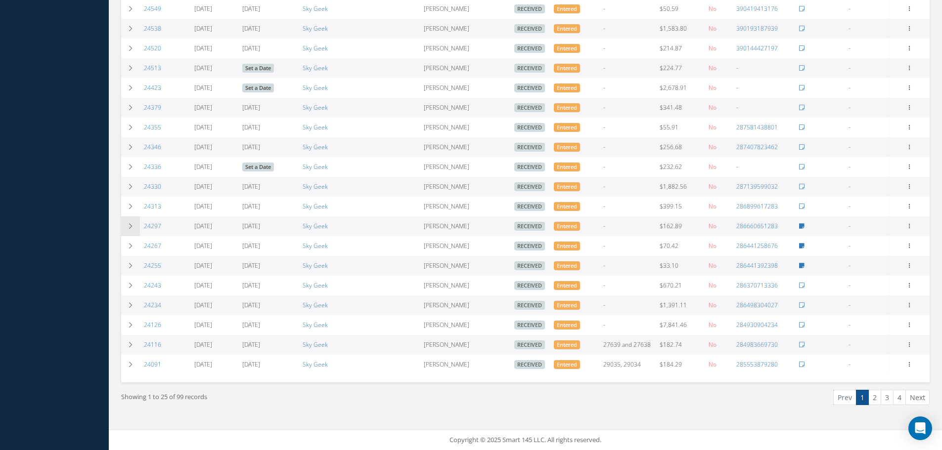
click at [131, 230] on td at bounding box center [130, 227] width 19 height 20
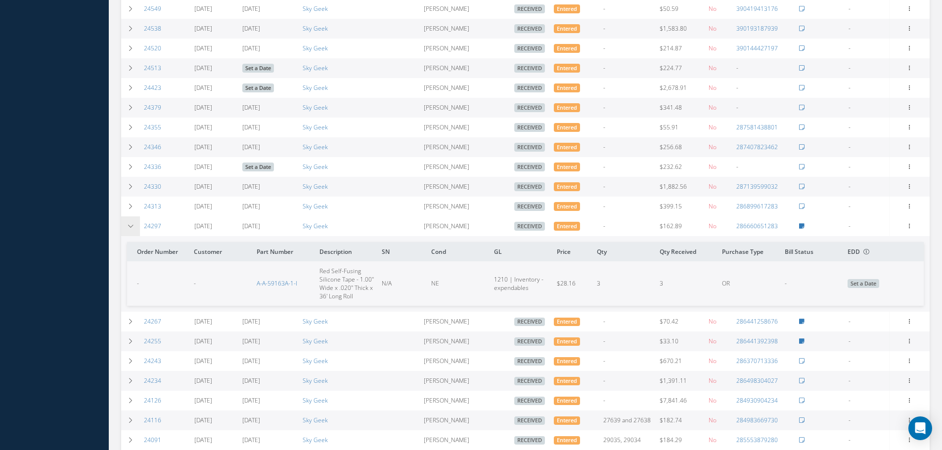
click at [131, 231] on td at bounding box center [130, 227] width 19 height 20
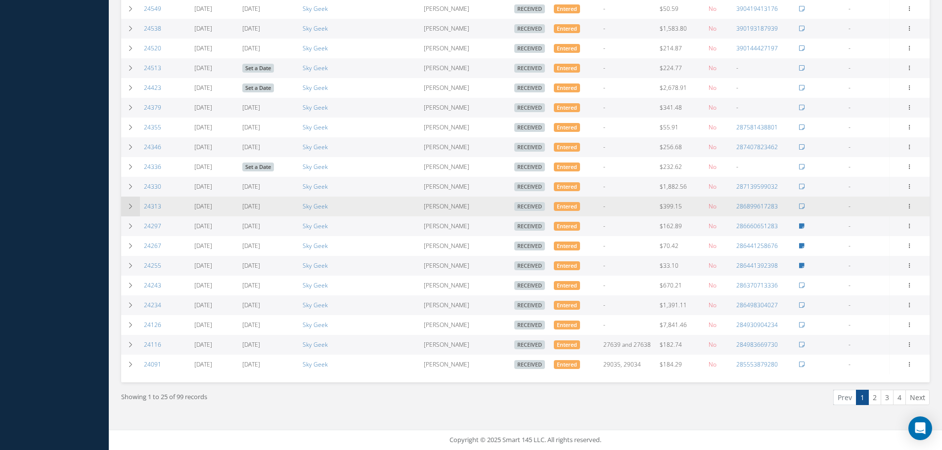
click at [133, 208] on icon at bounding box center [130, 207] width 7 height 6
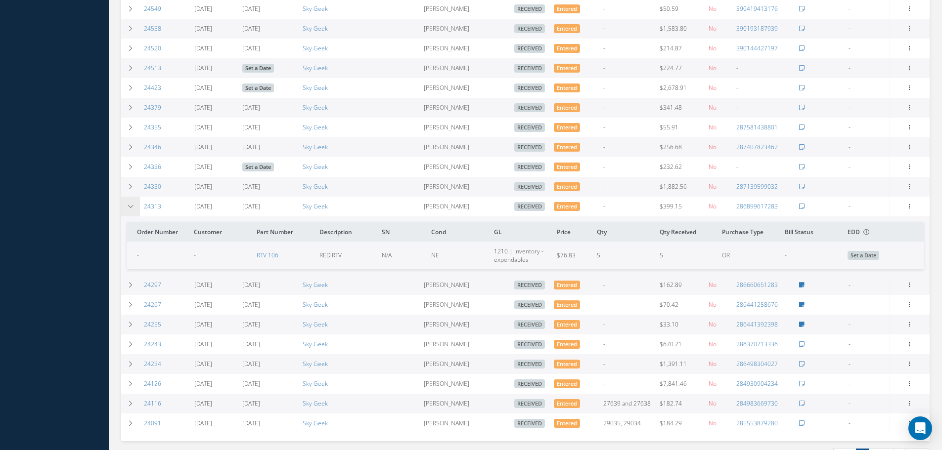
click at [133, 208] on icon at bounding box center [130, 207] width 7 height 6
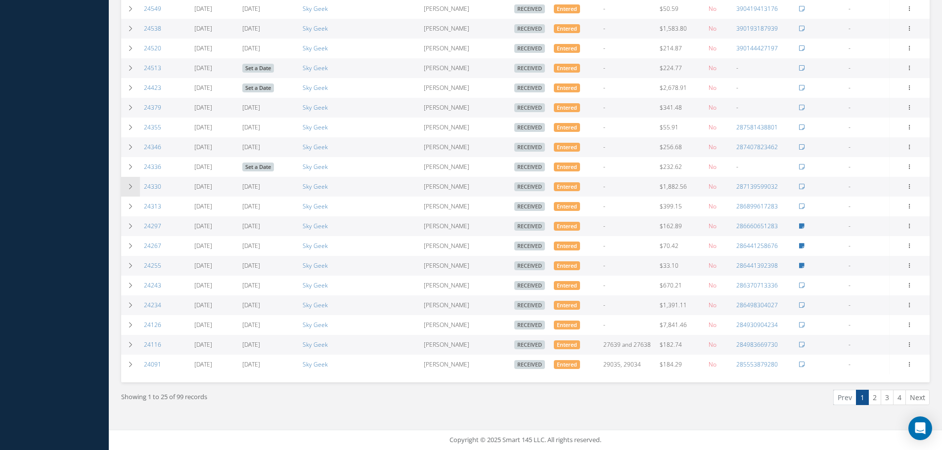
click at [134, 196] on td at bounding box center [130, 187] width 19 height 20
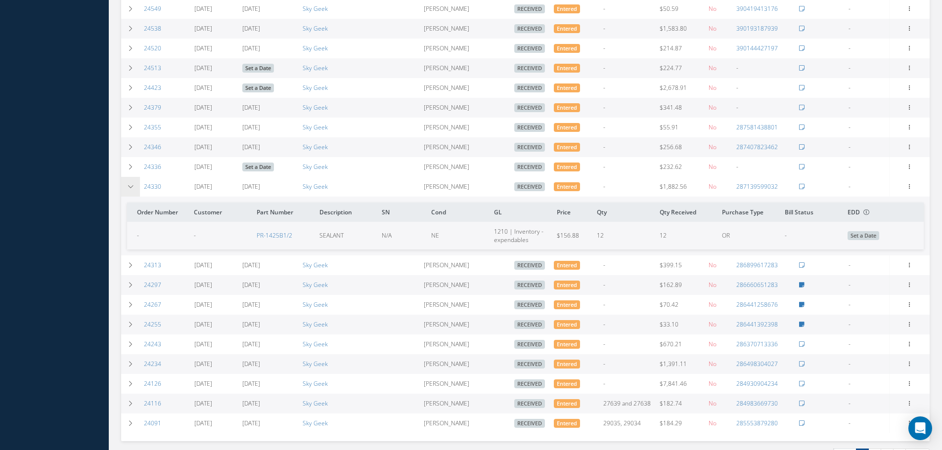
click at [133, 192] on td at bounding box center [130, 187] width 19 height 20
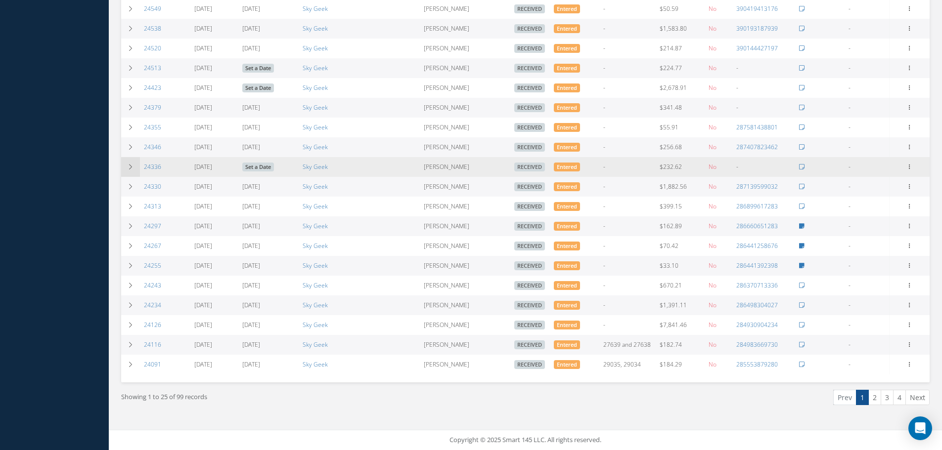
click at [132, 172] on td at bounding box center [130, 167] width 19 height 20
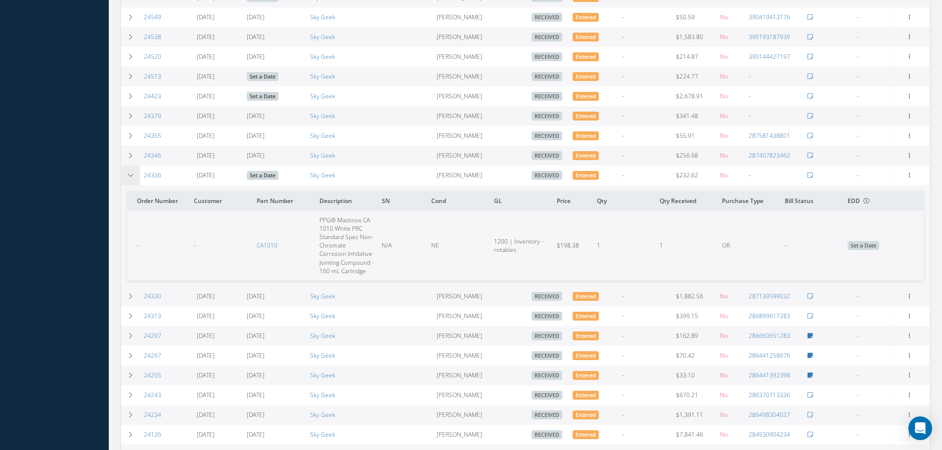
click at [133, 181] on td at bounding box center [130, 176] width 19 height 20
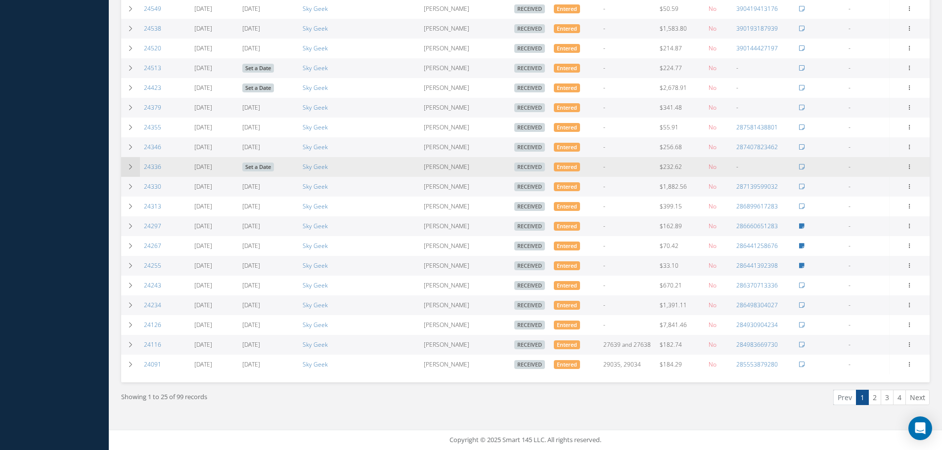
click at [133, 171] on td at bounding box center [130, 167] width 19 height 20
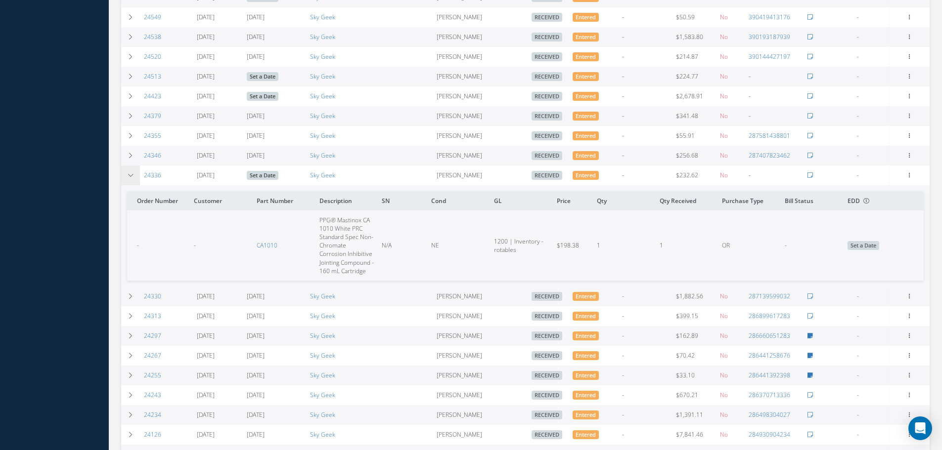
click at [133, 171] on td at bounding box center [130, 176] width 19 height 20
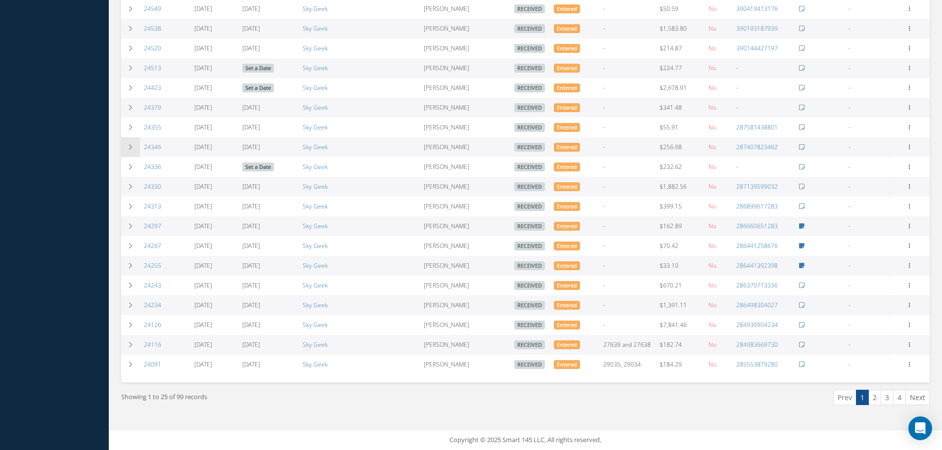
click at [131, 150] on icon at bounding box center [130, 147] width 7 height 6
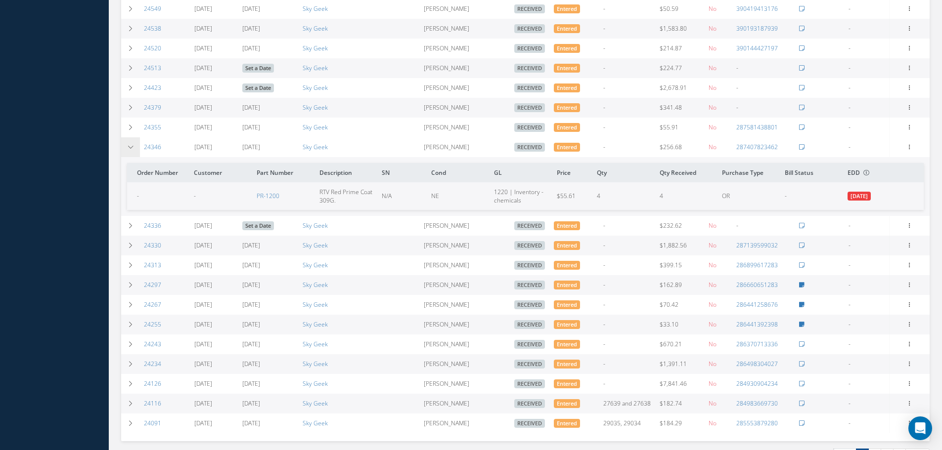
click at [130, 150] on icon at bounding box center [130, 147] width 7 height 6
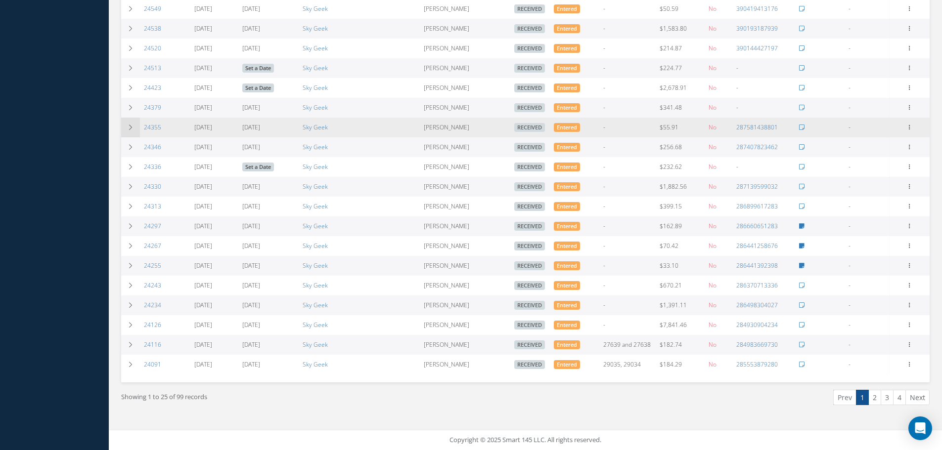
click at [128, 125] on icon at bounding box center [130, 128] width 7 height 6
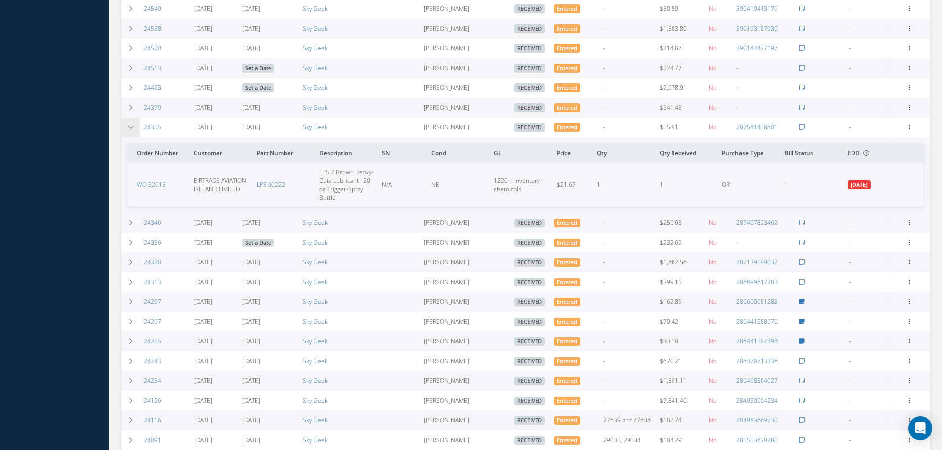
click at [128, 125] on icon at bounding box center [130, 128] width 7 height 6
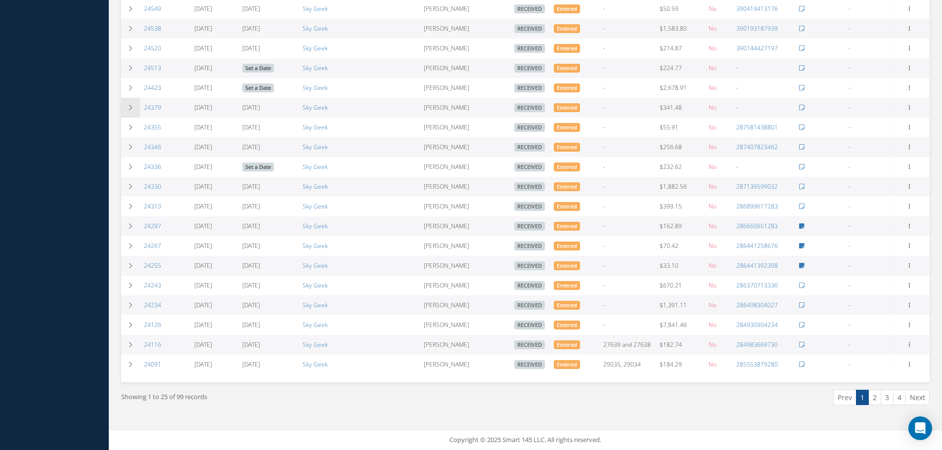
click at [130, 115] on td at bounding box center [130, 108] width 19 height 20
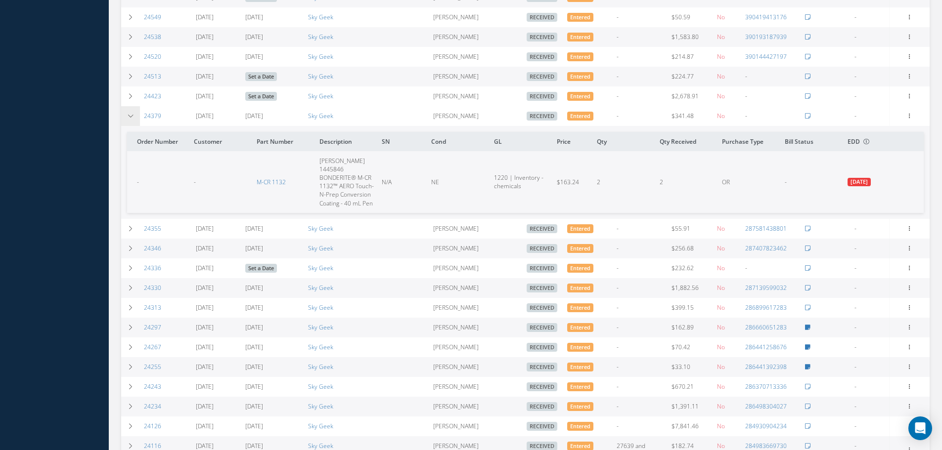
click at [132, 115] on icon at bounding box center [130, 116] width 7 height 6
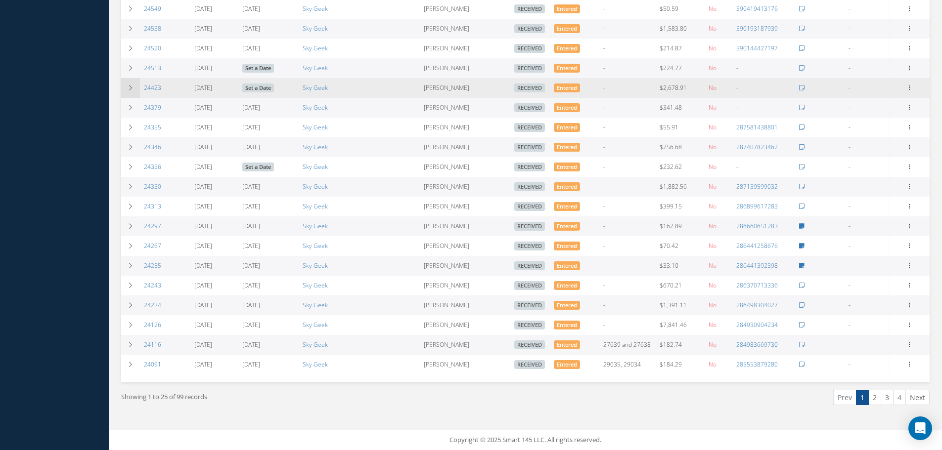
click at [134, 89] on td at bounding box center [130, 88] width 19 height 20
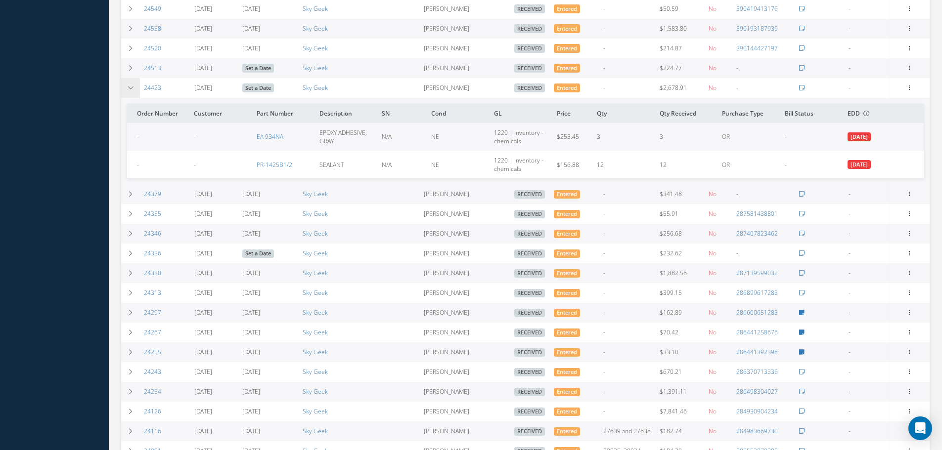
click at [134, 89] on td at bounding box center [130, 88] width 19 height 20
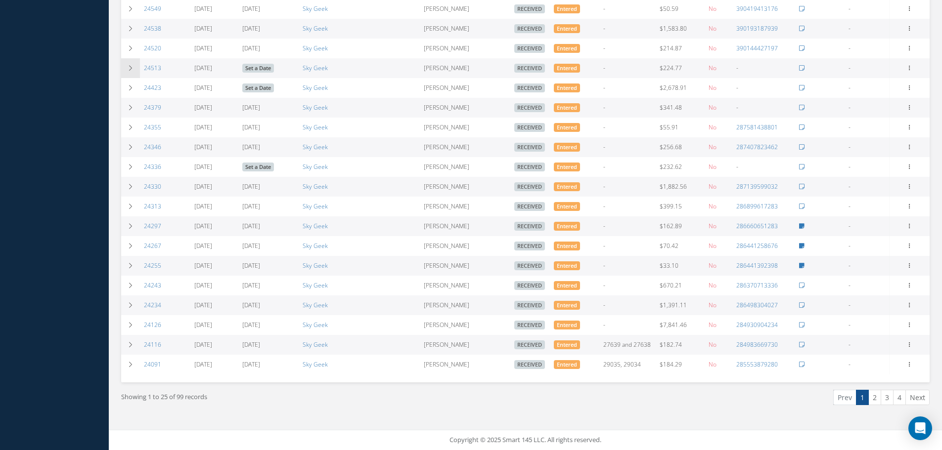
click at [131, 68] on icon at bounding box center [130, 68] width 7 height 6
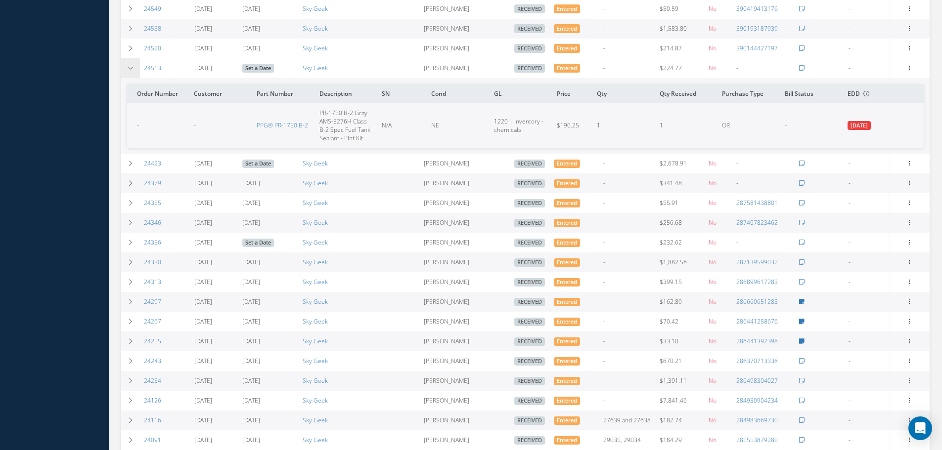
click at [128, 72] on td at bounding box center [130, 68] width 19 height 20
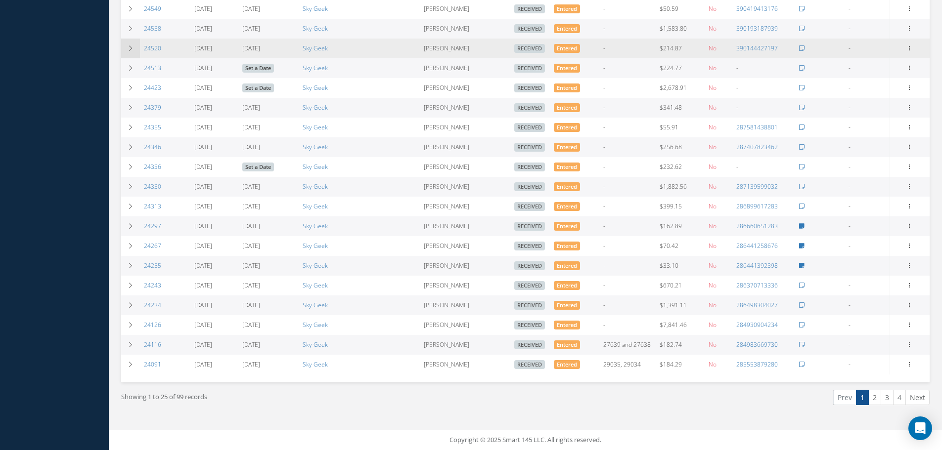
click at [131, 50] on icon at bounding box center [130, 48] width 7 height 6
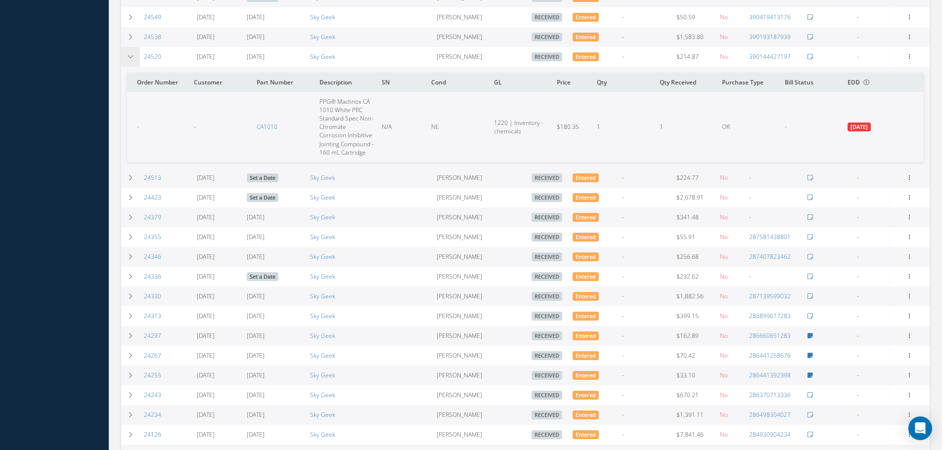
click at [130, 52] on td at bounding box center [130, 57] width 19 height 20
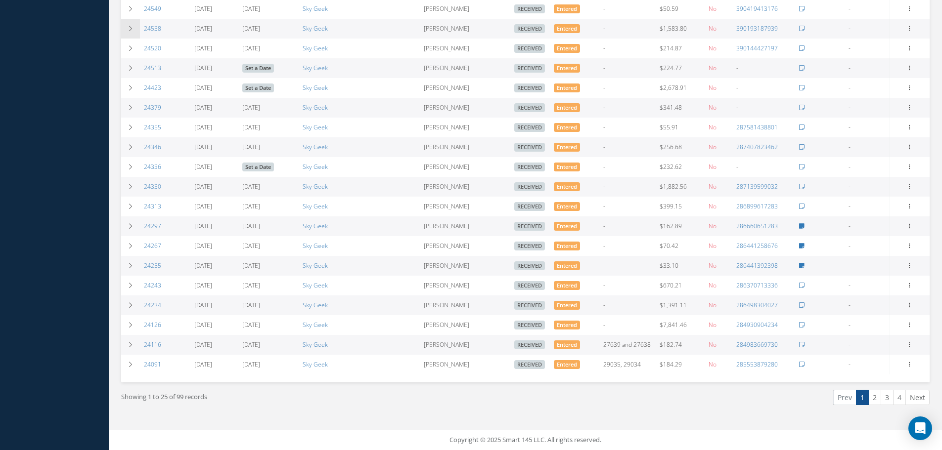
click at [133, 29] on icon at bounding box center [130, 29] width 7 height 6
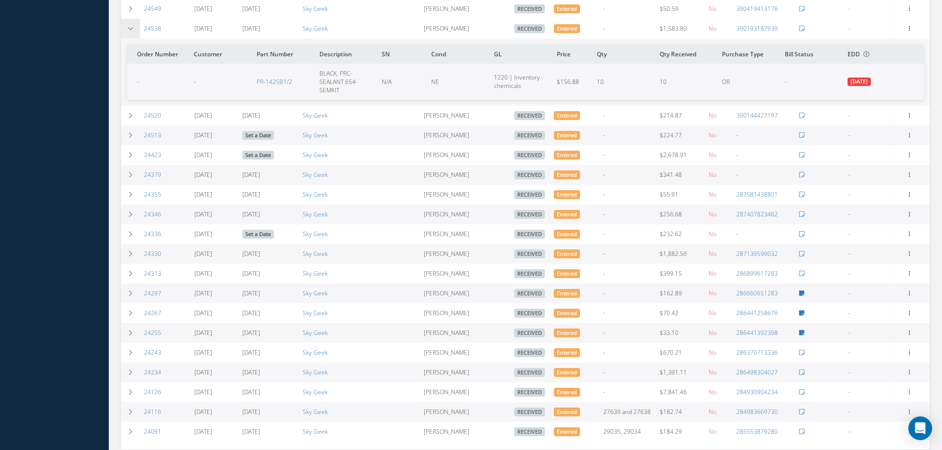
click at [133, 29] on icon at bounding box center [130, 29] width 7 height 6
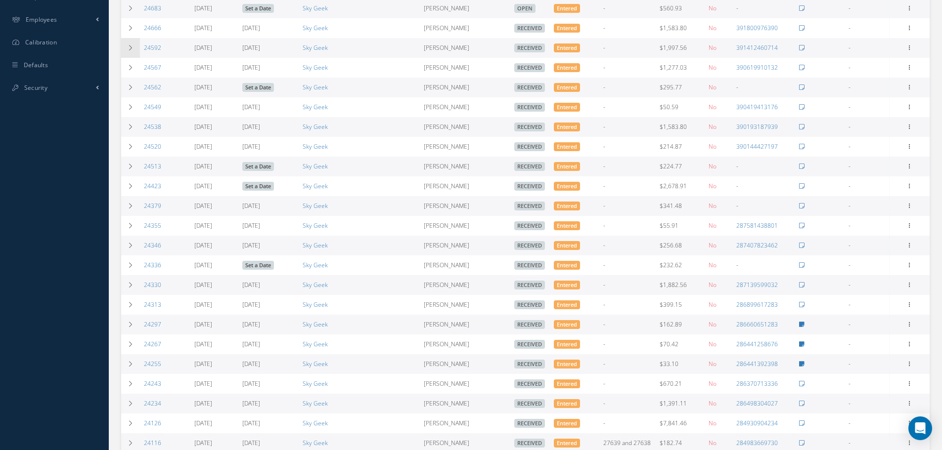
scroll to position [438, 0]
click at [133, 130] on icon at bounding box center [130, 128] width 7 height 6
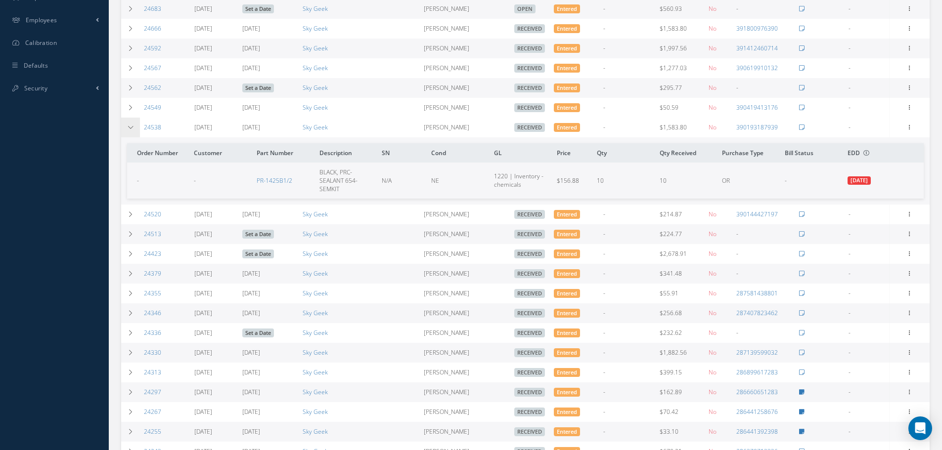
click at [133, 126] on icon at bounding box center [130, 128] width 7 height 6
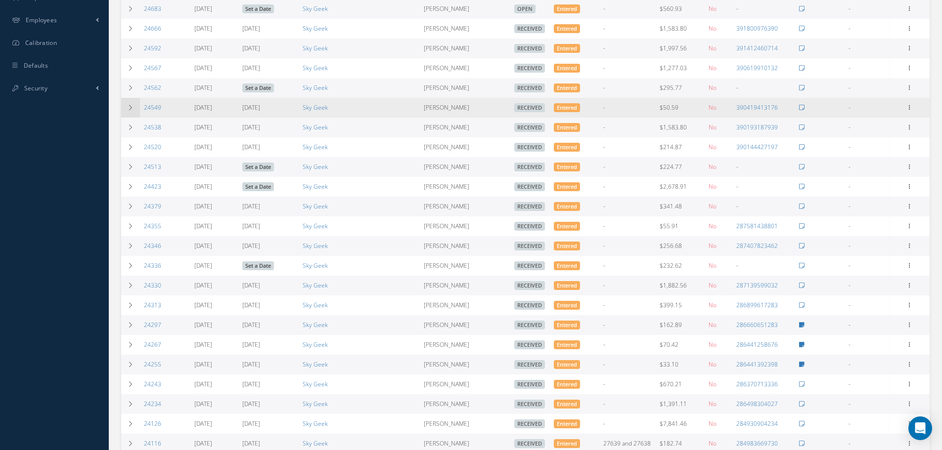
click at [135, 110] on td at bounding box center [130, 108] width 19 height 20
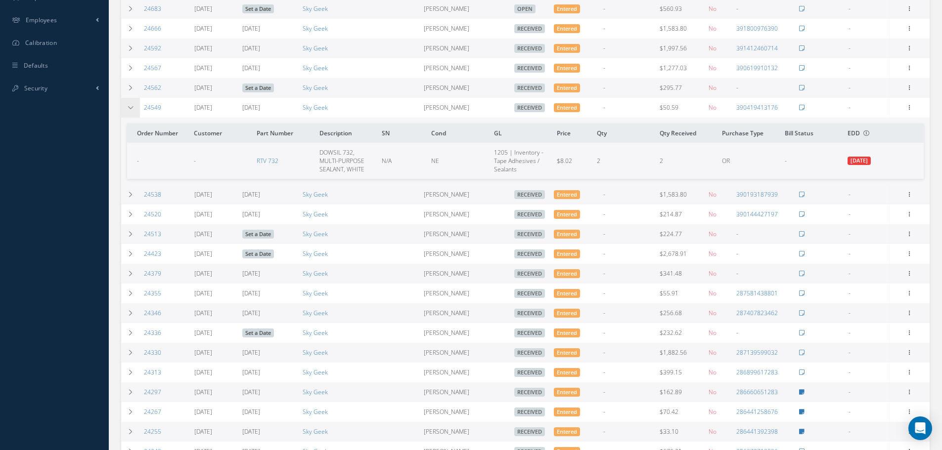
click at [135, 110] on td at bounding box center [130, 108] width 19 height 20
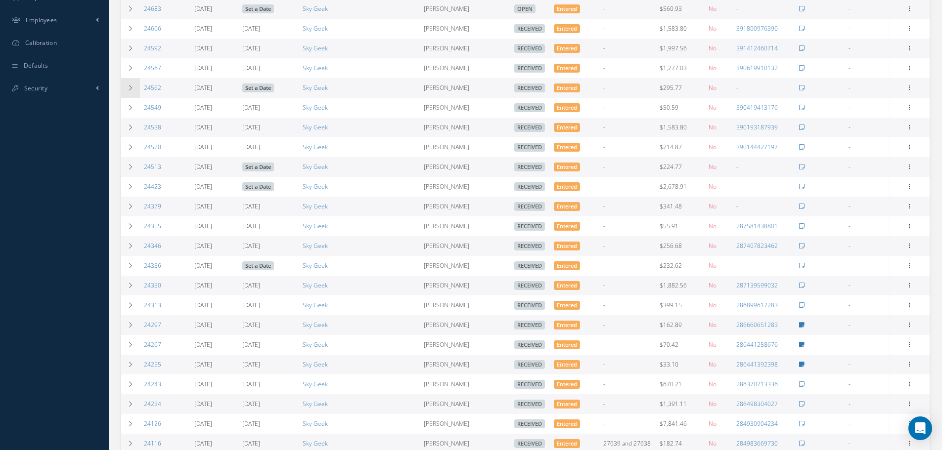
click at [133, 90] on icon at bounding box center [130, 88] width 7 height 6
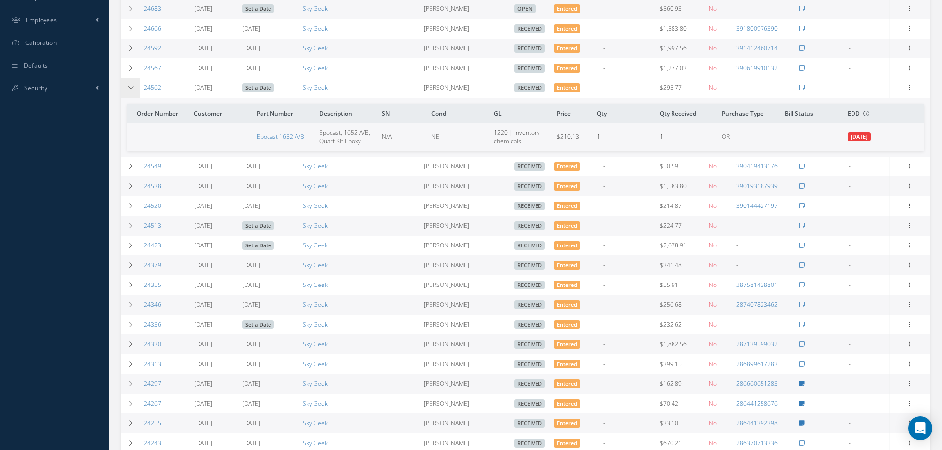
click at [133, 90] on icon at bounding box center [130, 88] width 7 height 6
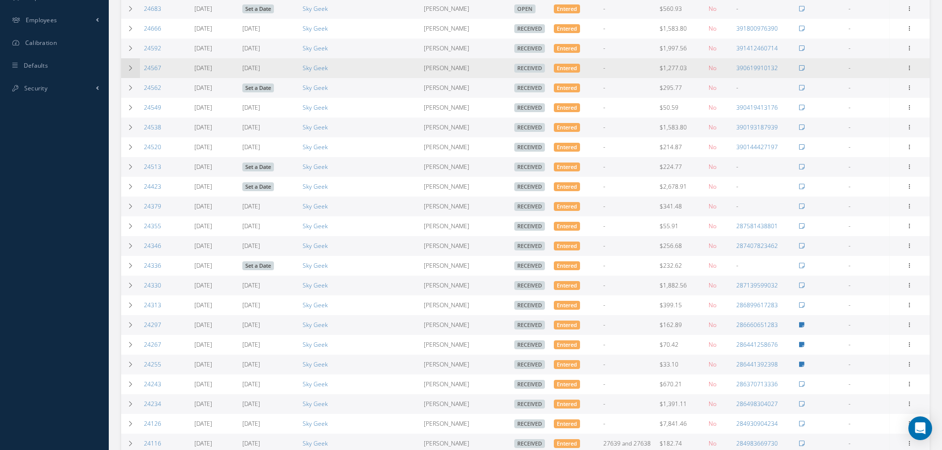
click at [128, 72] on td at bounding box center [130, 68] width 19 height 20
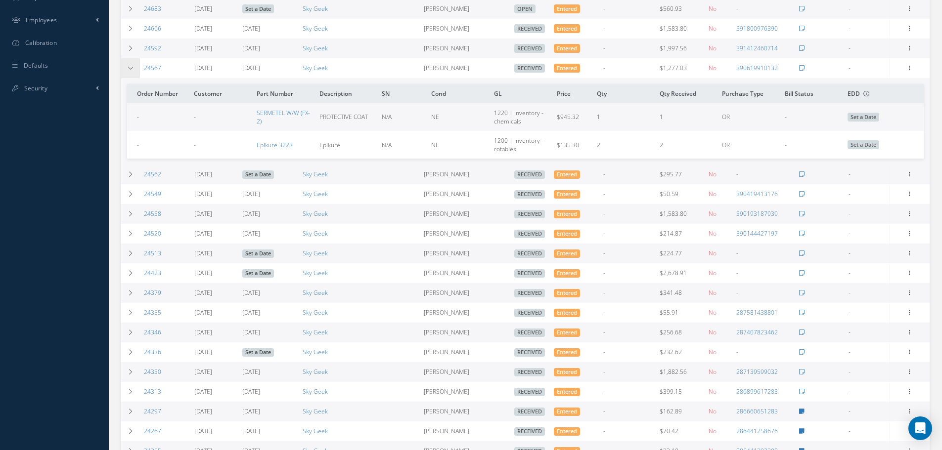
click at [128, 72] on td at bounding box center [130, 68] width 19 height 20
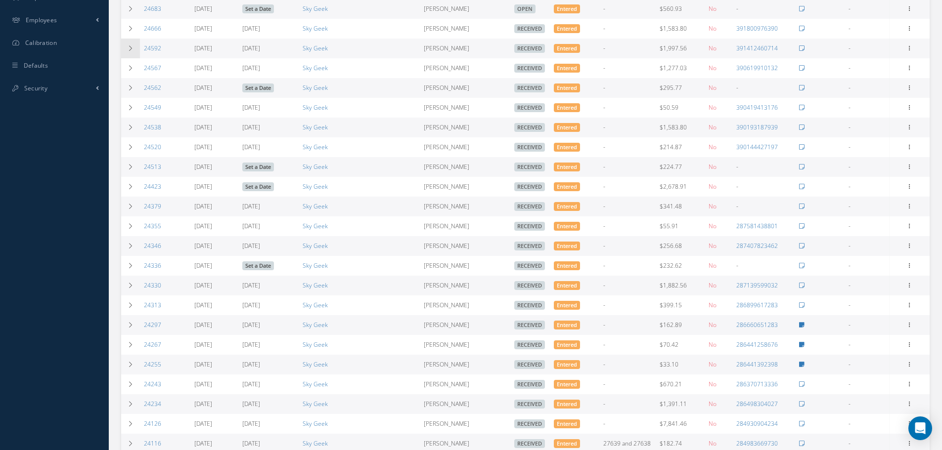
click at [129, 49] on icon at bounding box center [130, 48] width 7 height 6
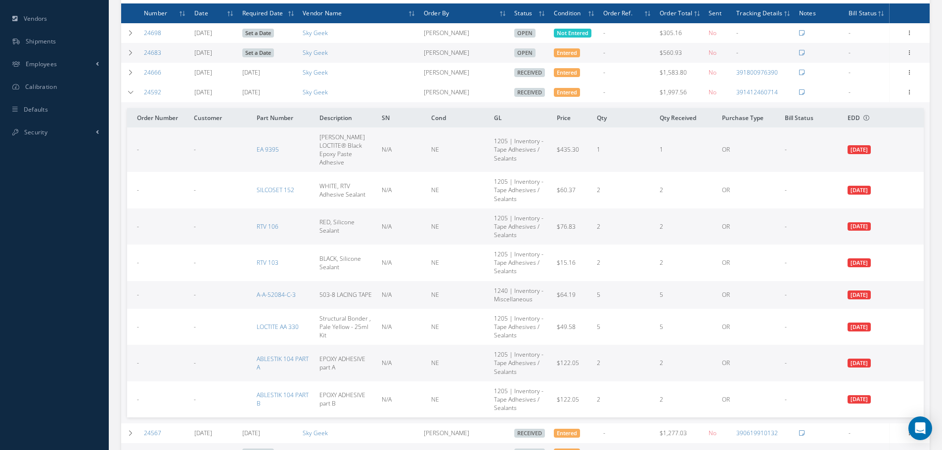
scroll to position [339, 0]
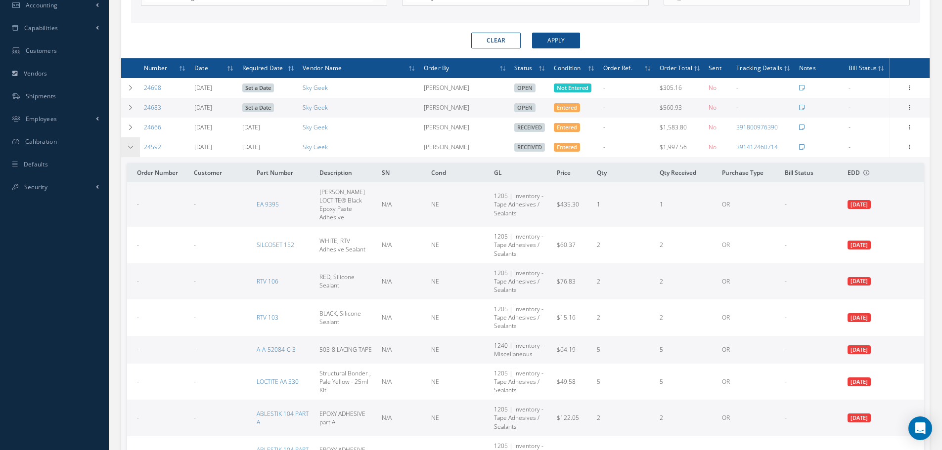
click at [132, 141] on td at bounding box center [130, 147] width 19 height 20
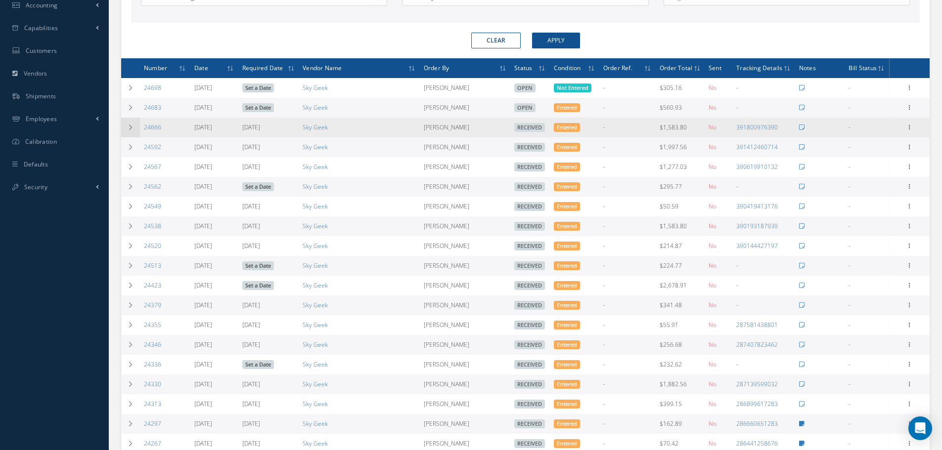
click at [133, 125] on icon at bounding box center [130, 128] width 7 height 6
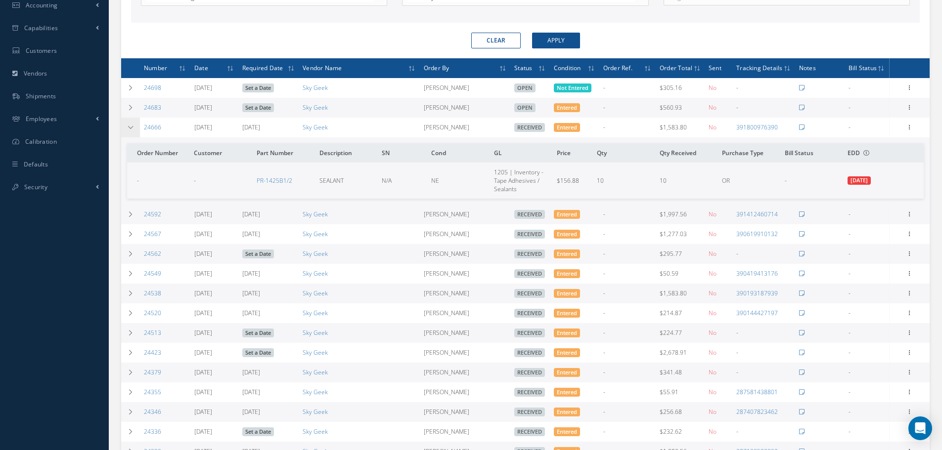
click at [133, 125] on icon at bounding box center [130, 128] width 7 height 6
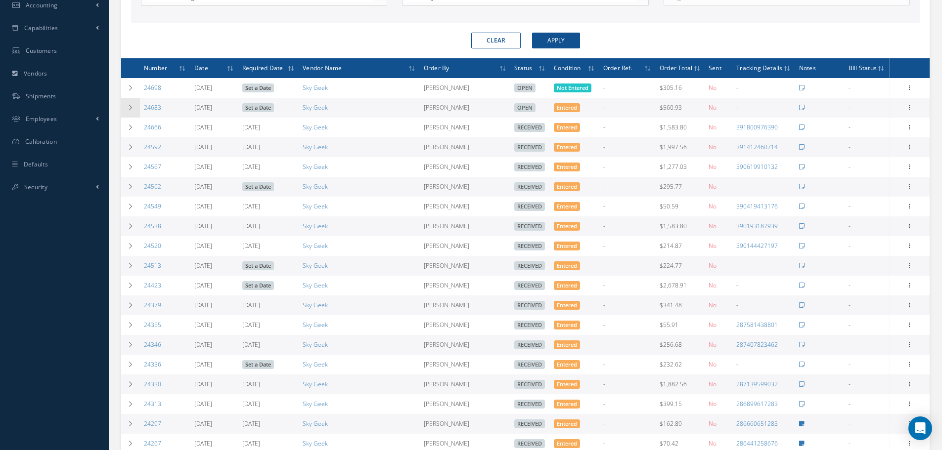
click at [133, 110] on icon at bounding box center [130, 108] width 7 height 6
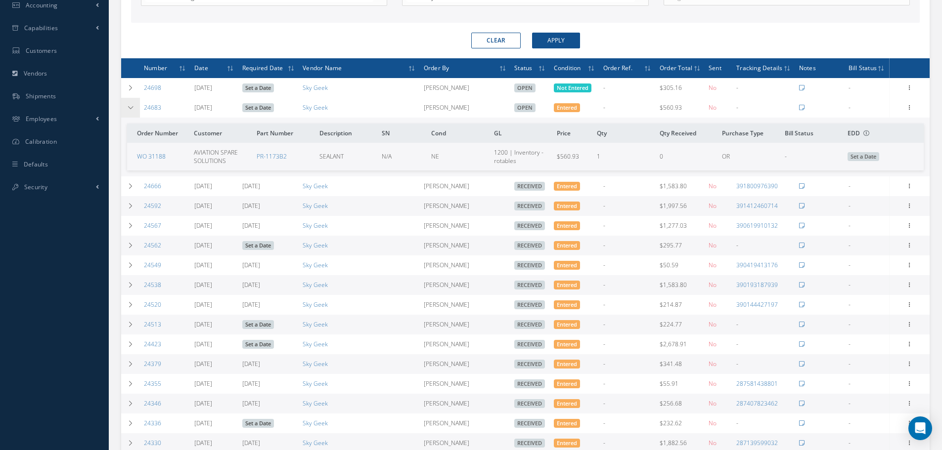
click at [133, 110] on icon at bounding box center [130, 108] width 7 height 6
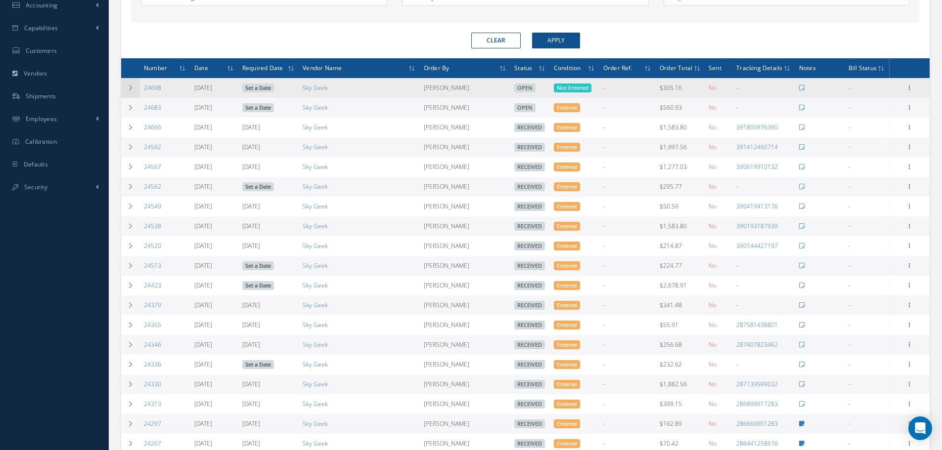
click at [131, 95] on td at bounding box center [130, 88] width 19 height 20
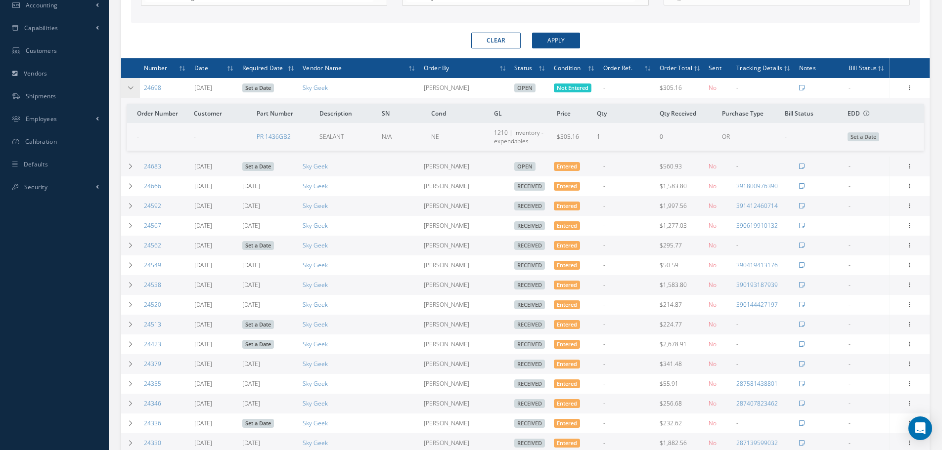
click at [131, 95] on td at bounding box center [130, 88] width 19 height 20
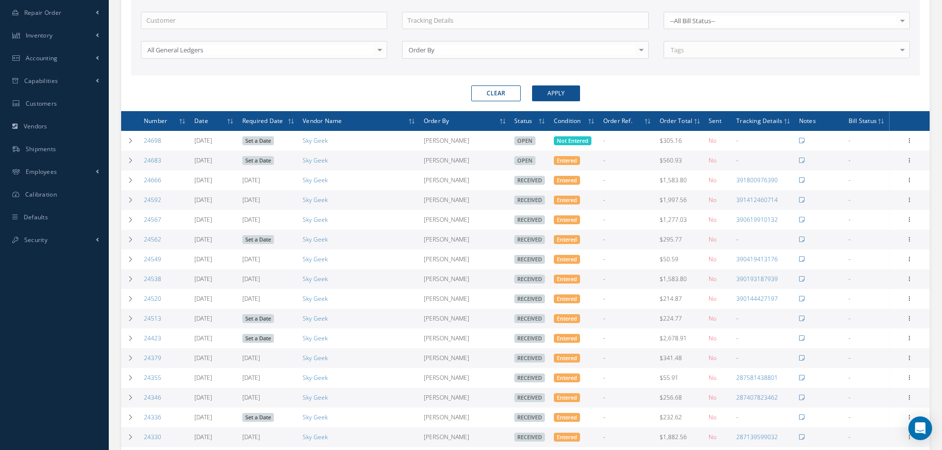
scroll to position [91, 0]
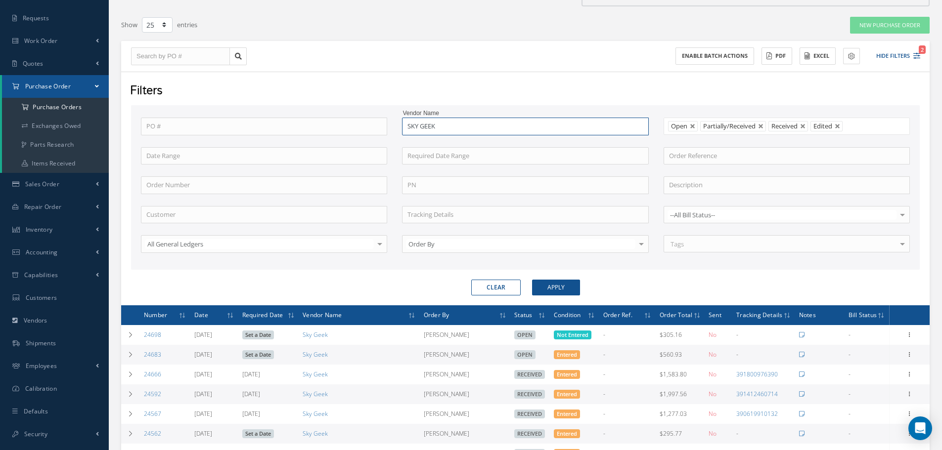
click at [631, 126] on input "SKY GEEK" at bounding box center [525, 127] width 246 height 18
click at [636, 125] on input "SKY GEEK" at bounding box center [525, 127] width 246 height 18
drag, startPoint x: 633, startPoint y: 126, endPoint x: 319, endPoint y: 123, distance: 313.5
click at [319, 123] on div "PO # Vendor Name SKY GEEK Sky Geek Open Partially/Received Received Canceled Ed…" at bounding box center [525, 191] width 784 height 147
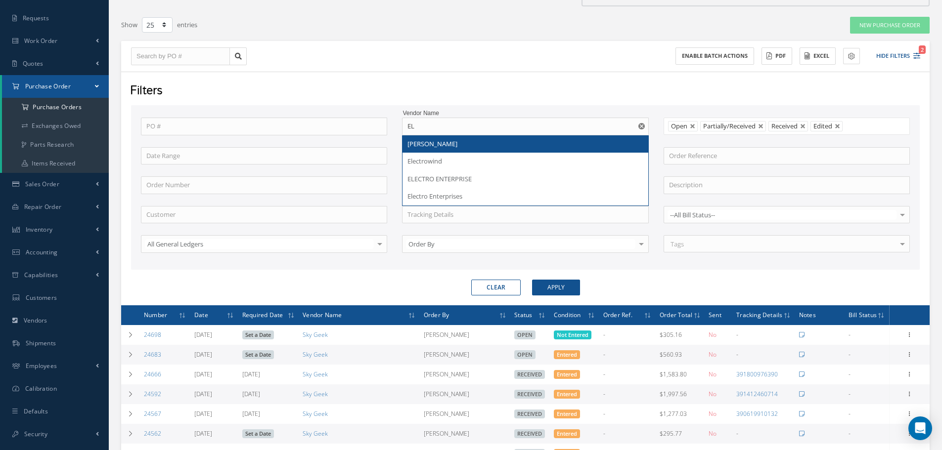
click at [517, 141] on div "[PERSON_NAME]" at bounding box center [524, 144] width 235 height 10
type input "[PERSON_NAME]"
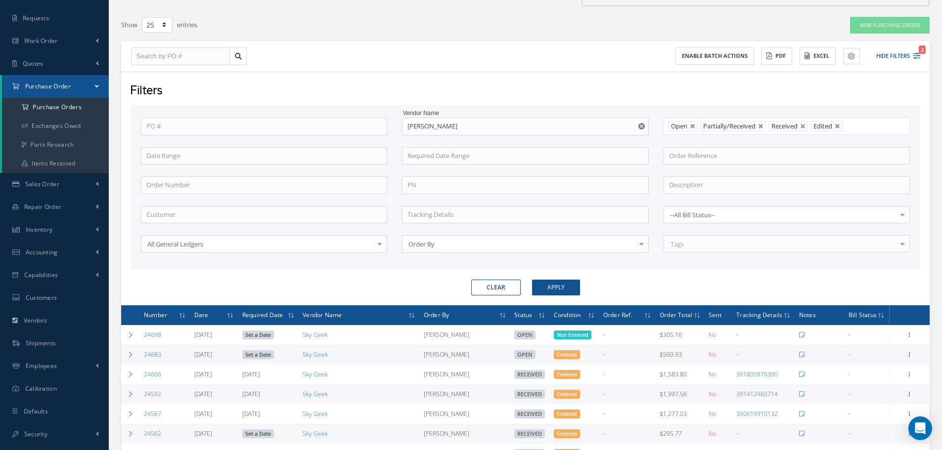
click at [544, 277] on form "PO # Vendor Name ELLSWORTH ADHESIVE Open Partially/Received Received Canceled E…" at bounding box center [525, 200] width 789 height 190
click at [549, 283] on button "Apply" at bounding box center [556, 288] width 48 height 16
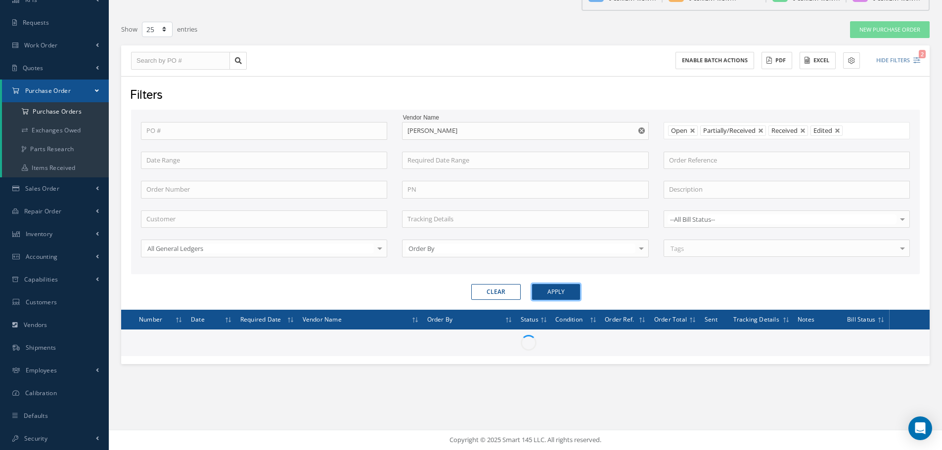
scroll to position [91, 0]
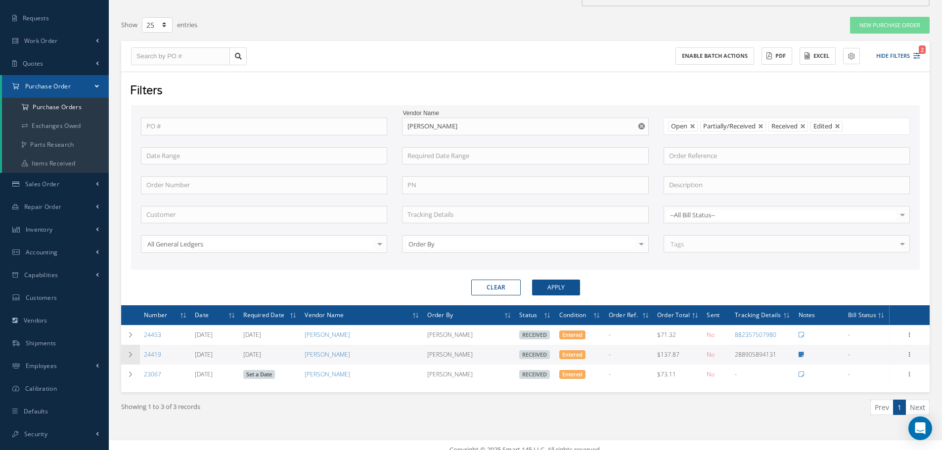
click at [136, 359] on td at bounding box center [130, 355] width 19 height 20
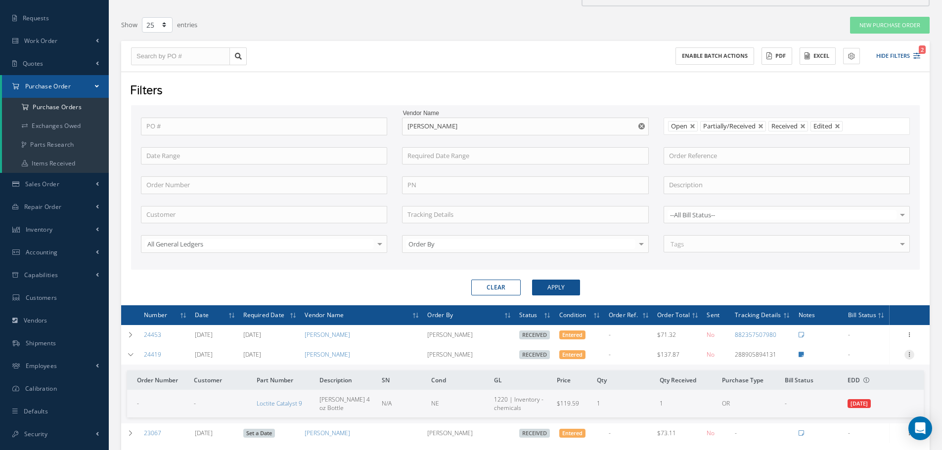
click at [906, 358] on div at bounding box center [909, 355] width 10 height 10
click at [885, 361] on link "Receiving Details" at bounding box center [864, 361] width 78 height 13
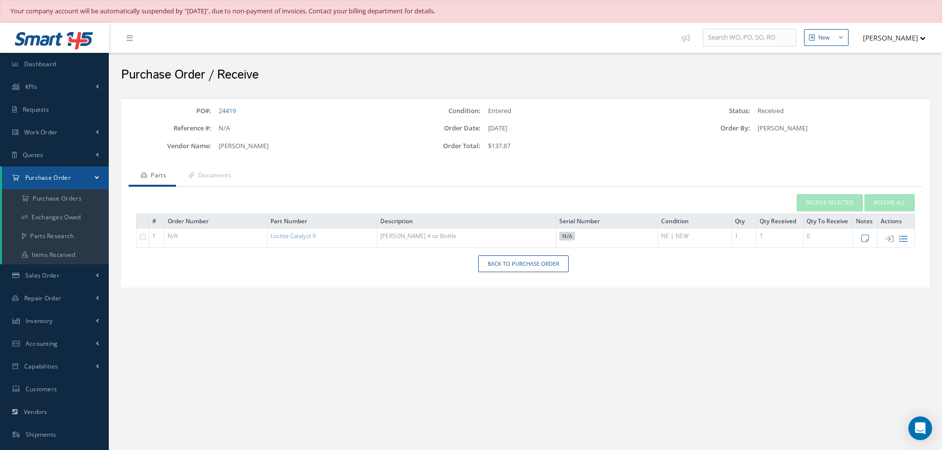
click at [907, 243] on icon at bounding box center [903, 239] width 8 height 8
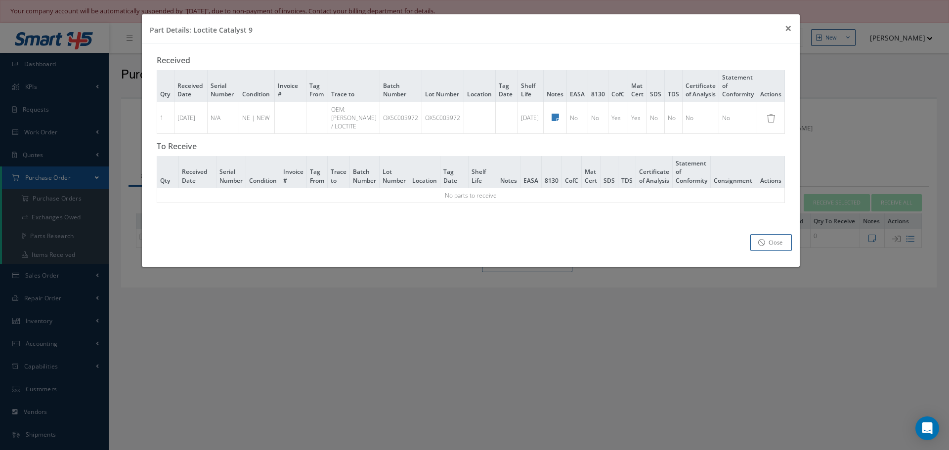
drag, startPoint x: 404, startPoint y: 120, endPoint x: 373, endPoint y: 121, distance: 31.2
click at [383, 121] on div "OX5C003972" at bounding box center [401, 118] width 36 height 8
click at [422, 133] on td "OX5C003972" at bounding box center [443, 118] width 42 height 32
click at [784, 26] on button "× Close" at bounding box center [788, 28] width 23 height 28
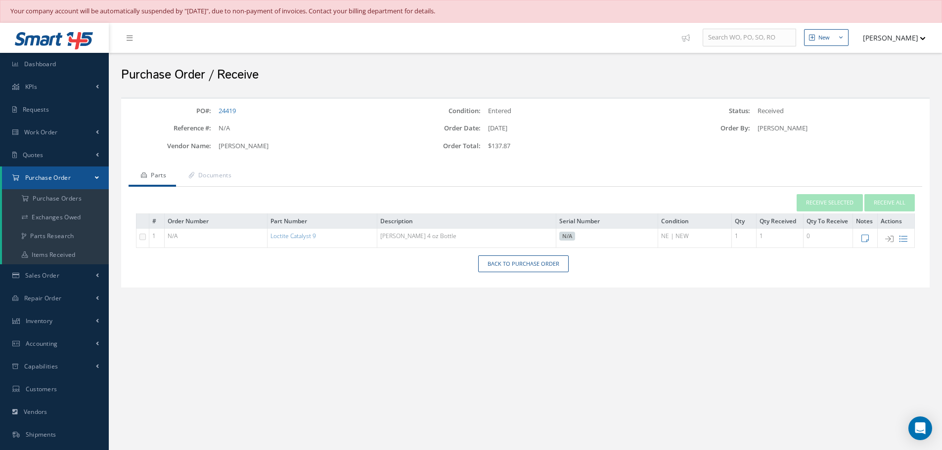
click at [384, 249] on div "Receive Selected Receive All # Order Number Part Number Description Serial Numb…" at bounding box center [526, 221] width 794 height 69
click at [728, 269] on div "Back to Purchase Order" at bounding box center [525, 264] width 808 height 17
click at [230, 125] on div "N/A" at bounding box center [300, 129] width 179 height 10
click at [229, 111] on link "24419" at bounding box center [227, 110] width 17 height 9
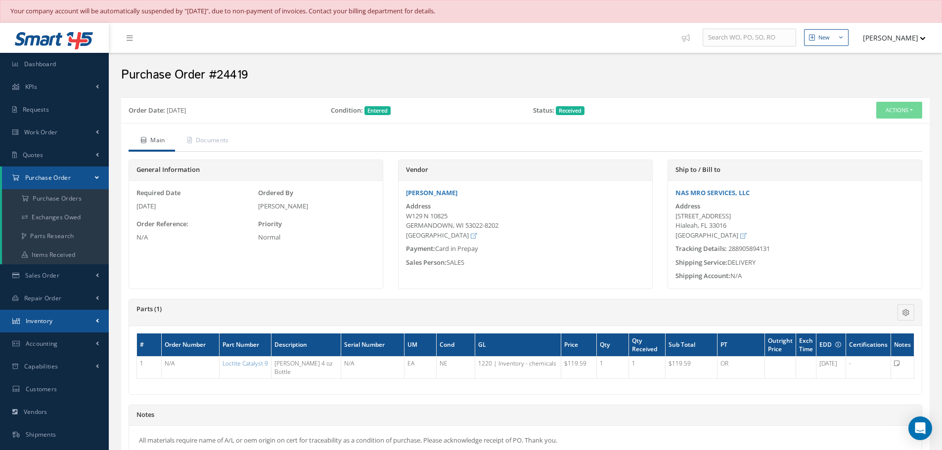
click at [50, 320] on span "Inventory" at bounding box center [39, 321] width 27 height 8
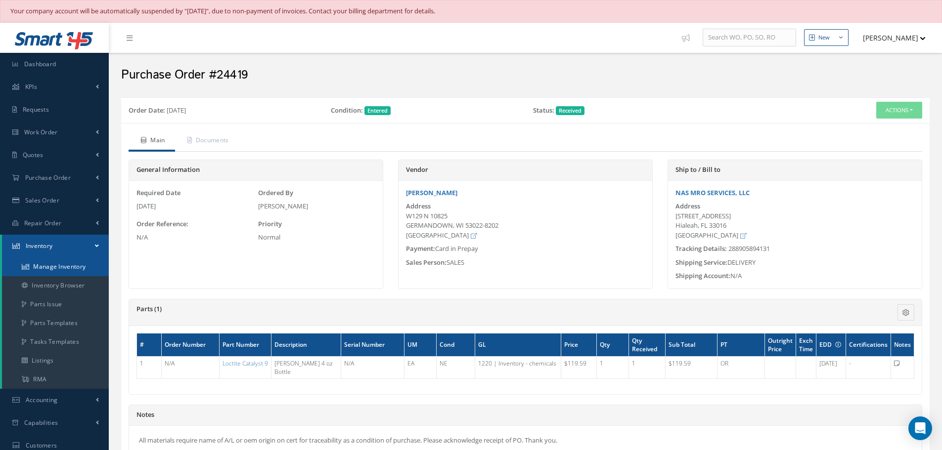
click at [63, 266] on link "Manage Inventory" at bounding box center [55, 267] width 107 height 19
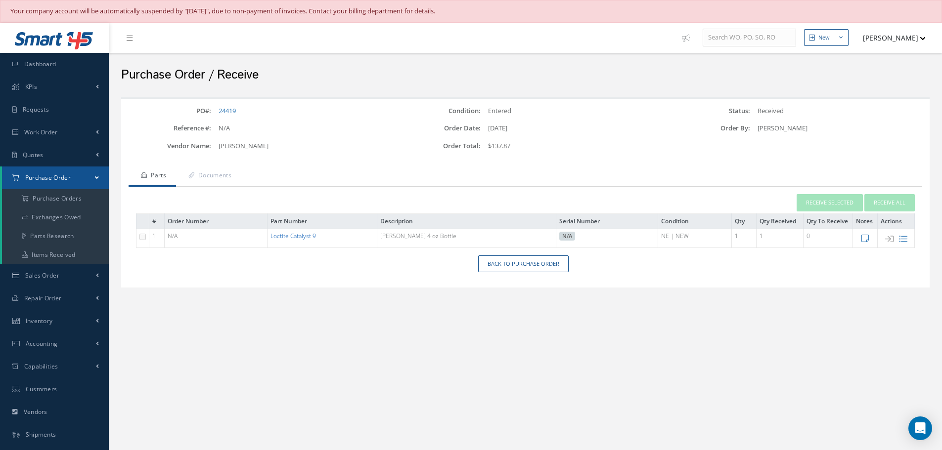
click at [307, 233] on link "Loctite Catalyst 9" at bounding box center [292, 236] width 45 height 8
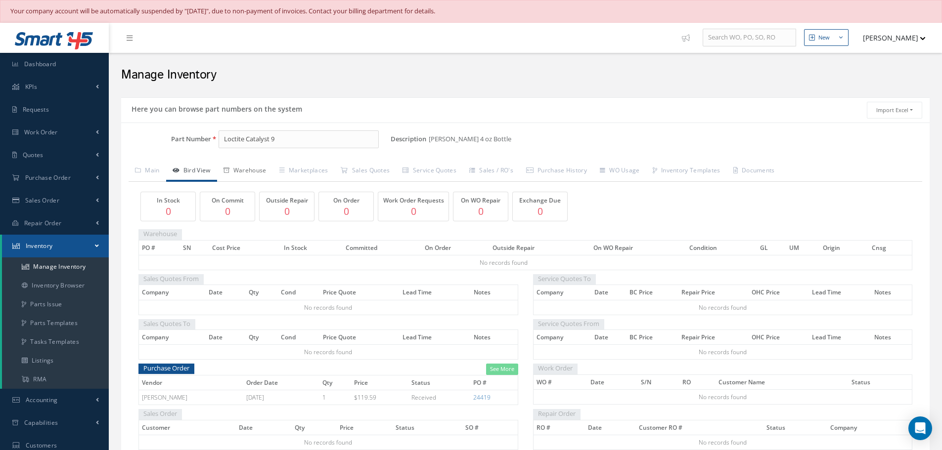
click at [258, 169] on link "Warehouse" at bounding box center [245, 171] width 56 height 21
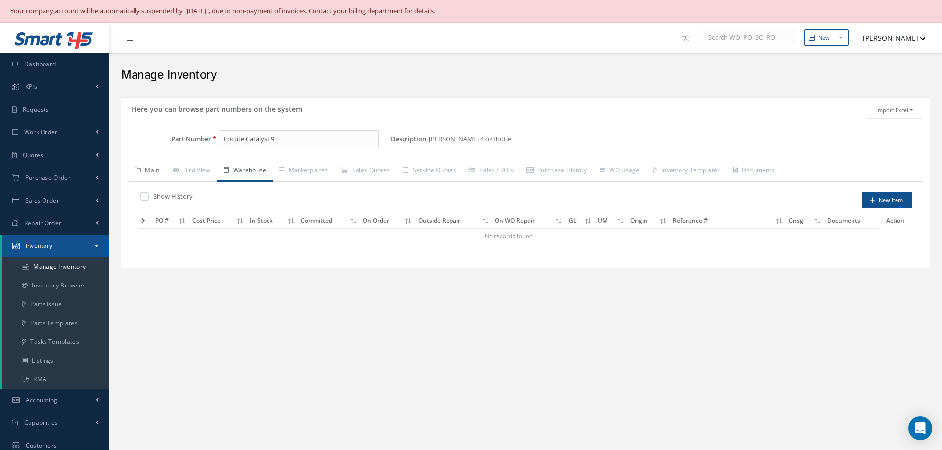
click at [155, 175] on link "Main" at bounding box center [148, 171] width 38 height 21
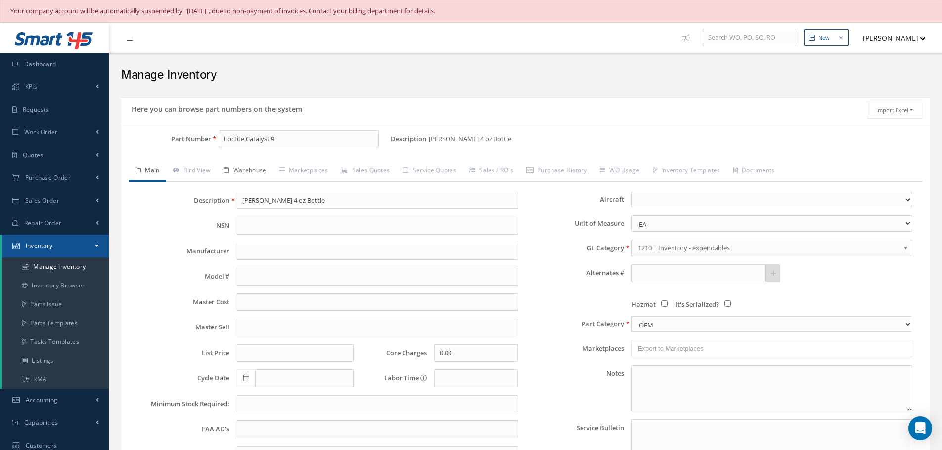
click at [253, 170] on link "Warehouse" at bounding box center [245, 171] width 56 height 21
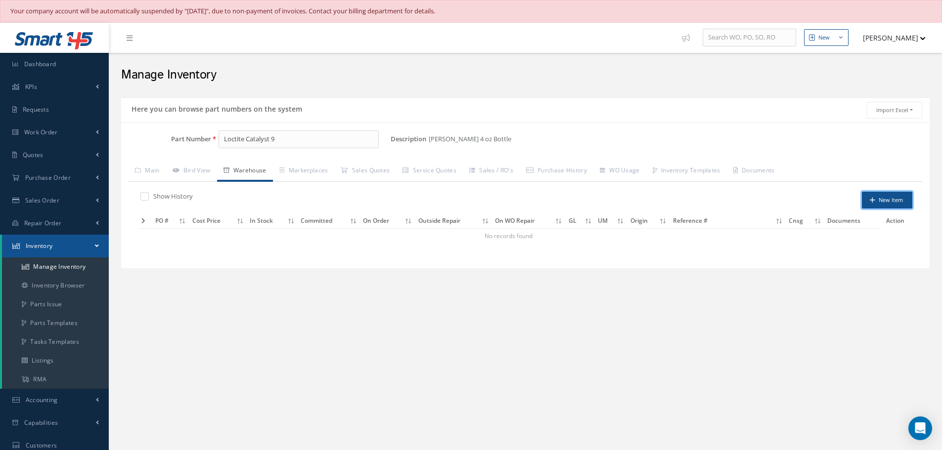
click at [896, 198] on button "New Item" at bounding box center [887, 200] width 50 height 17
type input "[DATE]"
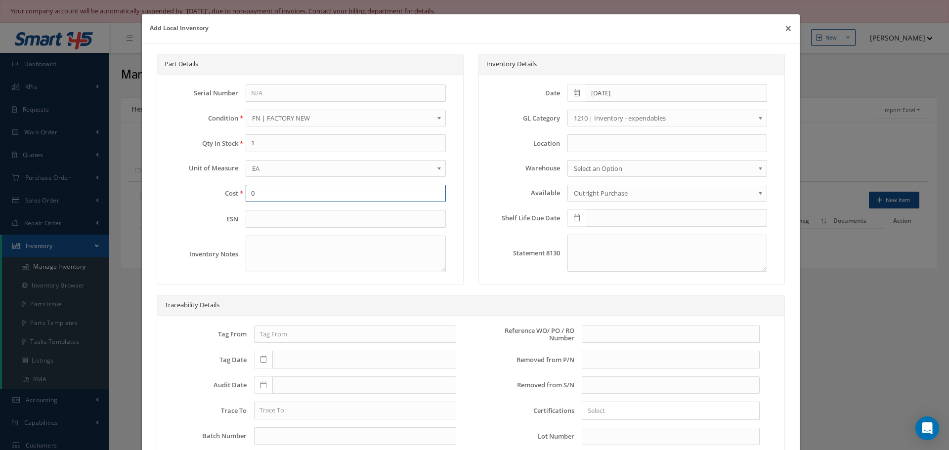
click at [263, 196] on input "0" at bounding box center [346, 194] width 200 height 18
click at [591, 143] on input at bounding box center [668, 143] width 200 height 18
type input "YELLOW-1"
click at [583, 333] on input "text" at bounding box center [671, 335] width 178 height 18
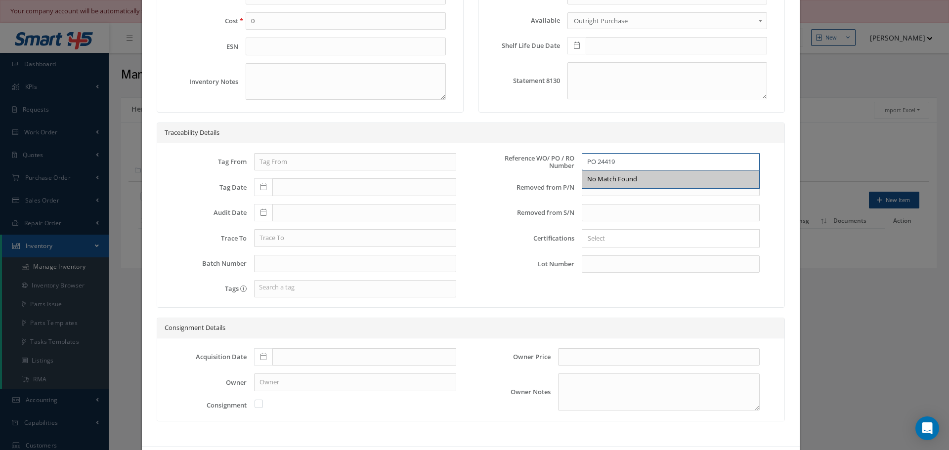
scroll to position [217, 0]
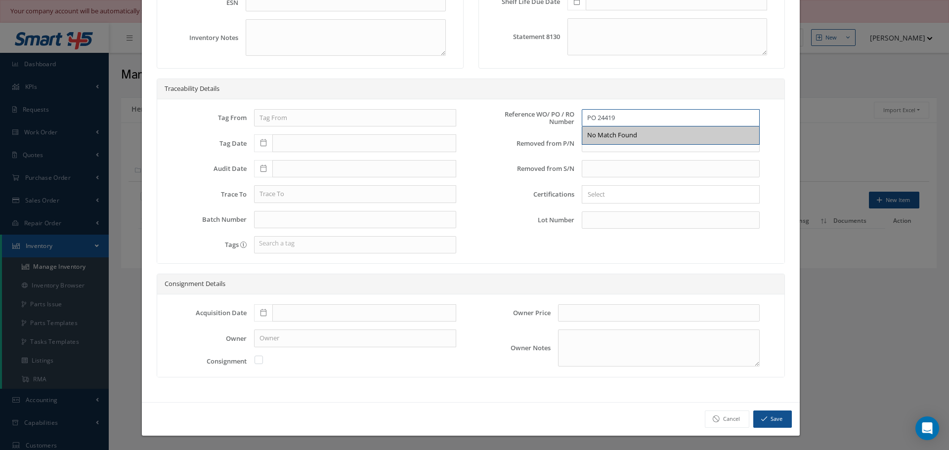
type input "PO 24419"
click at [281, 311] on input "text" at bounding box center [364, 314] width 184 height 18
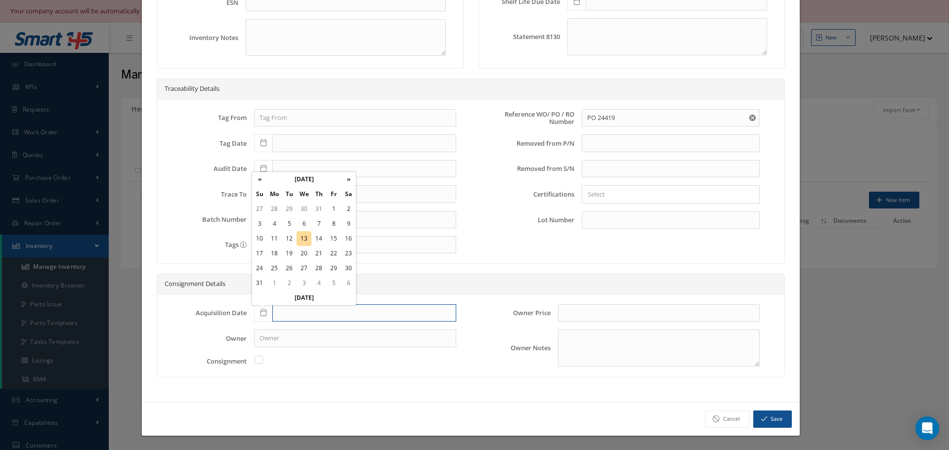
click at [293, 309] on input "text" at bounding box center [364, 314] width 184 height 18
click at [287, 312] on input "text" at bounding box center [364, 314] width 184 height 18
click at [321, 182] on th "[DATE]" at bounding box center [304, 179] width 74 height 15
click at [284, 312] on input "text" at bounding box center [364, 314] width 184 height 18
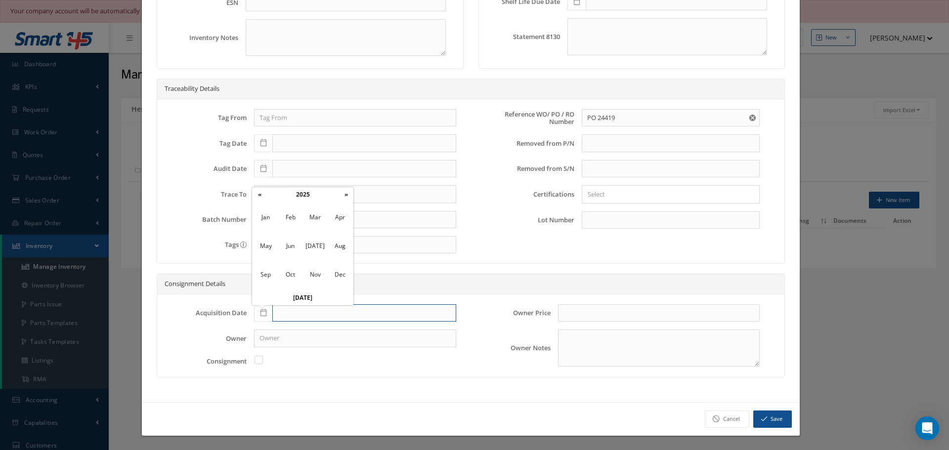
click at [284, 312] on input "text" at bounding box center [364, 314] width 184 height 18
click at [307, 196] on th "2025" at bounding box center [303, 194] width 72 height 15
click at [318, 248] on span "2025" at bounding box center [315, 246] width 23 height 27
click at [314, 216] on span "Mar" at bounding box center [315, 217] width 23 height 27
click at [276, 252] on td "17" at bounding box center [274, 253] width 15 height 15
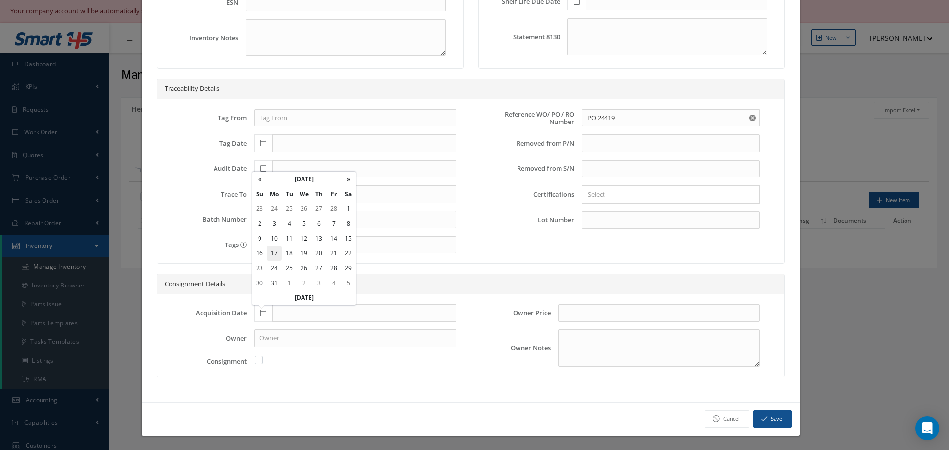
type input "[DATE]"
click at [761, 421] on icon "button" at bounding box center [764, 419] width 6 height 7
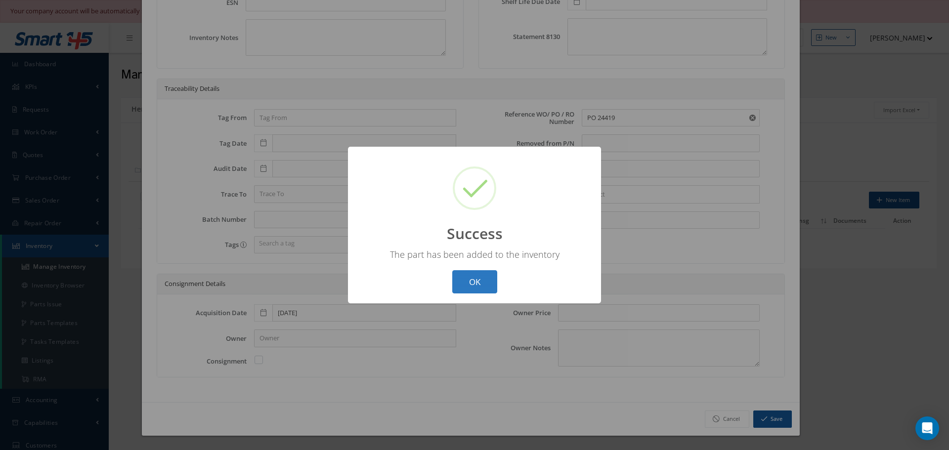
click at [475, 282] on button "OK" at bounding box center [474, 281] width 45 height 23
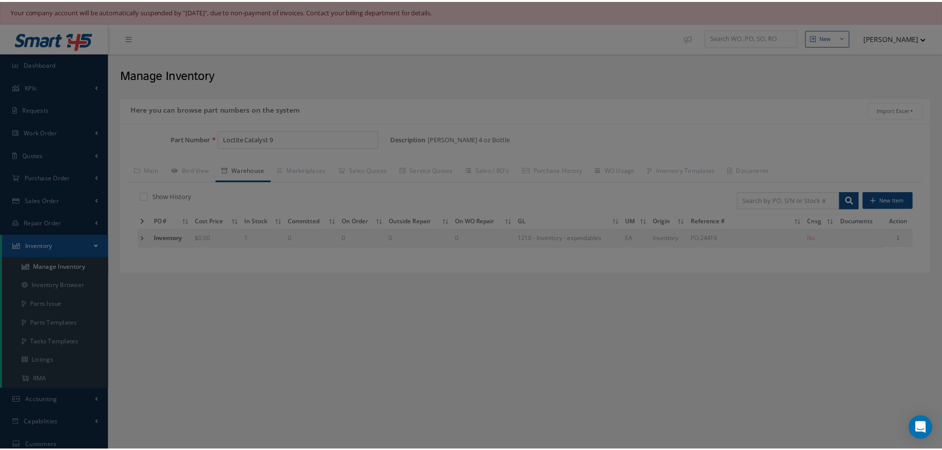
scroll to position [0, 0]
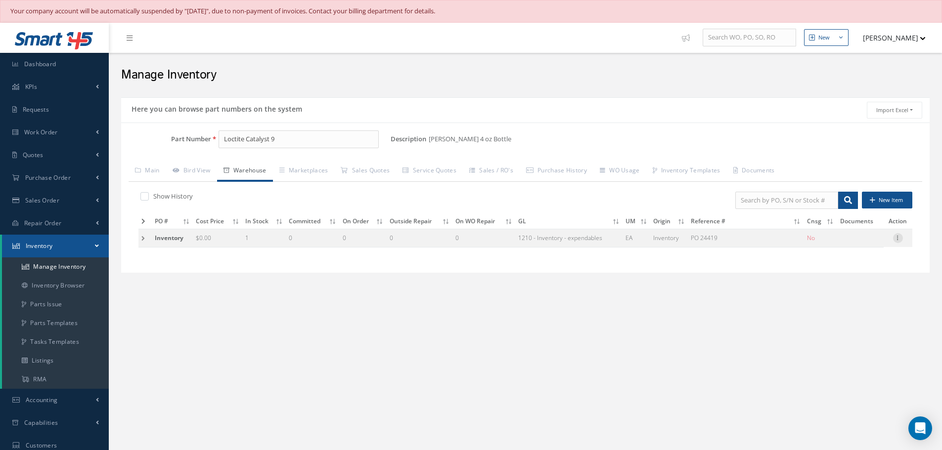
click at [898, 239] on icon at bounding box center [898, 237] width 10 height 8
click at [847, 244] on link "Edit" at bounding box center [852, 244] width 78 height 13
type input "0.00"
type input "[DATE]"
type input "PO 24419"
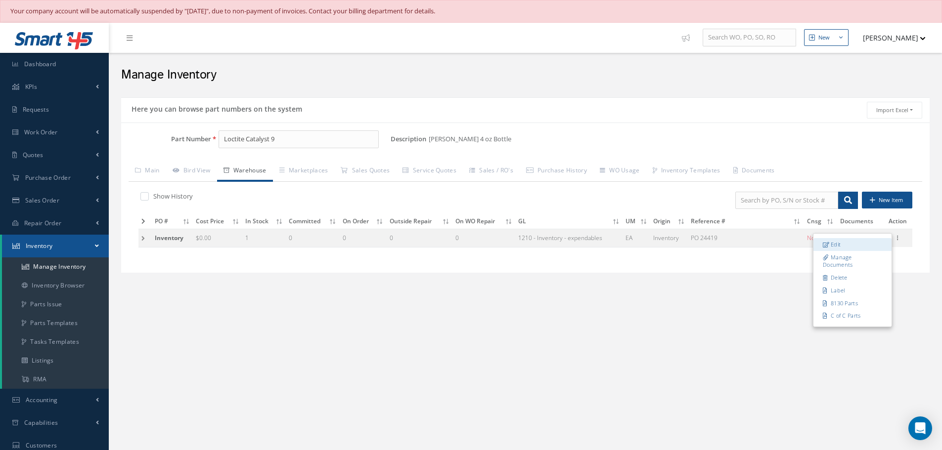
type input "[DATE]"
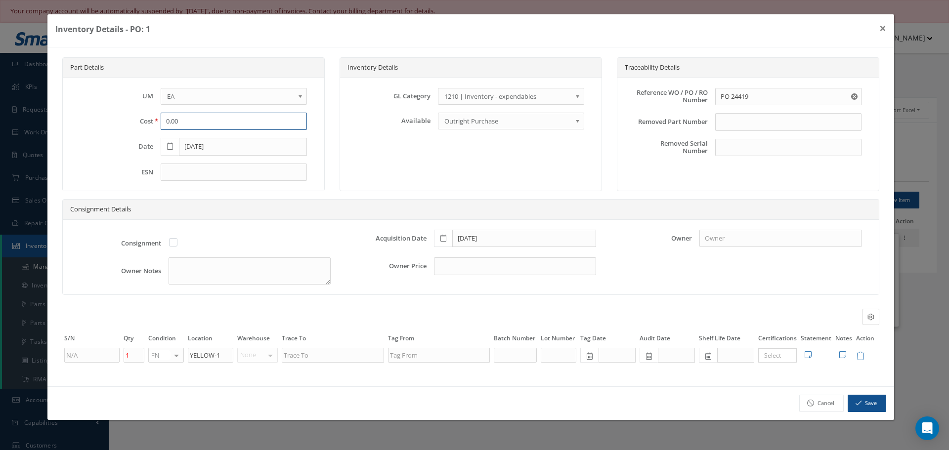
click at [193, 124] on input "0.00" at bounding box center [234, 122] width 146 height 18
type input "0"
type input "120.00"
click at [868, 404] on button "Save" at bounding box center [867, 403] width 39 height 17
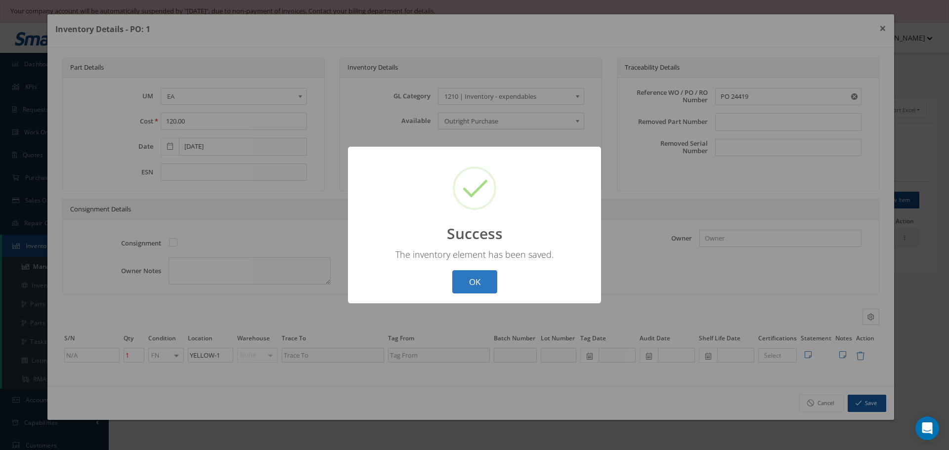
click at [477, 286] on button "OK" at bounding box center [474, 281] width 45 height 23
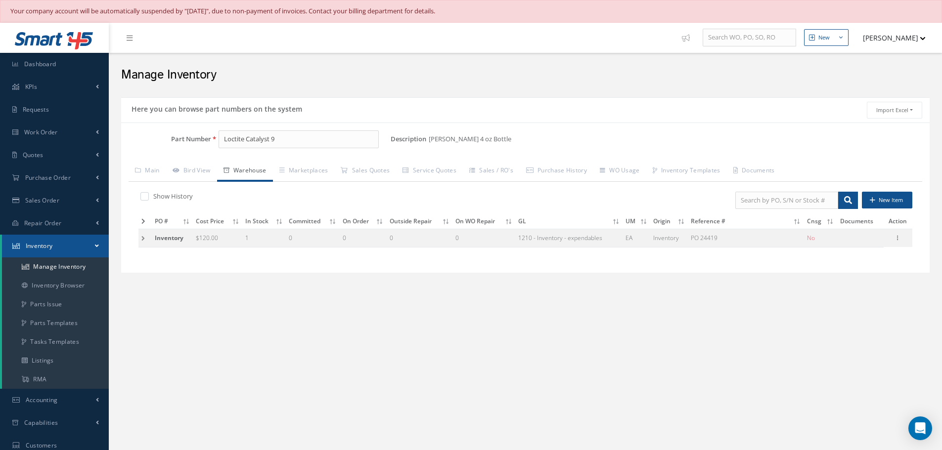
click at [142, 238] on td at bounding box center [144, 238] width 13 height 18
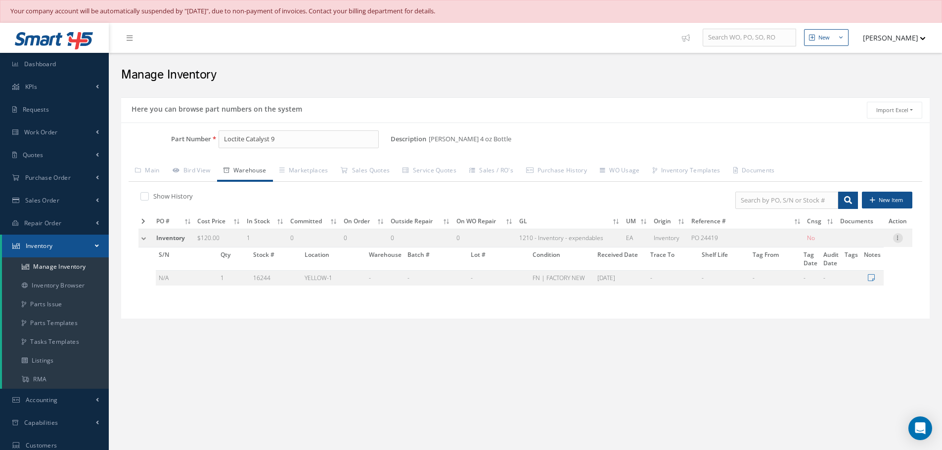
click at [900, 239] on icon at bounding box center [898, 237] width 10 height 8
click at [841, 290] on link "Label" at bounding box center [852, 290] width 78 height 13
click at [898, 238] on icon at bounding box center [898, 237] width 10 height 8
click at [864, 241] on link "Edit" at bounding box center [852, 244] width 78 height 13
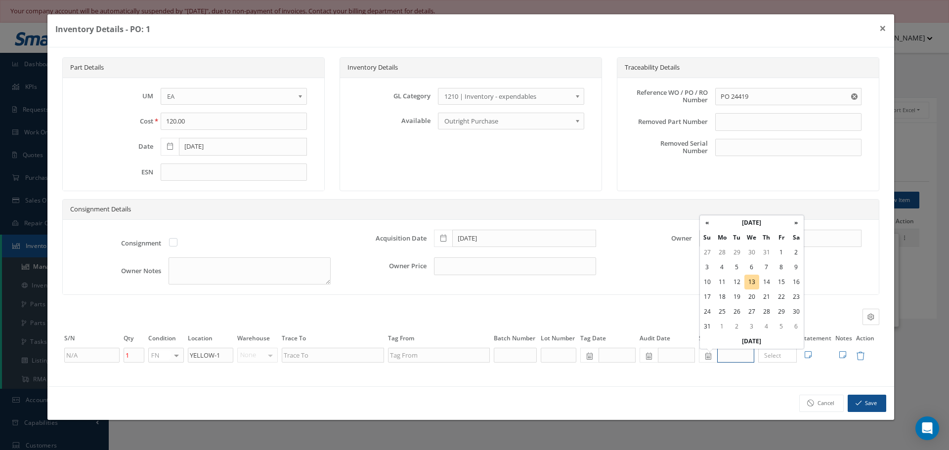
click at [729, 350] on input "text" at bounding box center [735, 355] width 37 height 15
click at [764, 220] on th "[DATE]" at bounding box center [752, 223] width 74 height 15
click at [795, 238] on th "»" at bounding box center [794, 238] width 15 height 15
click at [715, 318] on span "Sep" at bounding box center [713, 319] width 23 height 27
click at [752, 281] on td "16" at bounding box center [752, 282] width 15 height 15
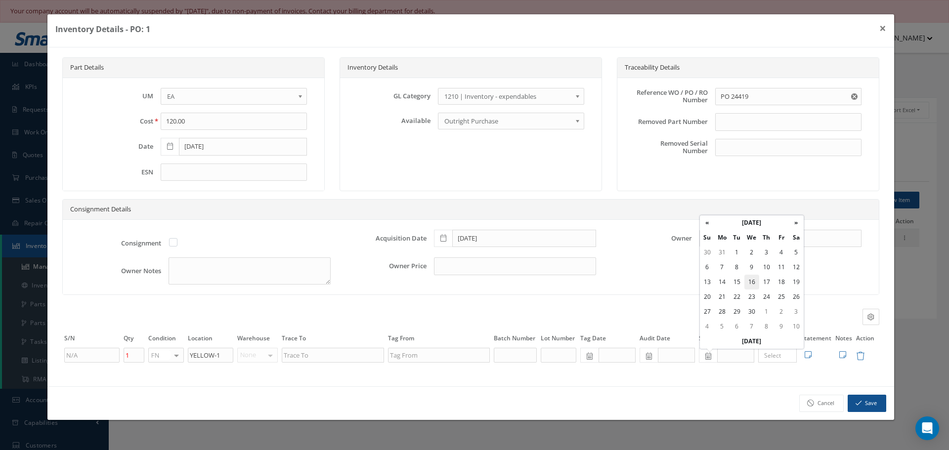
type input "[DATE]"
click at [869, 402] on button "Save" at bounding box center [867, 403] width 39 height 17
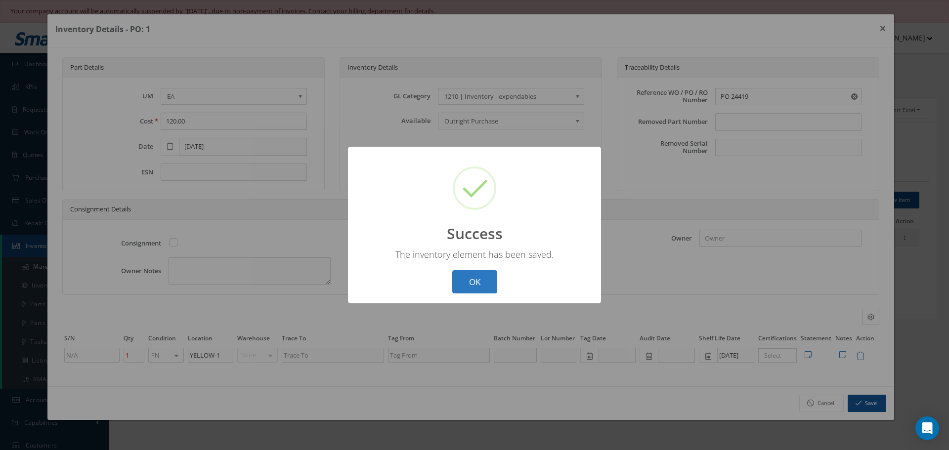
click at [485, 277] on button "OK" at bounding box center [474, 281] width 45 height 23
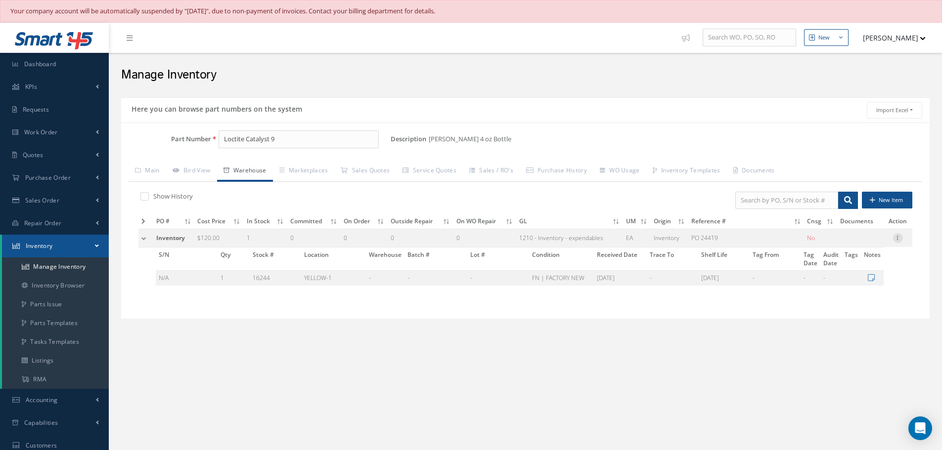
click at [900, 239] on icon at bounding box center [898, 237] width 10 height 8
click at [843, 290] on link "Label" at bounding box center [852, 290] width 78 height 13
